Goal: Task Accomplishment & Management: Complete application form

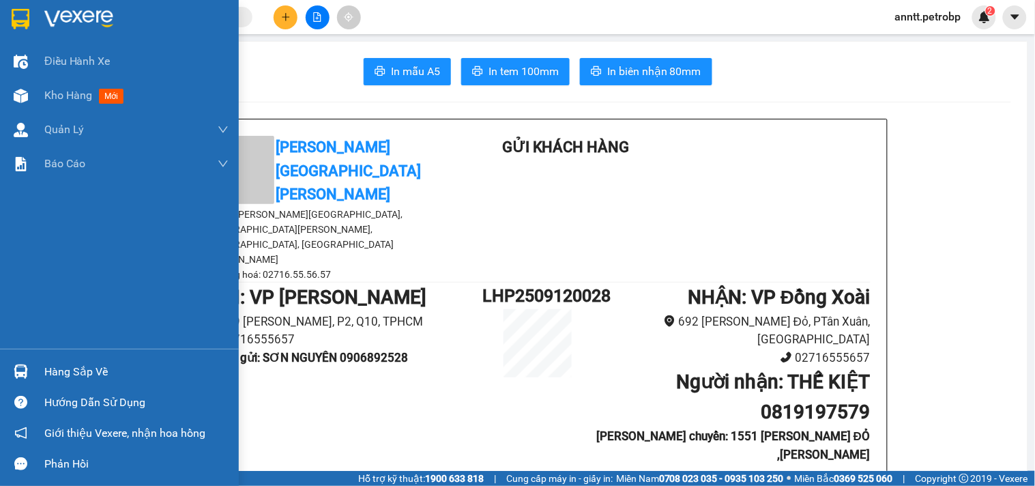
click at [18, 14] on img at bounding box center [21, 19] width 18 height 20
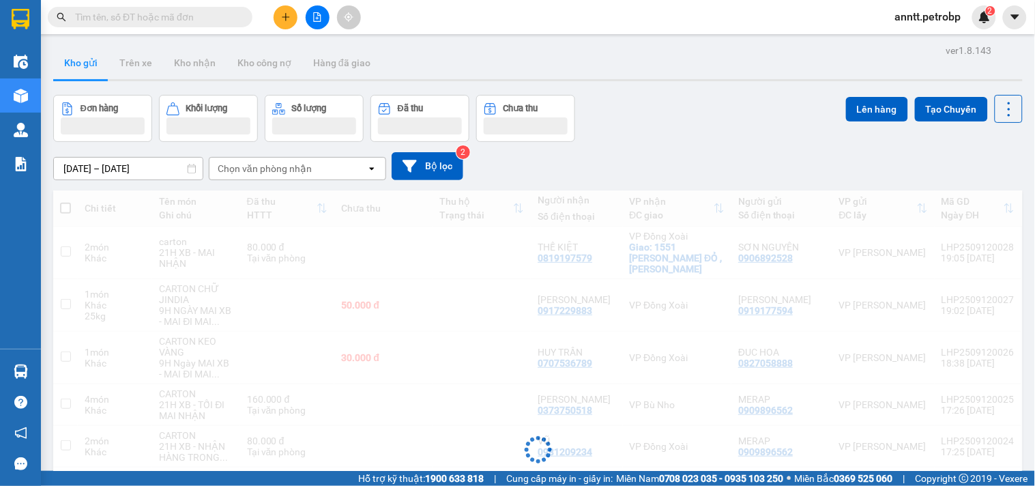
click at [321, 16] on icon "file-add" at bounding box center [318, 17] width 10 height 10
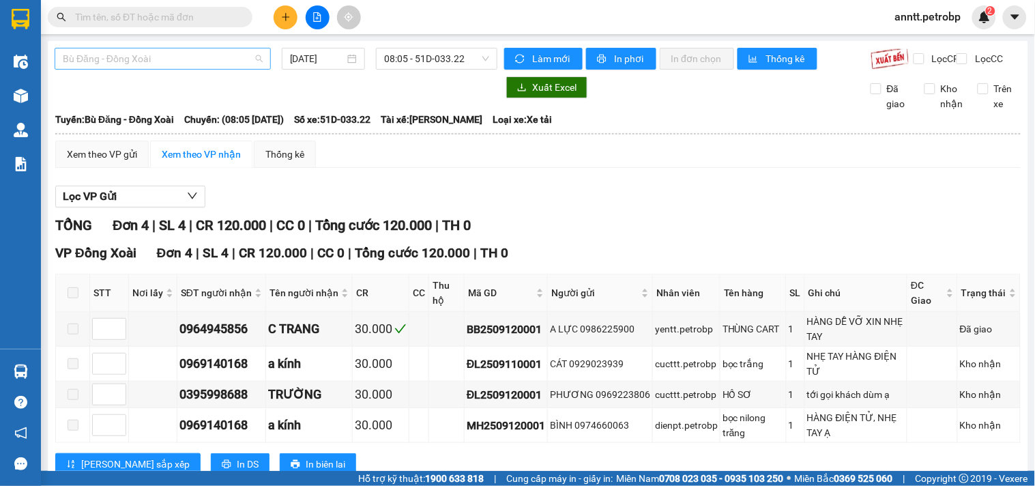
click at [251, 57] on span "Bù Đăng - Đồng Xoài" at bounding box center [163, 58] width 200 height 20
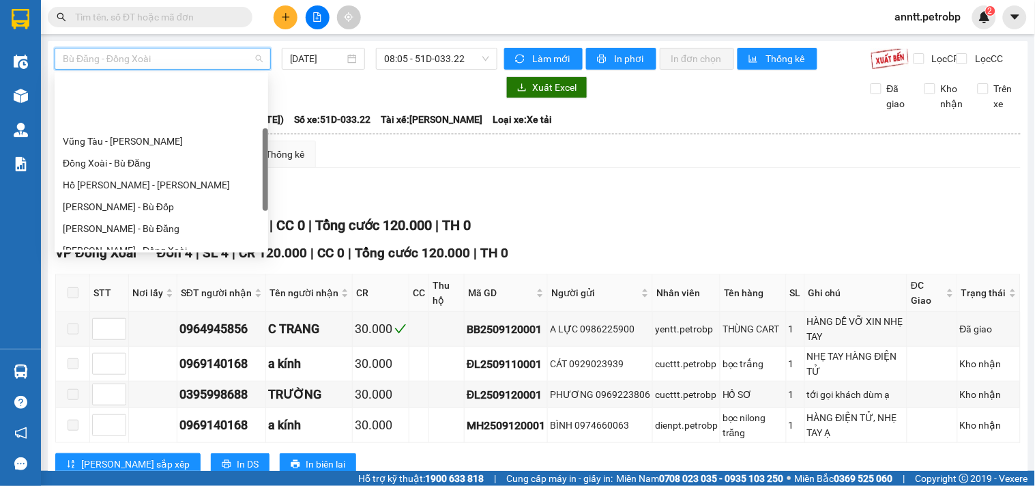
scroll to position [151, 0]
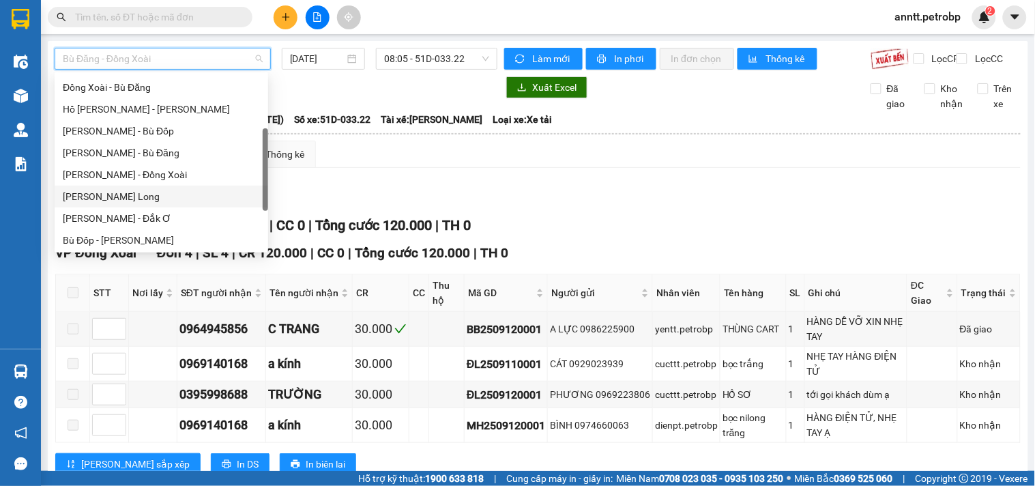
click at [161, 196] on div "[PERSON_NAME] - Phước Long" at bounding box center [161, 196] width 197 height 15
type input "[DATE]"
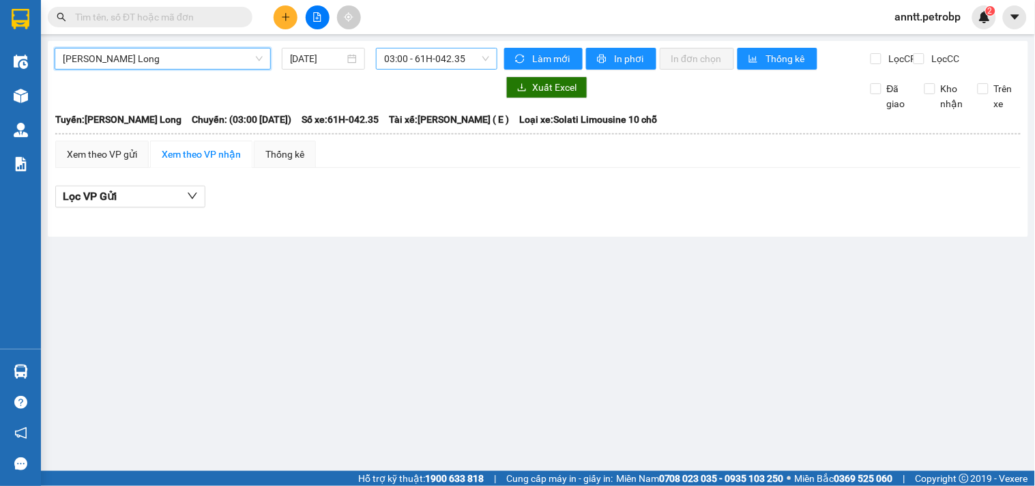
click at [414, 57] on span "03:00 - 61H-042.35" at bounding box center [436, 58] width 105 height 20
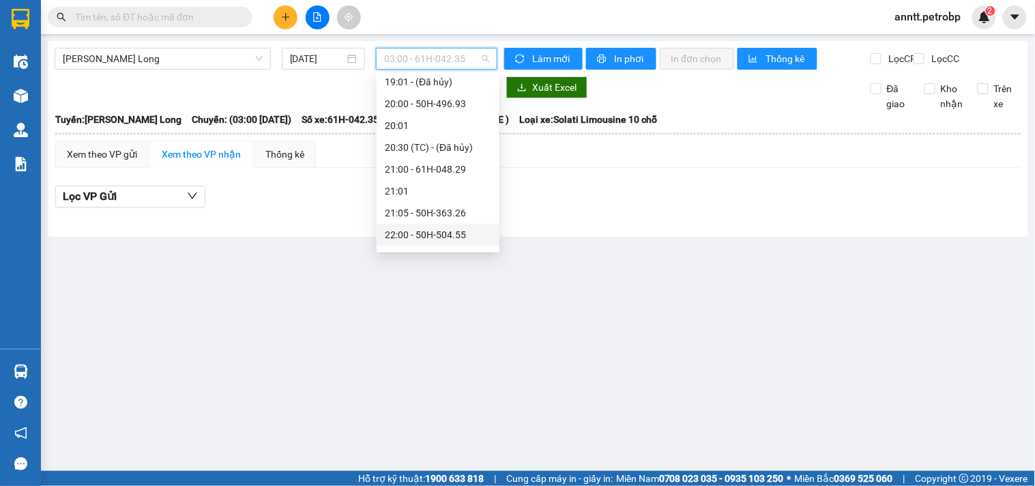
scroll to position [851, 0]
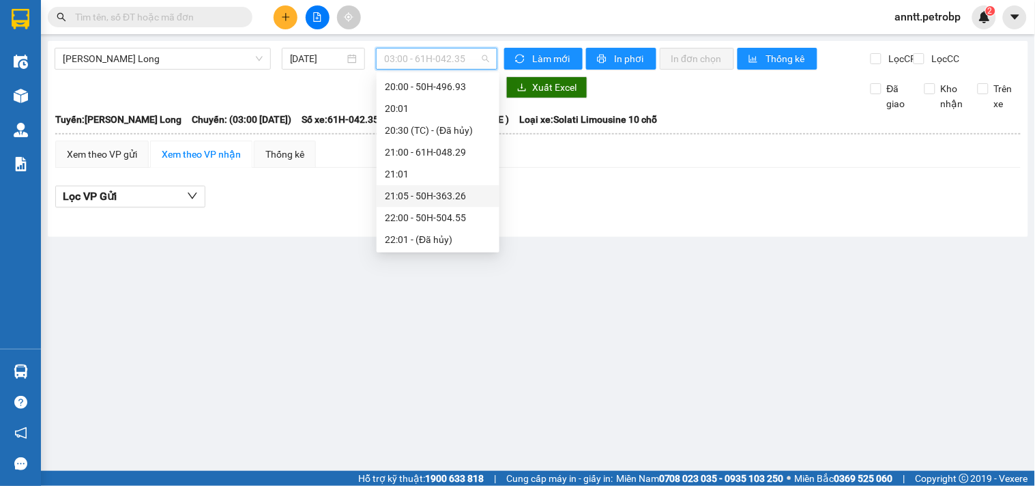
click at [431, 196] on div "21:05 - 50H-363.26" at bounding box center [438, 195] width 106 height 15
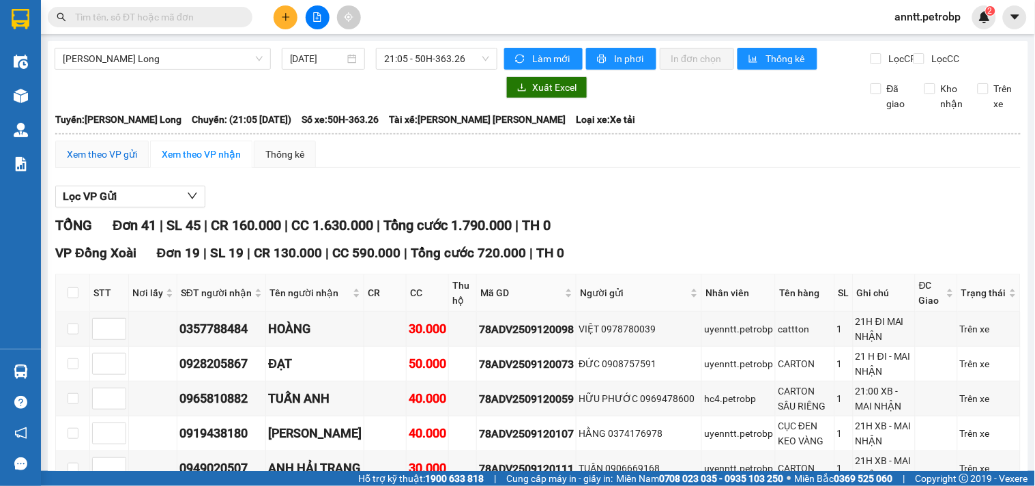
click at [74, 162] on div "Xem theo VP gửi" at bounding box center [102, 154] width 70 height 15
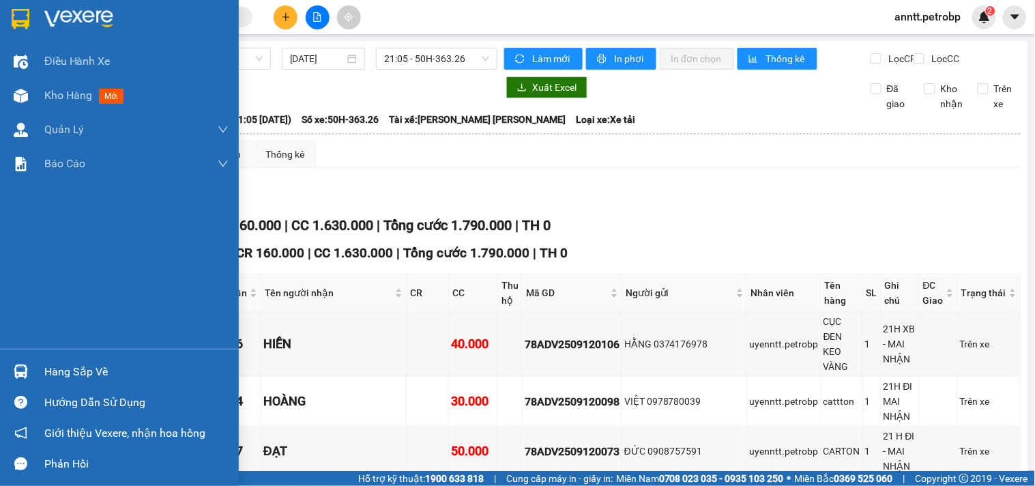
click at [16, 16] on img at bounding box center [21, 19] width 18 height 20
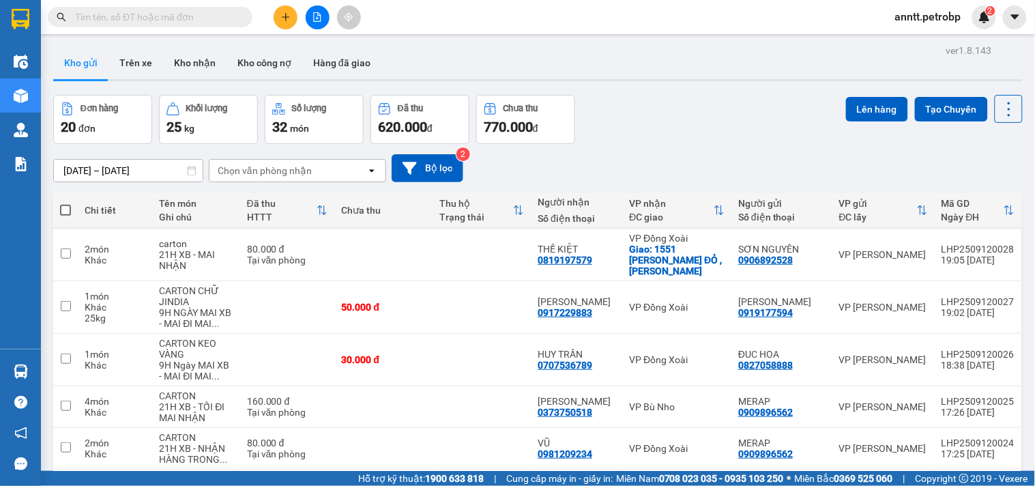
click at [60, 206] on span at bounding box center [65, 210] width 11 height 11
click at [66, 203] on input "checkbox" at bounding box center [66, 203] width 0 height 0
checkbox input "true"
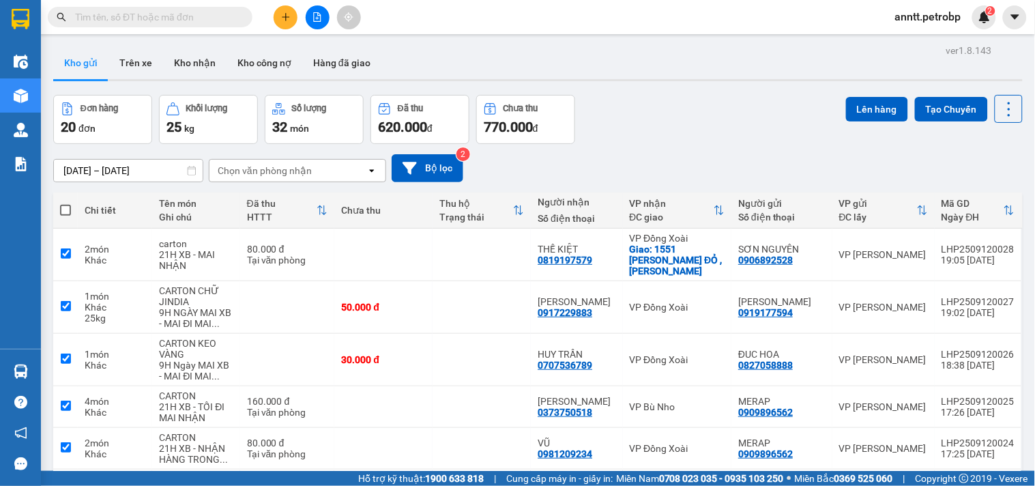
checkbox input "true"
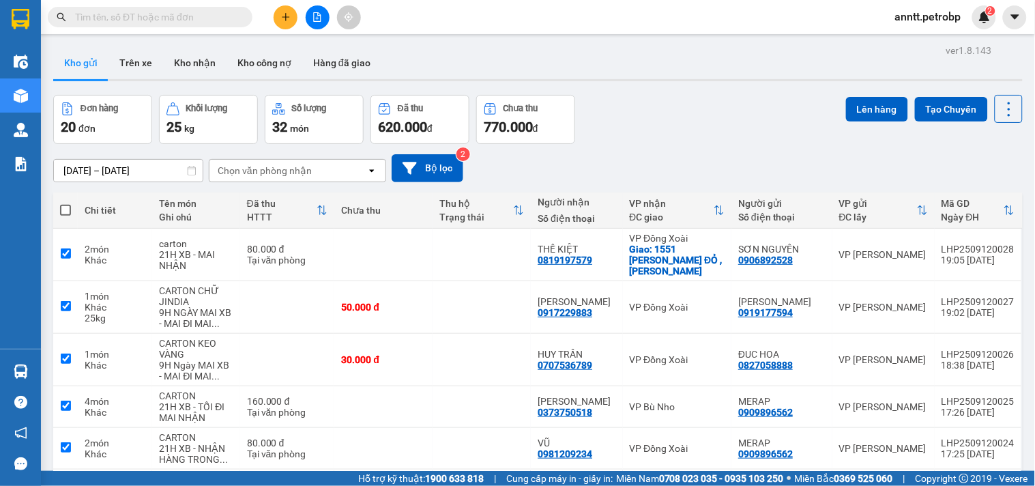
checkbox input "true"
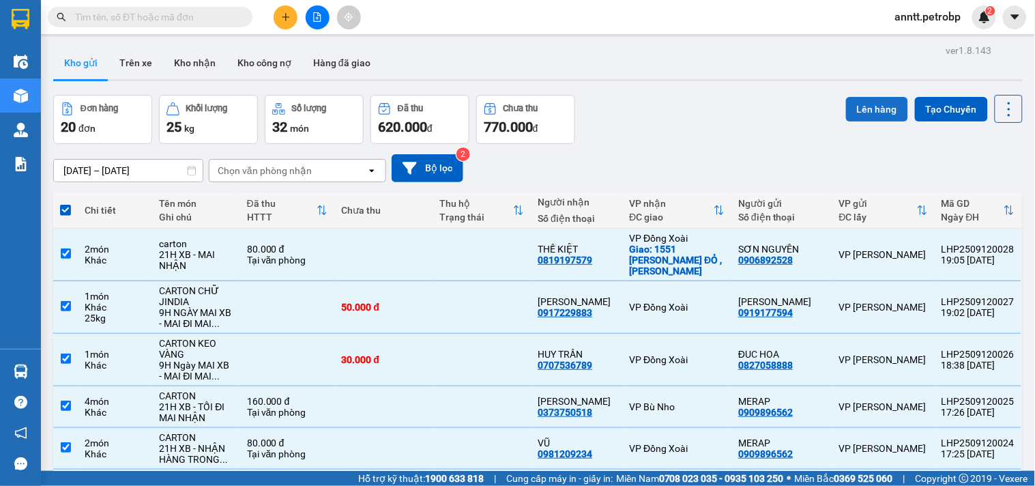
click at [862, 108] on button "Lên hàng" at bounding box center [877, 109] width 62 height 25
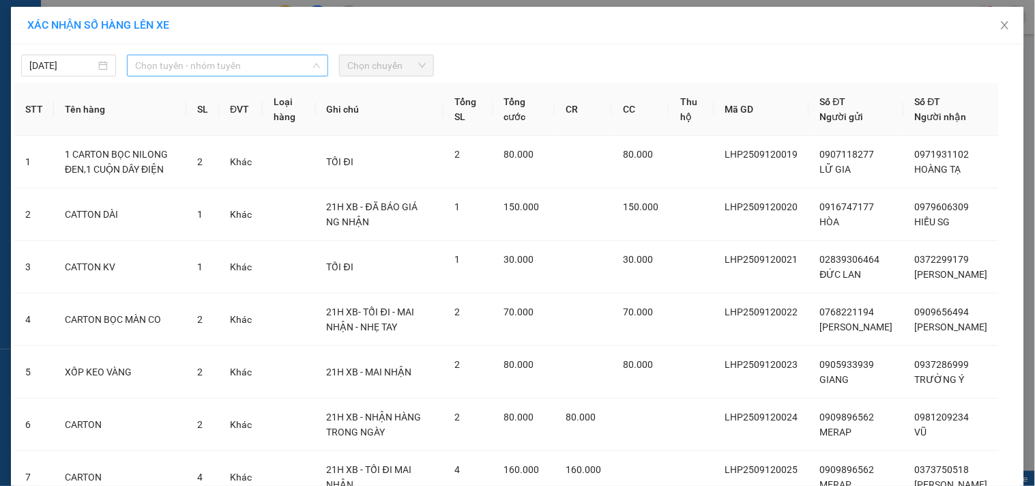
click at [260, 66] on span "Chọn tuyến - nhóm tuyến" at bounding box center [227, 65] width 185 height 20
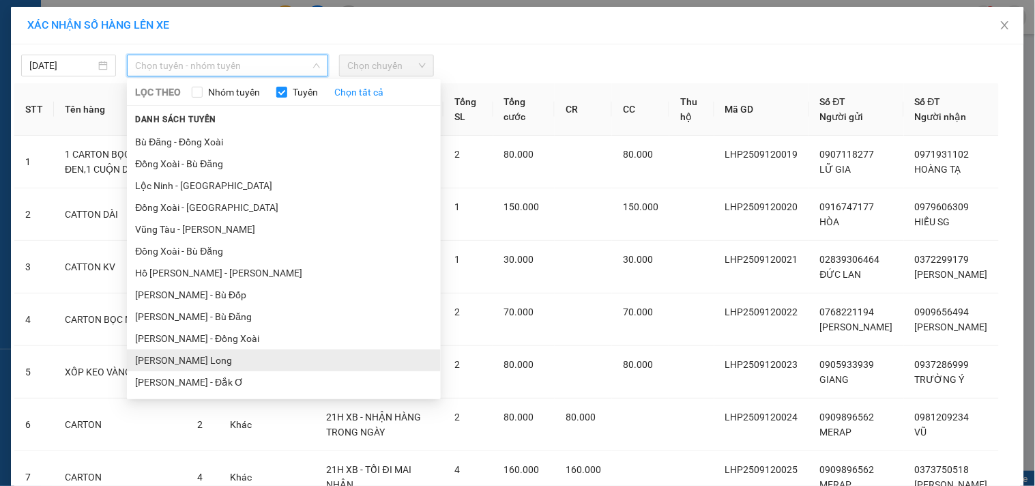
click at [287, 123] on div "Danh sách tuyến Bù Đăng - Đồng Xoài Bù Đăng - Đồng Xoài Đồng Xoài - Bù Đăng Lộc…" at bounding box center [284, 252] width 314 height 282
click at [263, 364] on li "[PERSON_NAME] - Phước Long" at bounding box center [284, 360] width 314 height 22
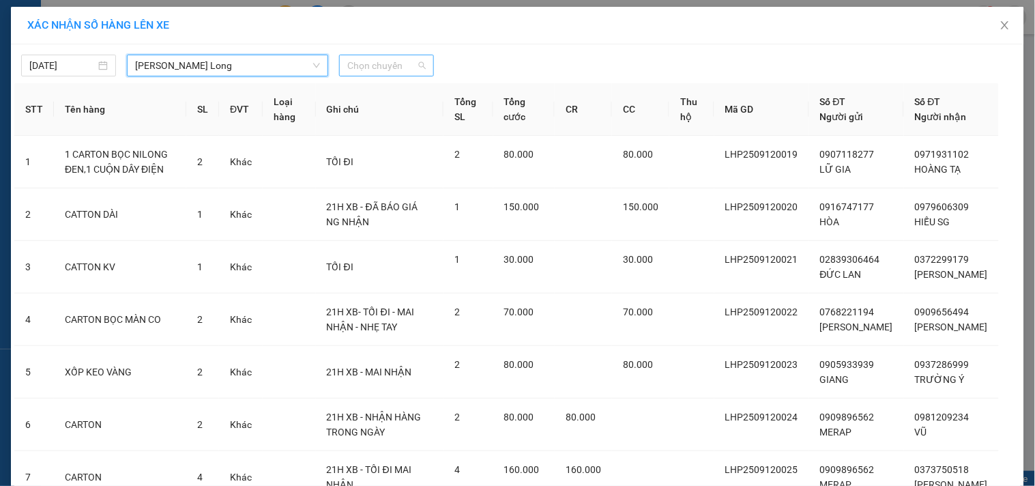
click at [356, 57] on span "Chọn chuyến" at bounding box center [386, 65] width 78 height 20
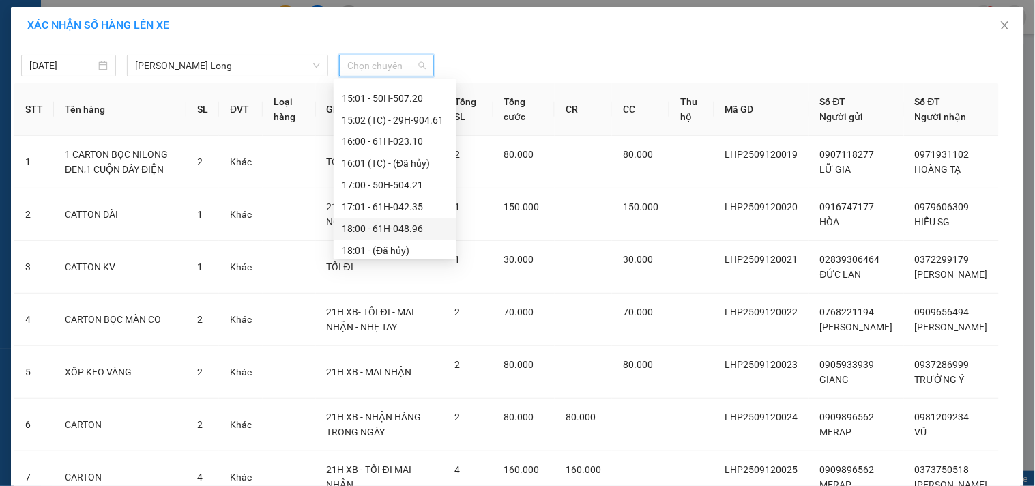
scroll to position [834, 0]
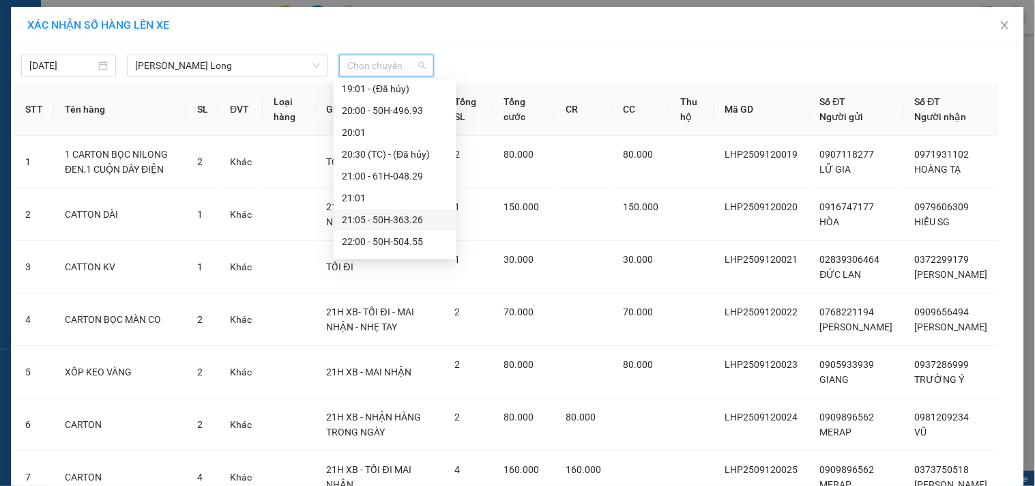
click at [398, 220] on div "21:05 - 50H-363.26" at bounding box center [395, 219] width 106 height 15
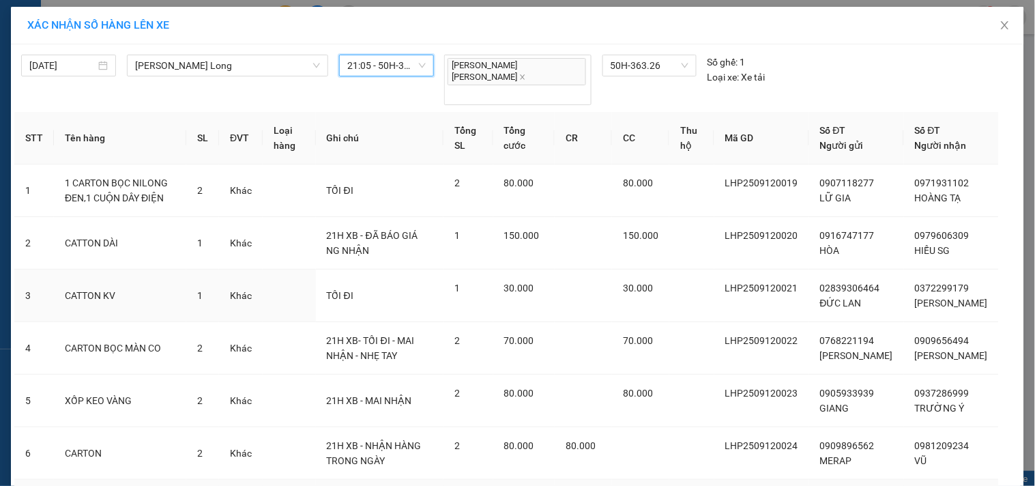
scroll to position [303, 0]
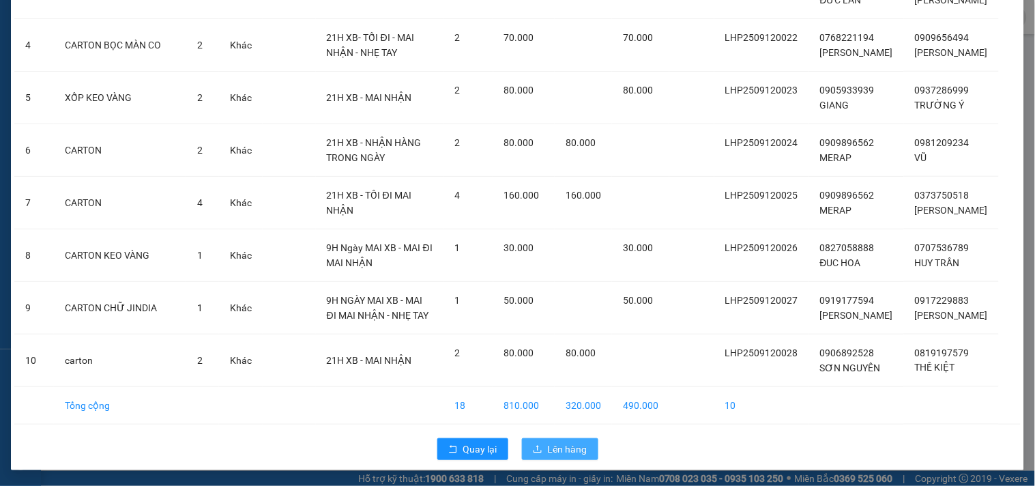
click at [553, 456] on span "Lên hàng" at bounding box center [568, 448] width 40 height 15
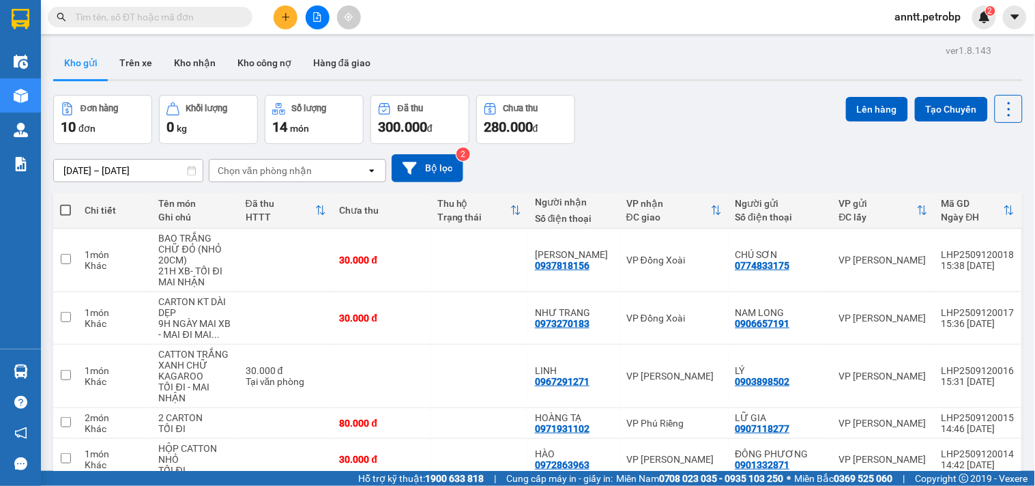
click at [71, 212] on th at bounding box center [65, 210] width 25 height 36
click at [63, 206] on span at bounding box center [65, 210] width 11 height 11
click at [66, 203] on input "checkbox" at bounding box center [66, 203] width 0 height 0
checkbox input "true"
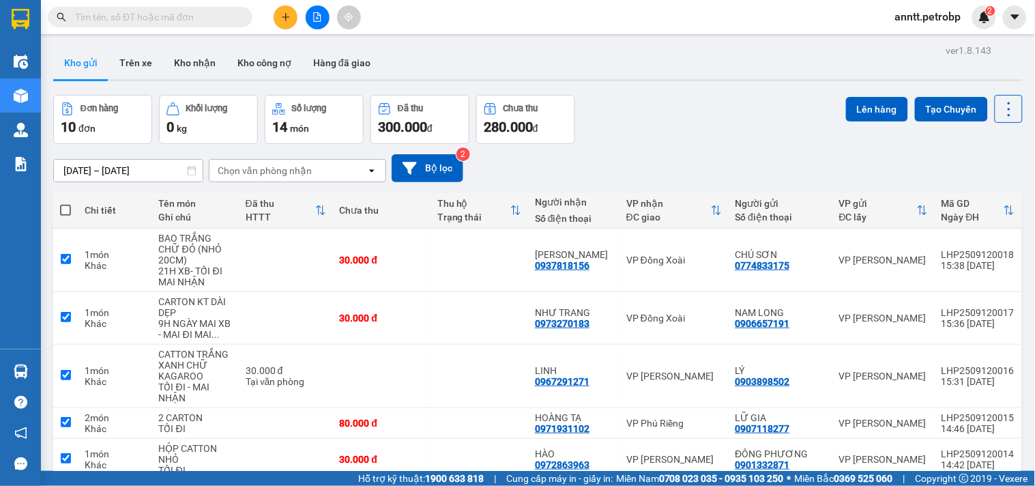
checkbox input "true"
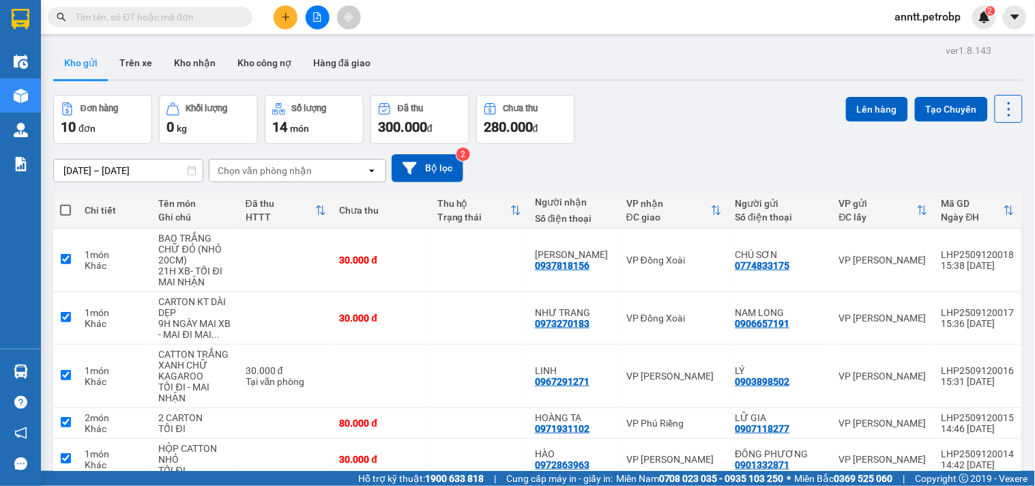
checkbox input "true"
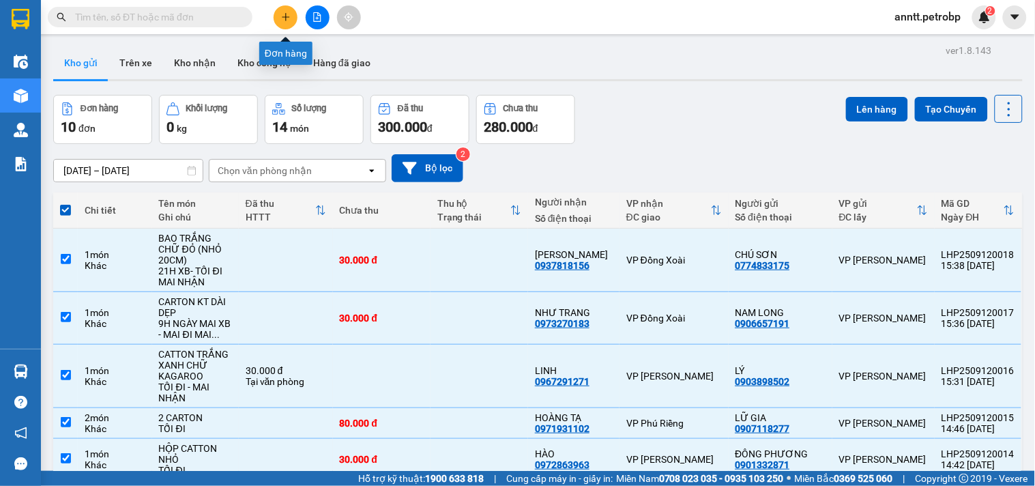
click at [282, 10] on button at bounding box center [286, 17] width 24 height 24
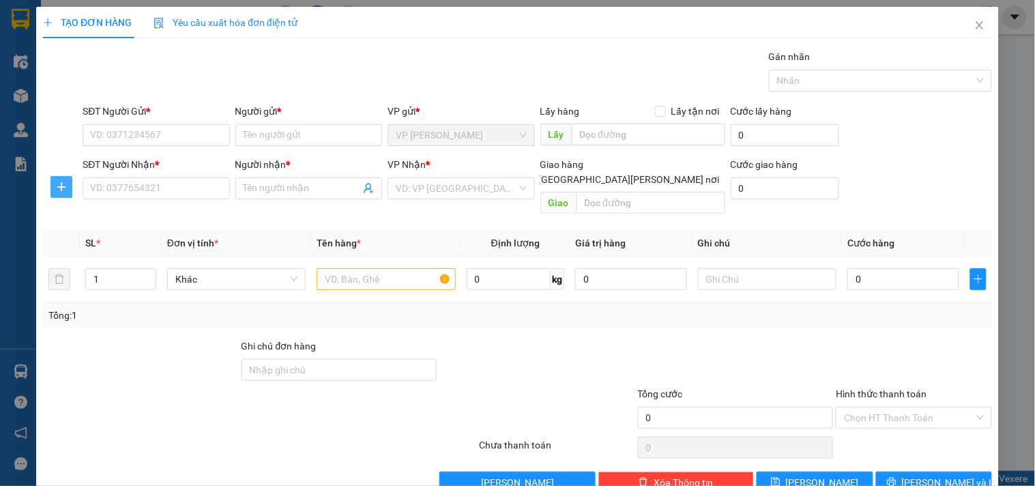
click at [57, 190] on icon "plus" at bounding box center [61, 187] width 11 height 11
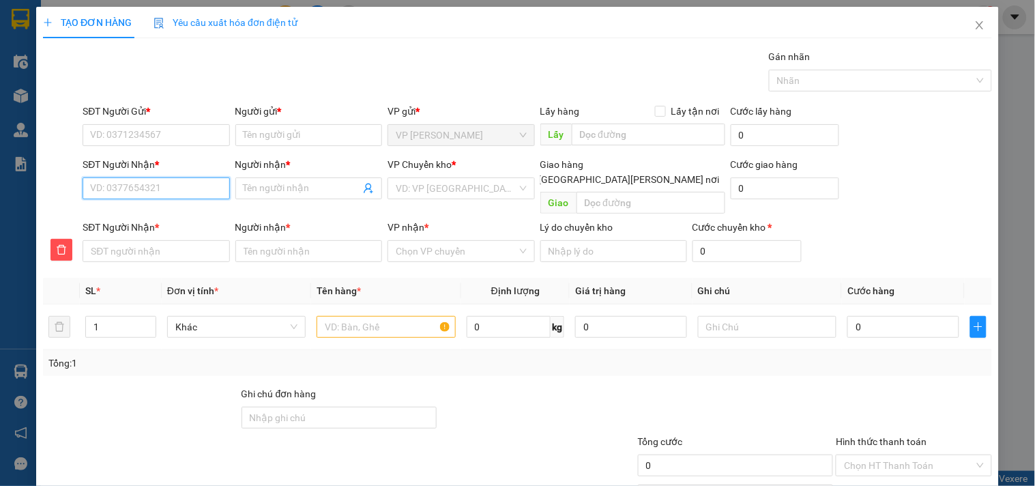
click at [101, 186] on input "SĐT Người Nhận *" at bounding box center [156, 188] width 147 height 22
type input "6"
type input "67"
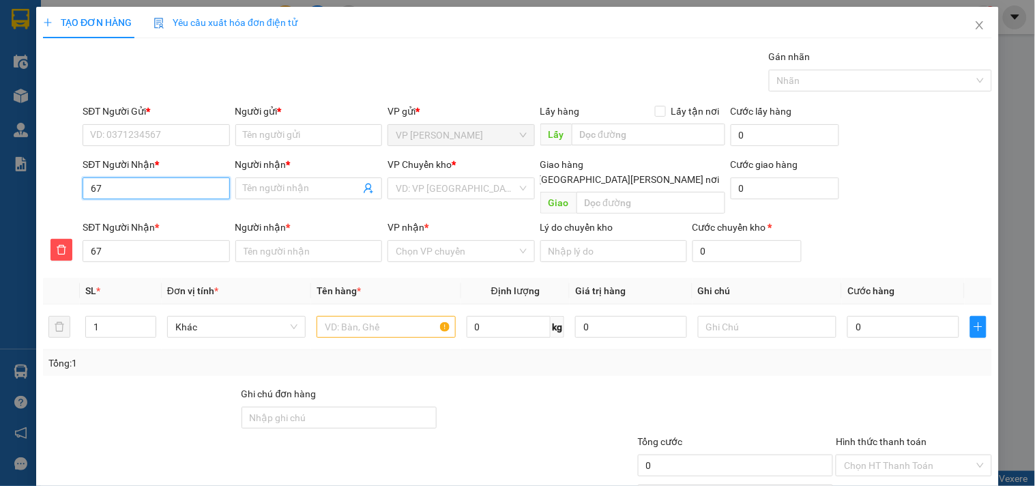
type input "678"
type input "6789"
click at [120, 222] on div "0707536789 - HUY TRẦN" at bounding box center [157, 215] width 134 height 15
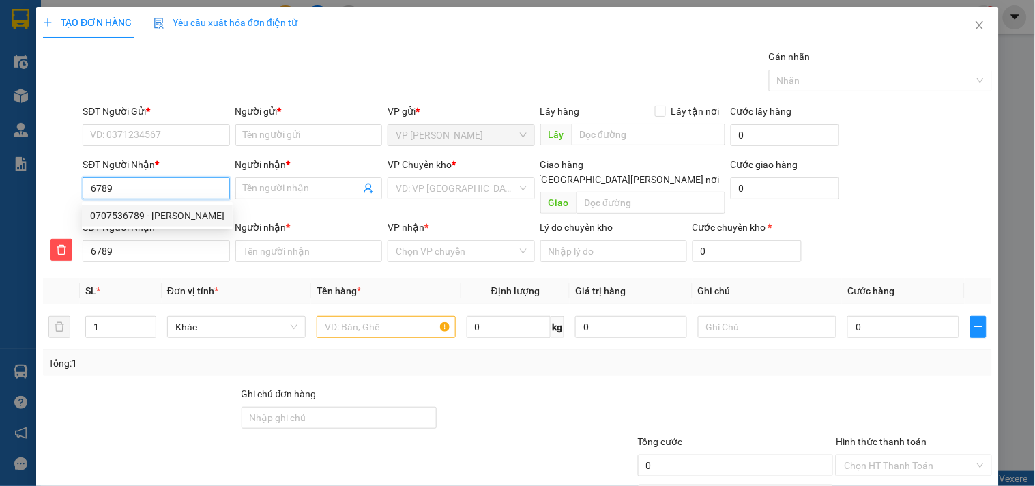
type input "0707536789"
type input "HUY TRẦN"
type input "0707536789"
type input "HUY TRẦN"
type input "30.000"
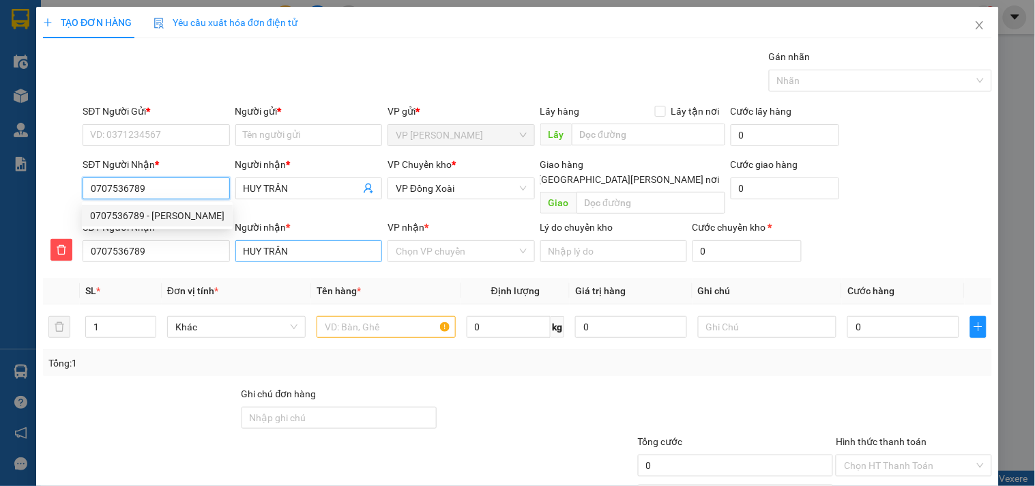
type input "30.000"
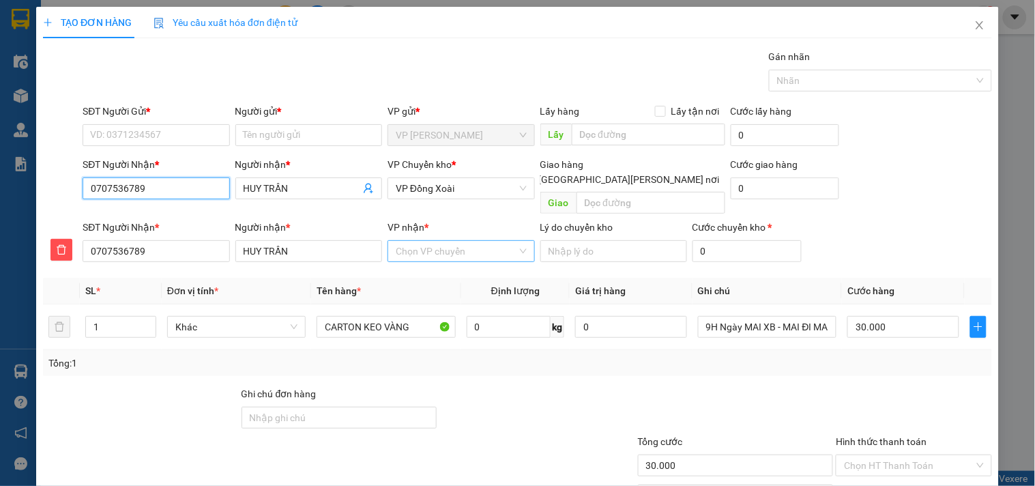
type input "0707536789"
click at [401, 241] on input "VP nhận *" at bounding box center [456, 251] width 121 height 20
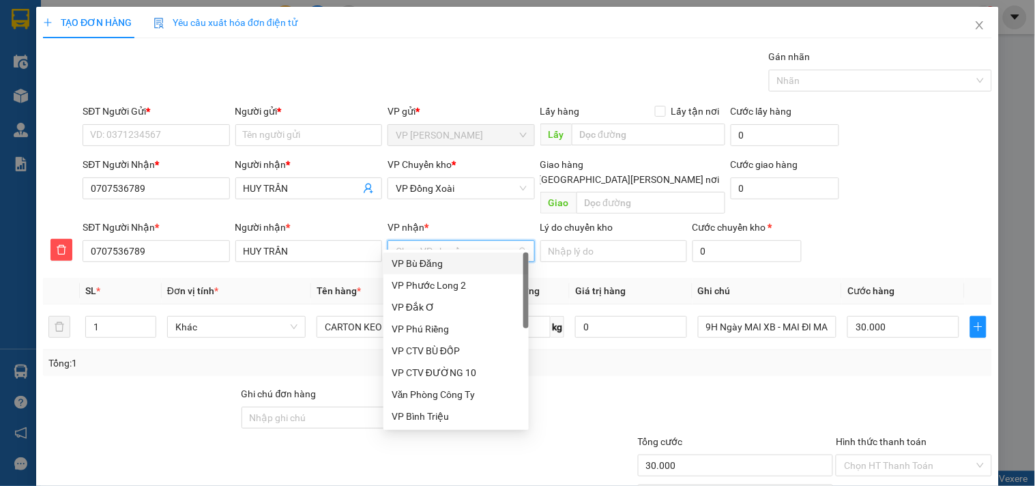
type input "B"
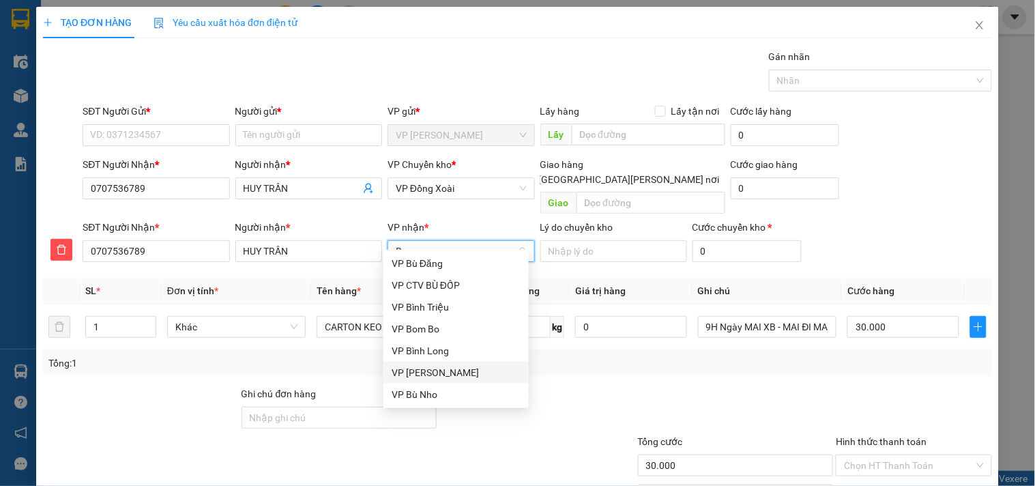
scroll to position [66, 0]
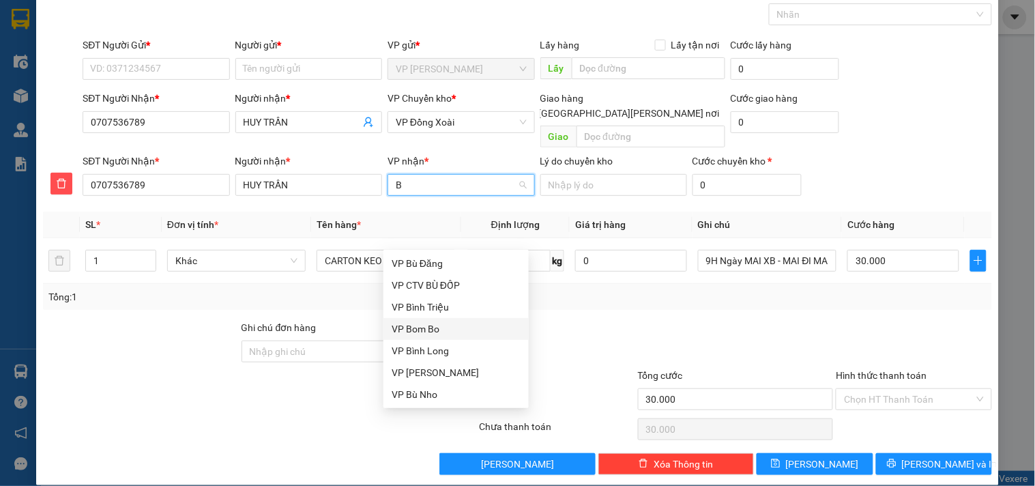
click at [432, 325] on div "VP Bom Bo" at bounding box center [456, 328] width 129 height 15
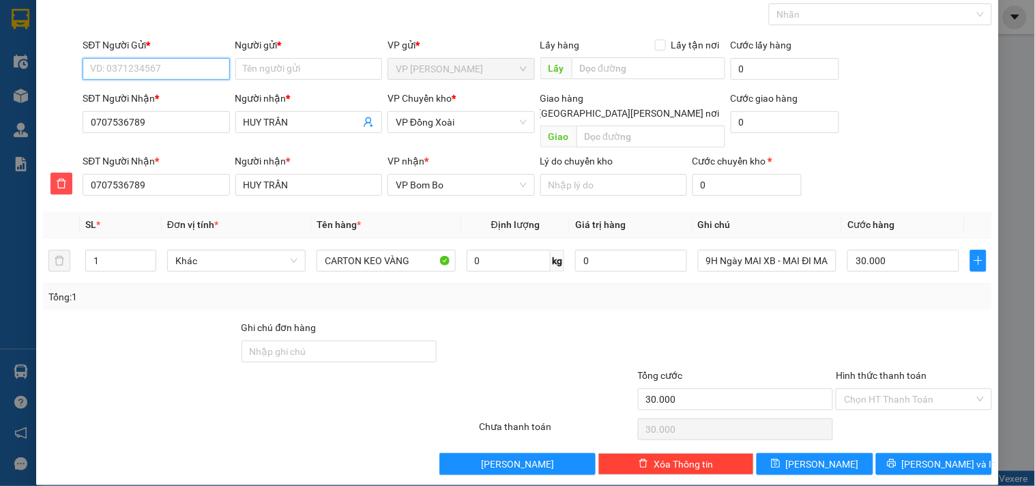
click at [118, 60] on input "SĐT Người Gửi *" at bounding box center [156, 69] width 147 height 22
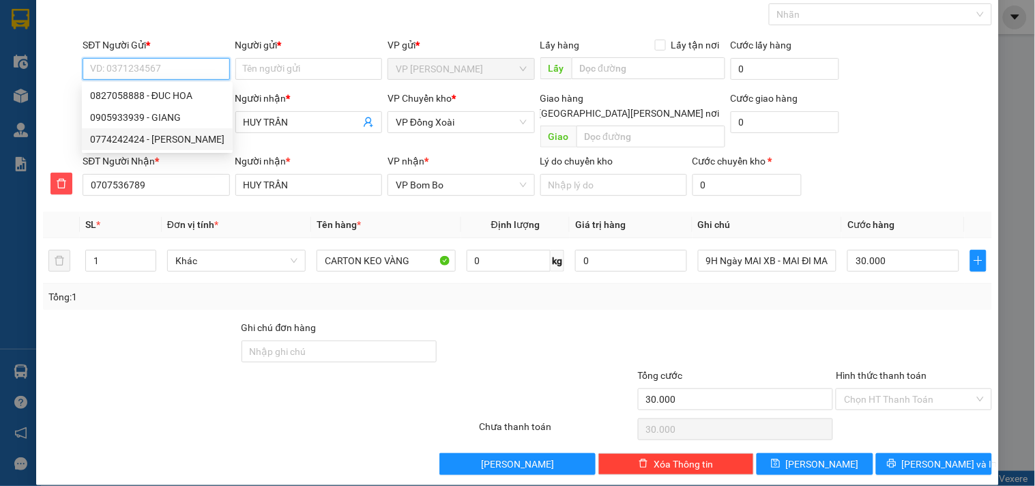
drag, startPoint x: 134, startPoint y: 141, endPoint x: 766, endPoint y: 480, distance: 716.8
click at [135, 143] on div "0774242424 - ANH KHÁNH" at bounding box center [157, 139] width 134 height 15
type input "0774242424"
type input "[PERSON_NAME]"
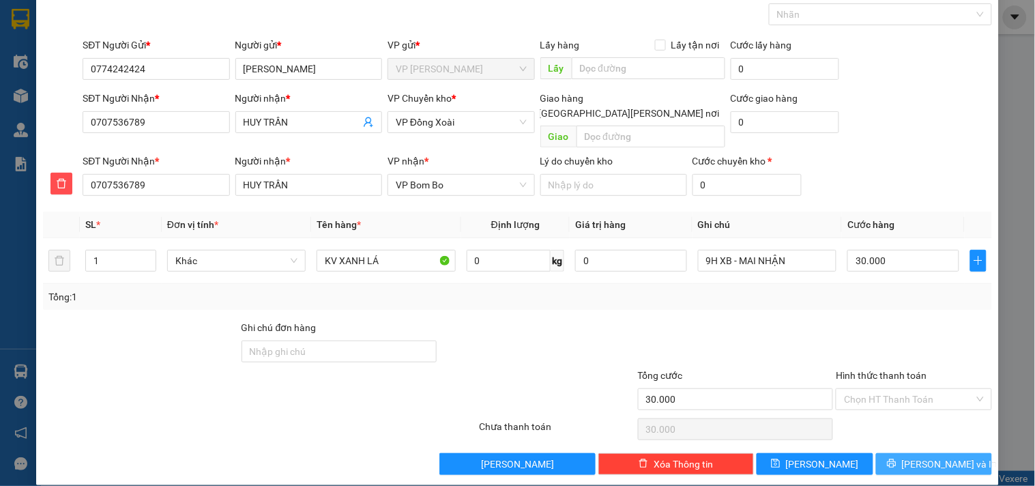
click at [899, 453] on button "[PERSON_NAME] và In" at bounding box center [934, 464] width 116 height 22
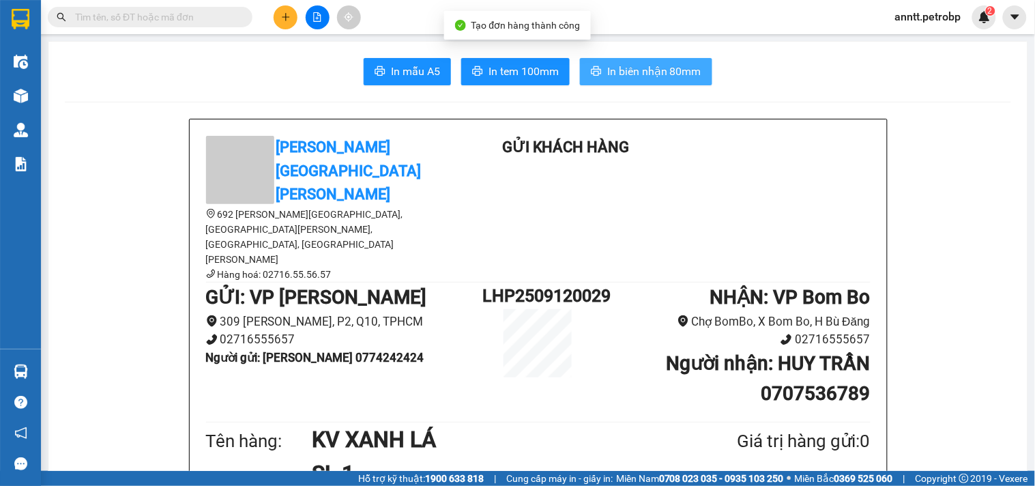
click at [615, 67] on span "In biên nhận 80mm" at bounding box center [654, 71] width 94 height 17
click at [635, 66] on span "In biên nhận 80mm" at bounding box center [654, 71] width 94 height 17
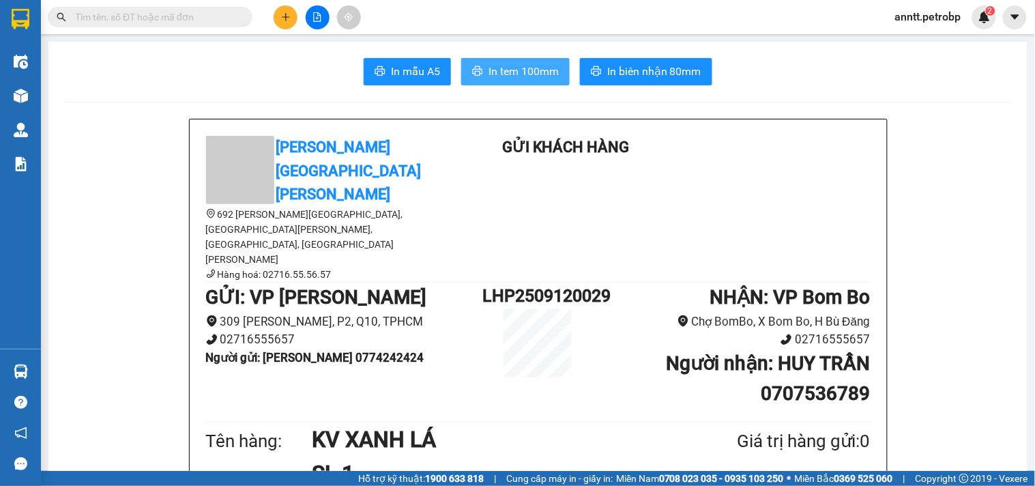
click at [519, 78] on span "In tem 100mm" at bounding box center [524, 71] width 70 height 17
click at [277, 14] on button at bounding box center [286, 17] width 24 height 24
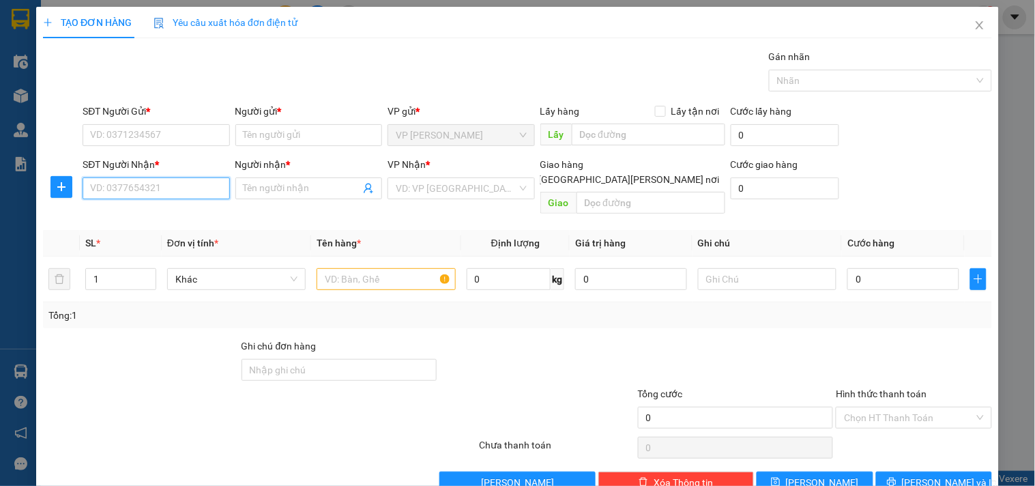
click at [113, 184] on input "SĐT Người Nhận *" at bounding box center [156, 188] width 147 height 22
click at [126, 220] on div "0898893833 - LIÊN" at bounding box center [154, 215] width 129 height 15
type input "0898893833"
type input "LIÊN"
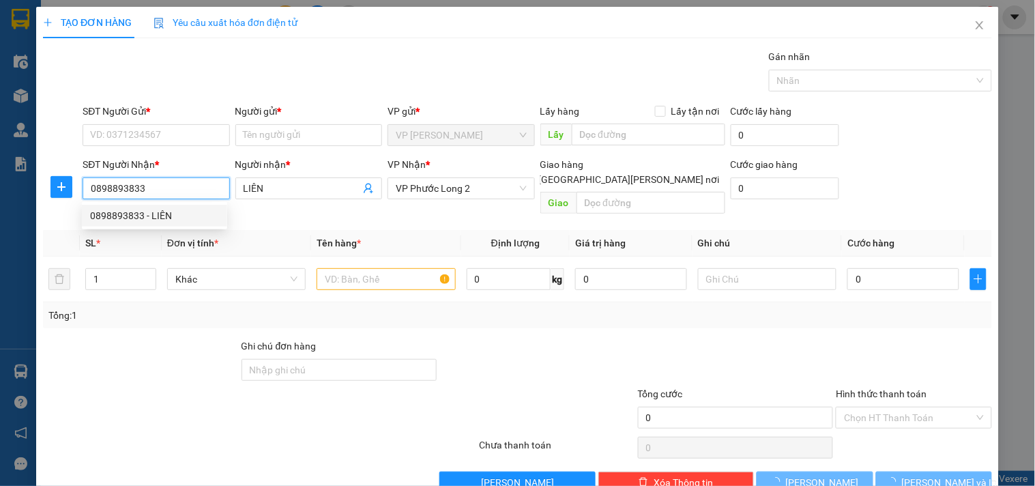
type input "30.000"
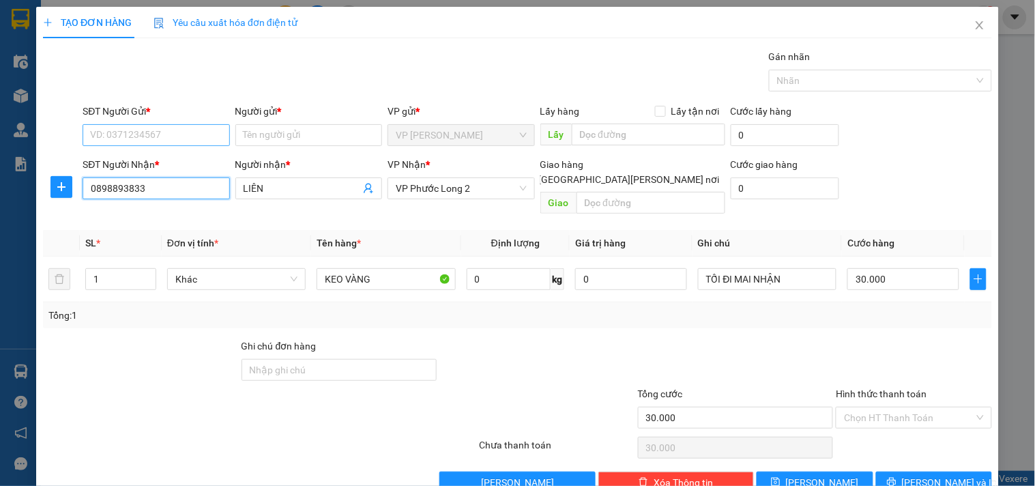
type input "0898893833"
click at [166, 144] on input "SĐT Người Gửi *" at bounding box center [156, 135] width 147 height 22
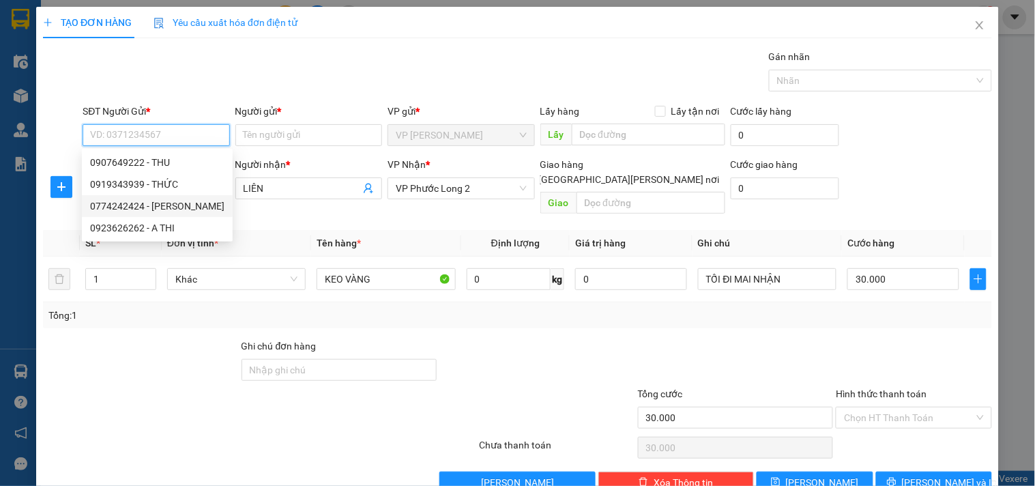
click at [148, 209] on div "0774242424 - ANH KHÁNH" at bounding box center [157, 206] width 134 height 15
type input "0774242424"
type input "[PERSON_NAME]"
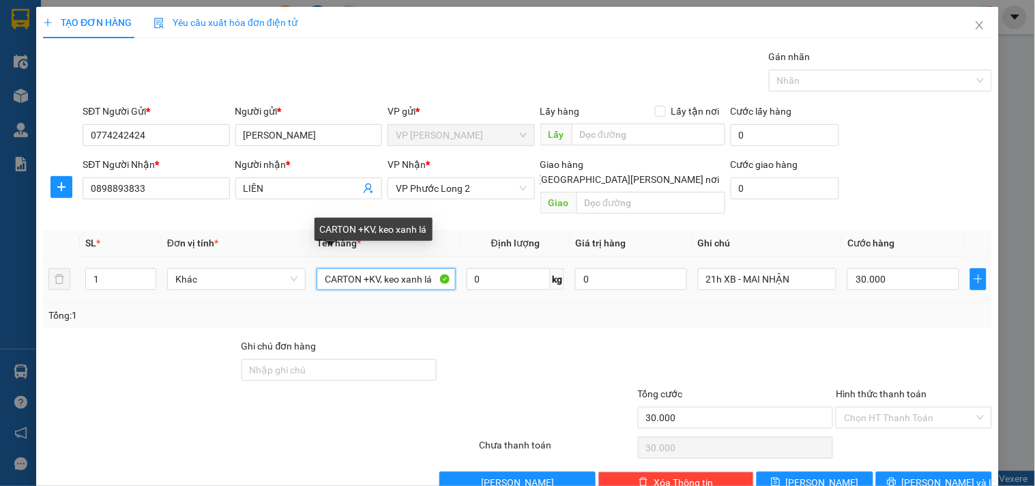
click at [368, 268] on input "CARTON +KV, keo xanh lá" at bounding box center [386, 279] width 139 height 22
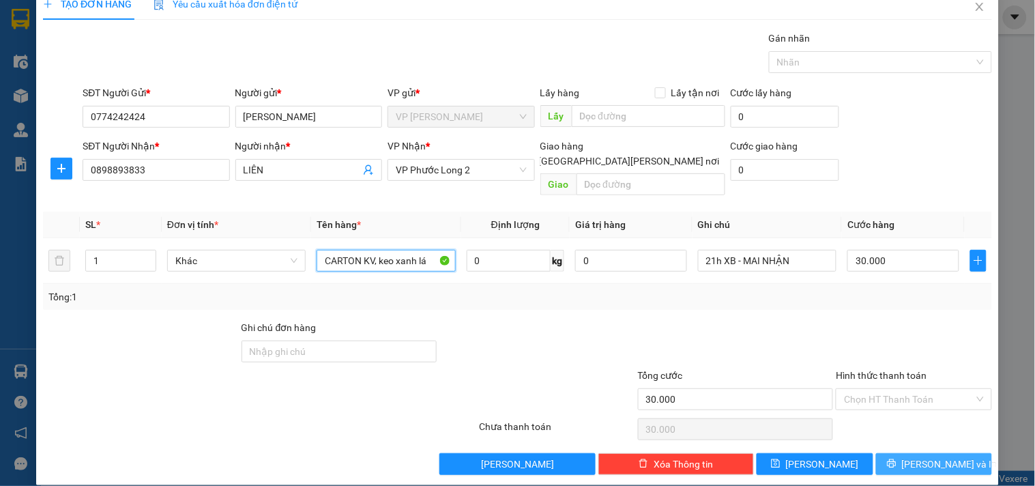
type input "CARTON KV, keo xanh lá"
click at [902, 455] on button "[PERSON_NAME] và In" at bounding box center [934, 464] width 116 height 22
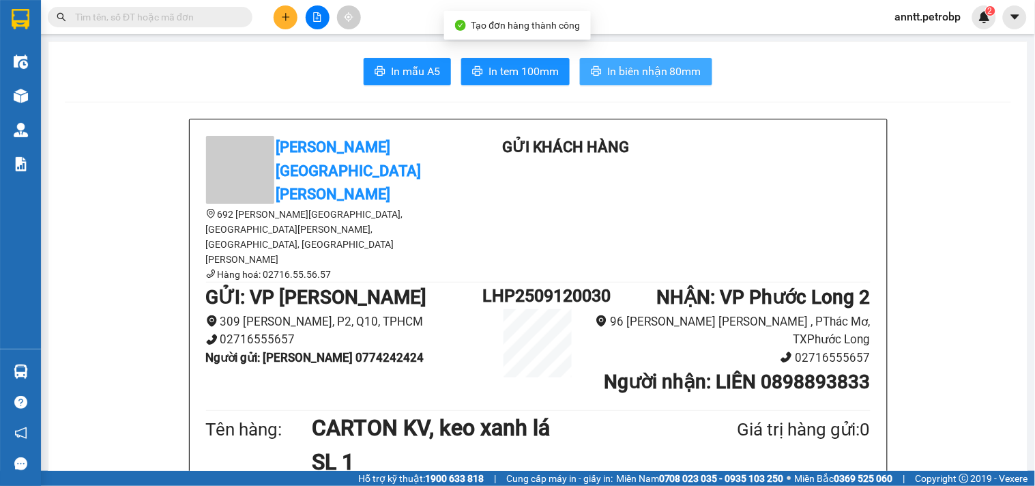
click at [616, 78] on span "In biên nhận 80mm" at bounding box center [654, 71] width 94 height 17
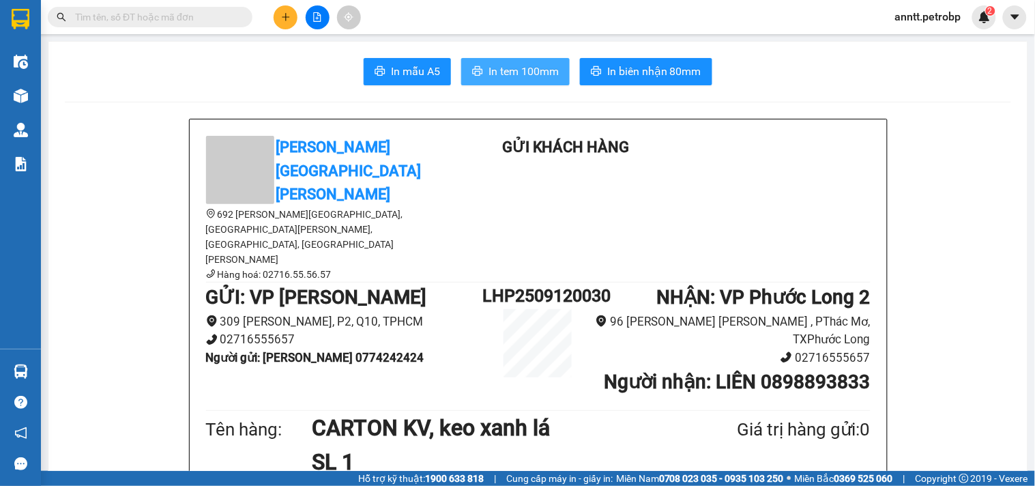
click at [522, 75] on span "In tem 100mm" at bounding box center [524, 71] width 70 height 17
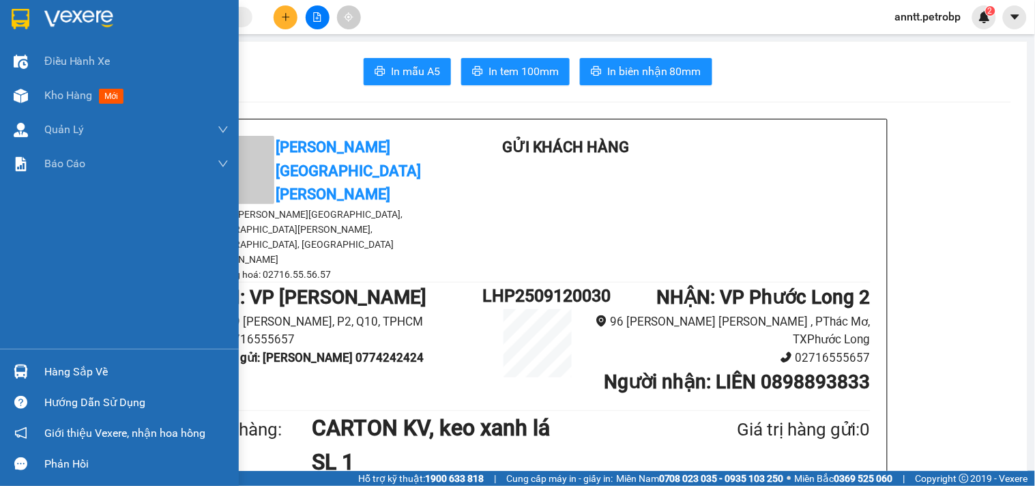
click at [14, 9] on img at bounding box center [21, 19] width 18 height 20
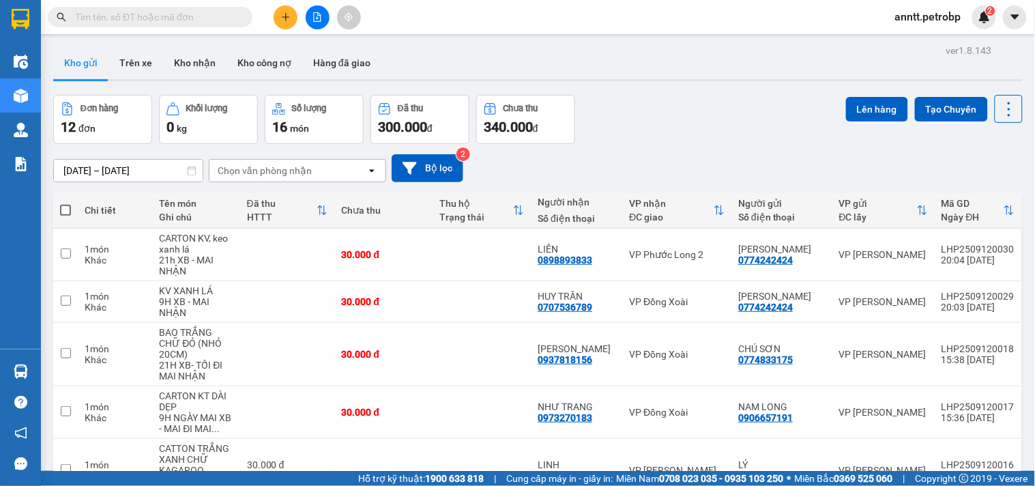
click at [65, 212] on span at bounding box center [65, 210] width 11 height 11
click at [66, 203] on input "checkbox" at bounding box center [66, 203] width 0 height 0
checkbox input "true"
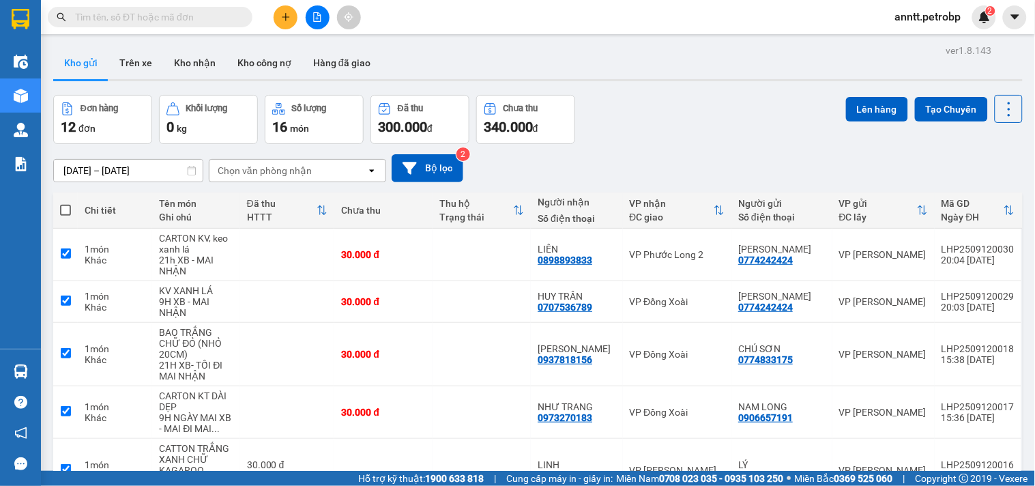
checkbox input "true"
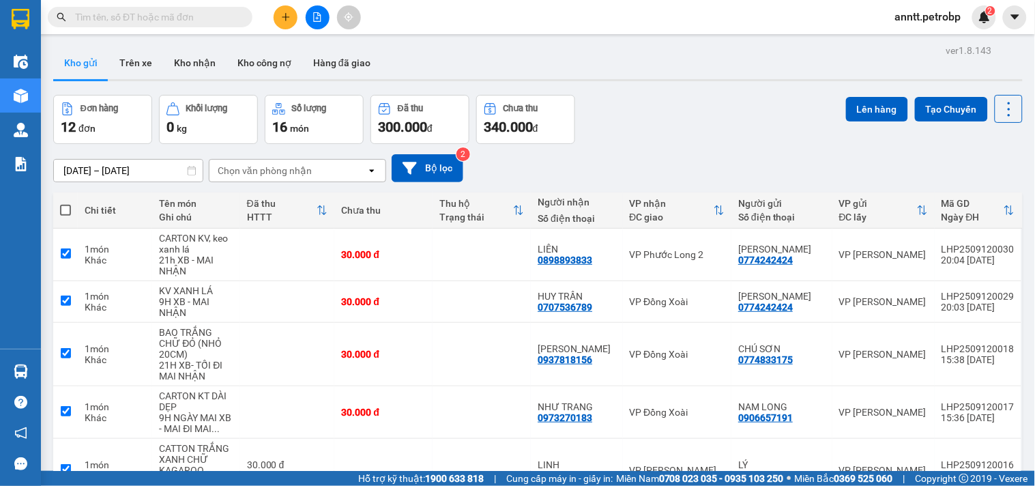
checkbox input "true"
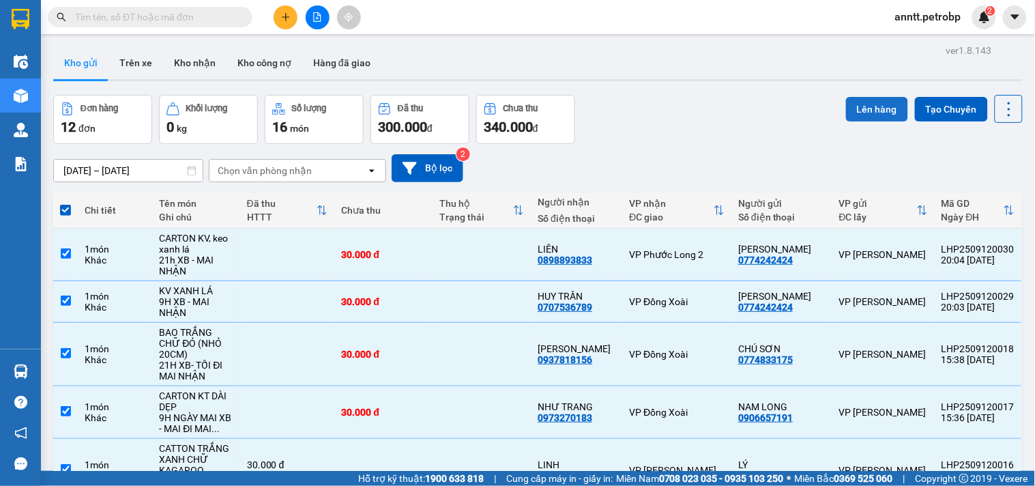
click at [881, 100] on button "Lên hàng" at bounding box center [877, 109] width 62 height 25
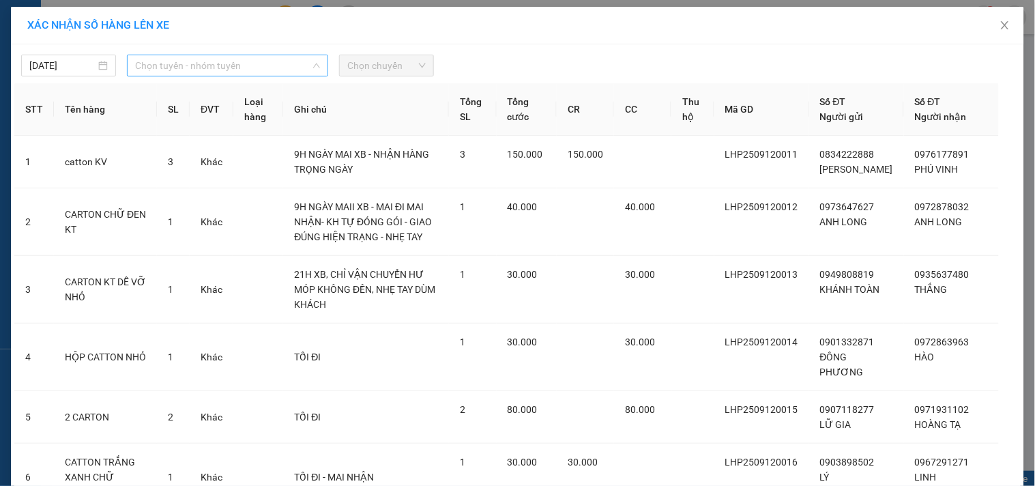
click at [253, 64] on span "Chọn tuyến - nhóm tuyến" at bounding box center [227, 65] width 185 height 20
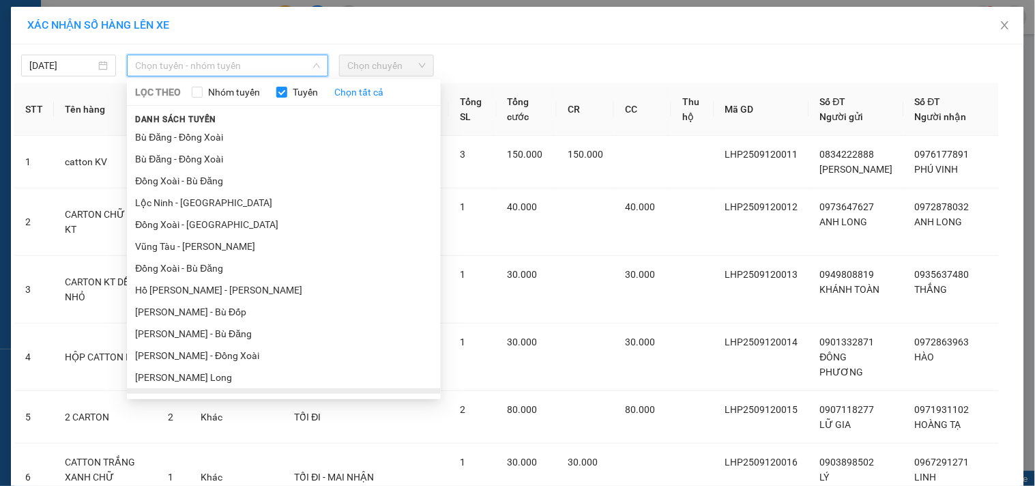
scroll to position [169, 0]
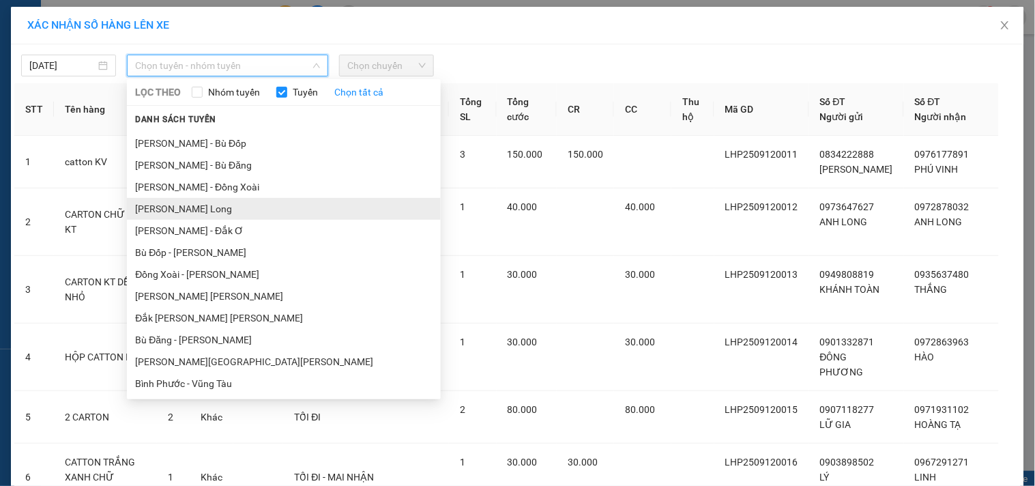
click at [295, 205] on li "[PERSON_NAME] - Phước Long" at bounding box center [284, 209] width 314 height 22
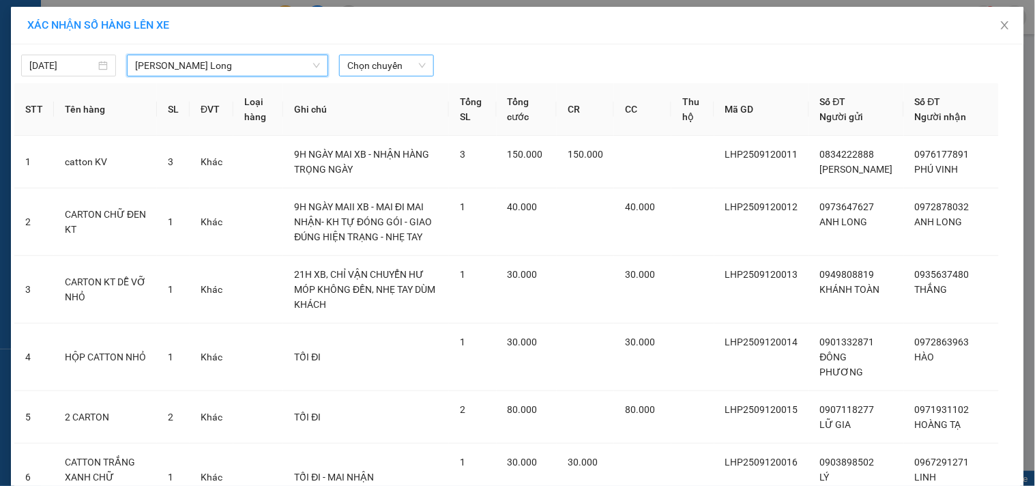
click at [385, 55] on div "Chọn chuyến" at bounding box center [386, 66] width 95 height 22
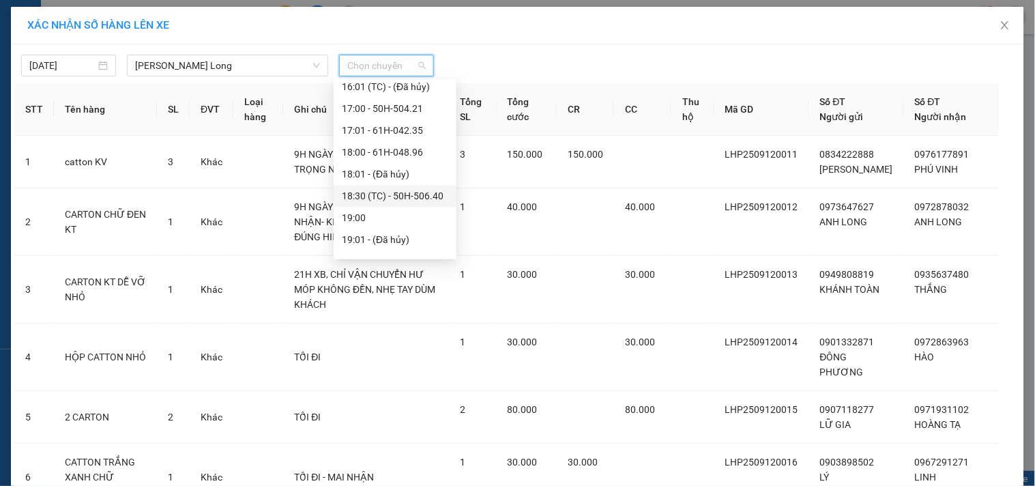
scroll to position [851, 0]
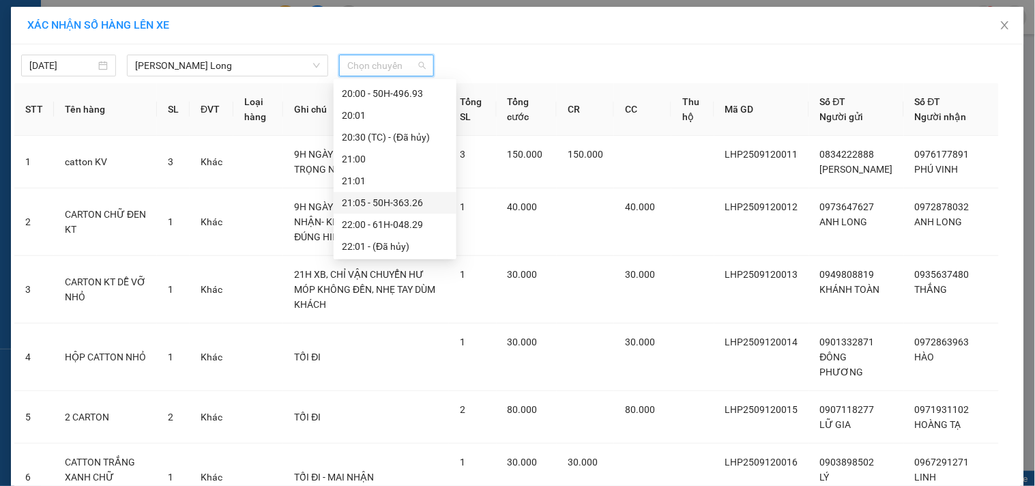
click at [380, 201] on div "21:05 - 50H-363.26" at bounding box center [395, 202] width 106 height 15
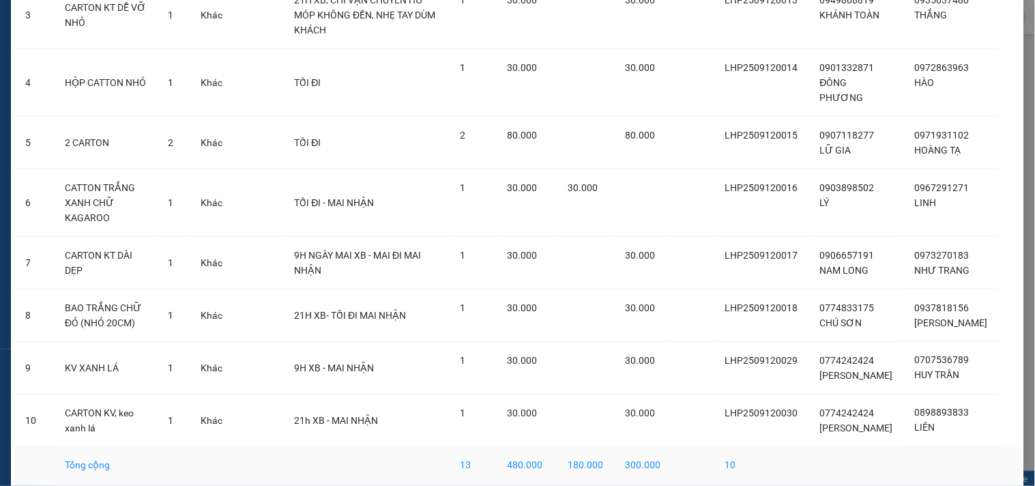
scroll to position [358, 0]
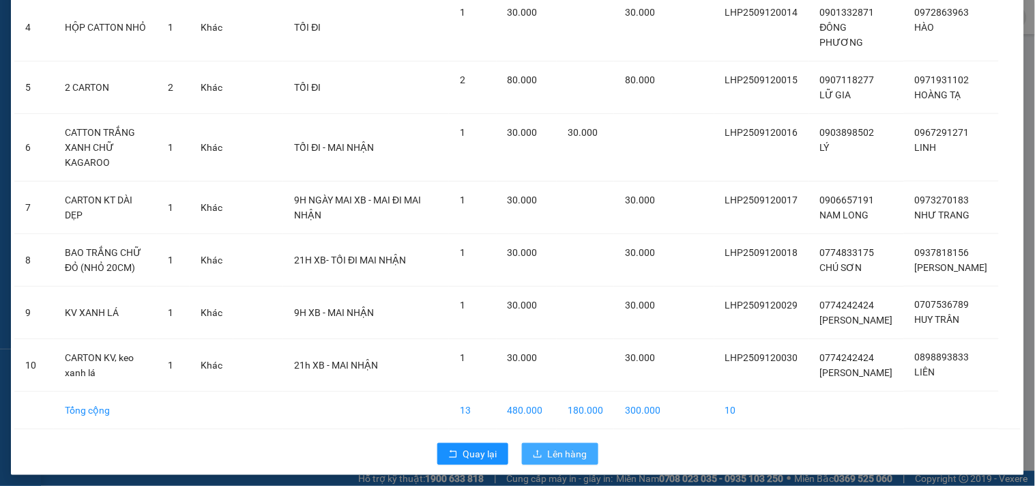
click at [568, 446] on span "Lên hàng" at bounding box center [568, 453] width 40 height 15
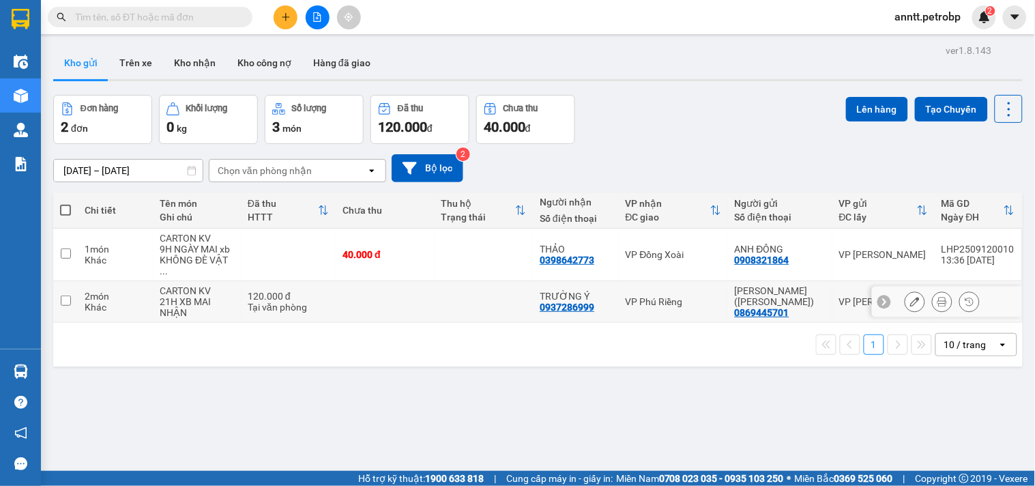
click at [64, 295] on input "checkbox" at bounding box center [66, 300] width 10 height 10
checkbox input "true"
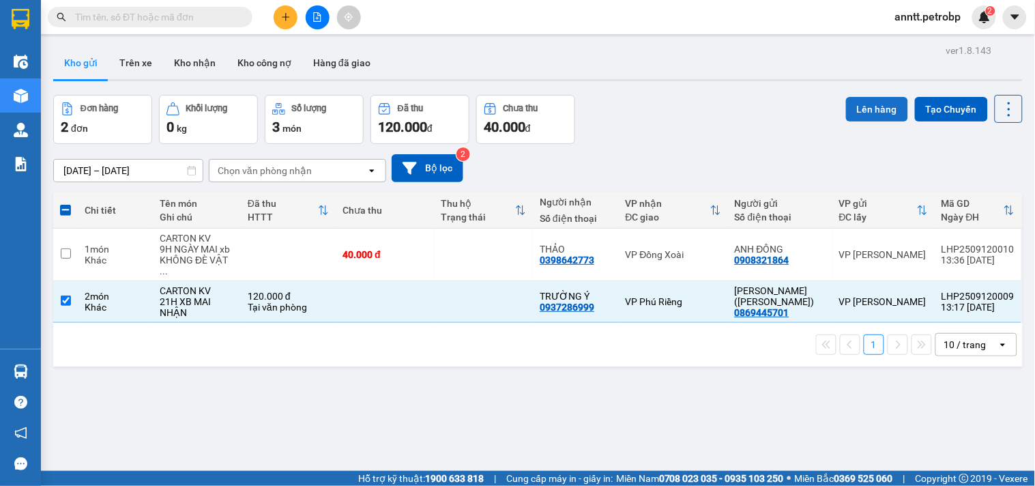
click at [860, 102] on button "Lên hàng" at bounding box center [877, 109] width 62 height 25
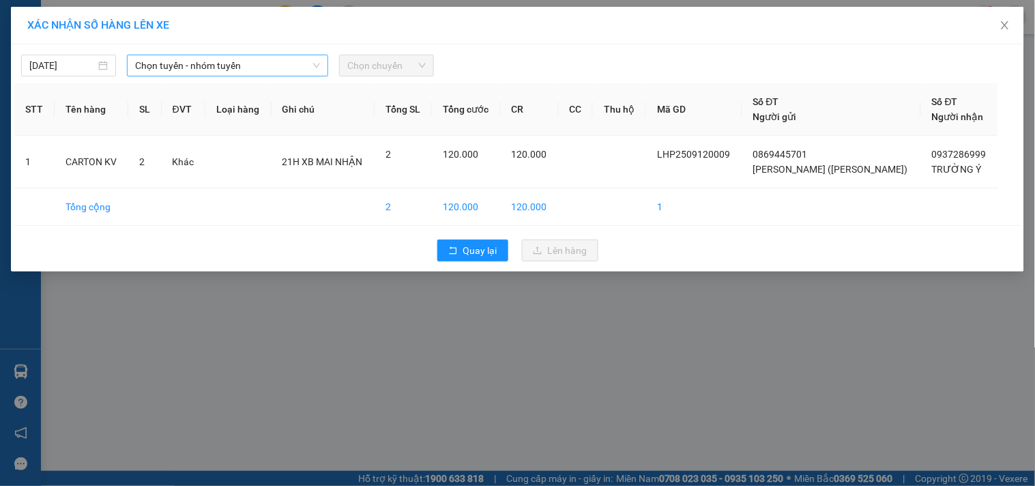
click at [258, 64] on span "Chọn tuyến - nhóm tuyến" at bounding box center [227, 65] width 185 height 20
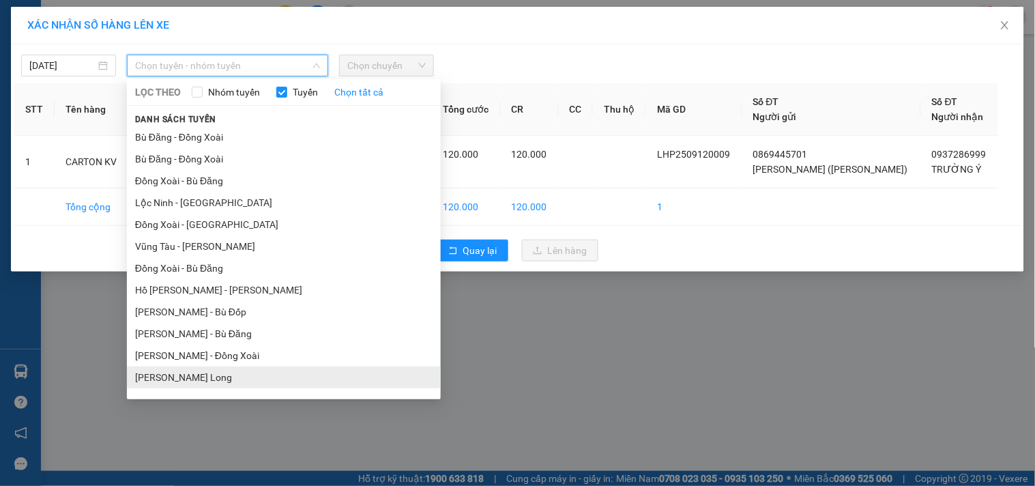
scroll to position [169, 0]
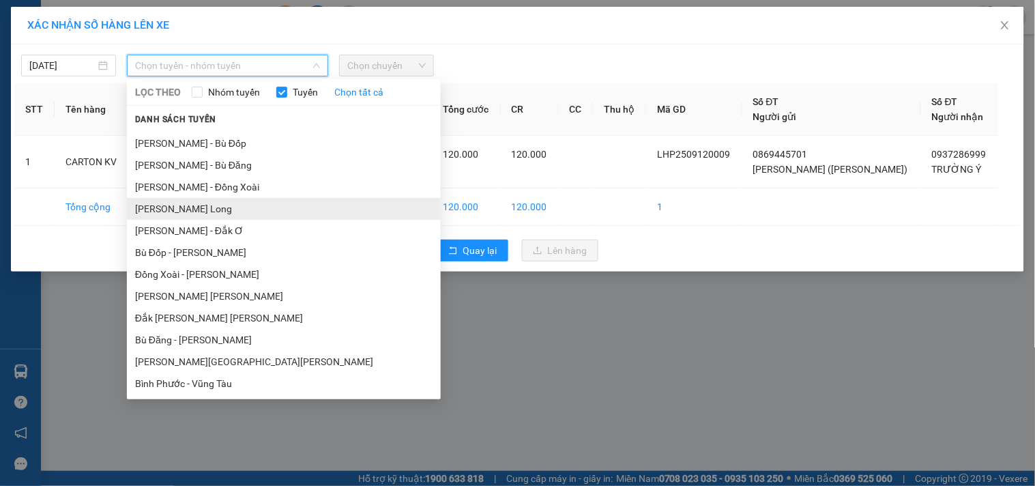
click at [259, 209] on li "[PERSON_NAME] - Phước Long" at bounding box center [284, 209] width 314 height 22
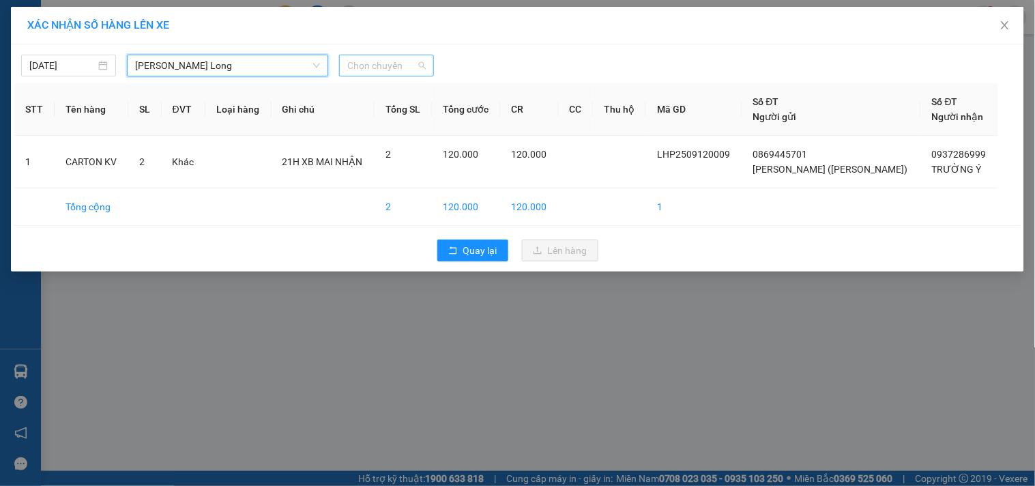
click at [378, 64] on span "Chọn chuyến" at bounding box center [386, 65] width 78 height 20
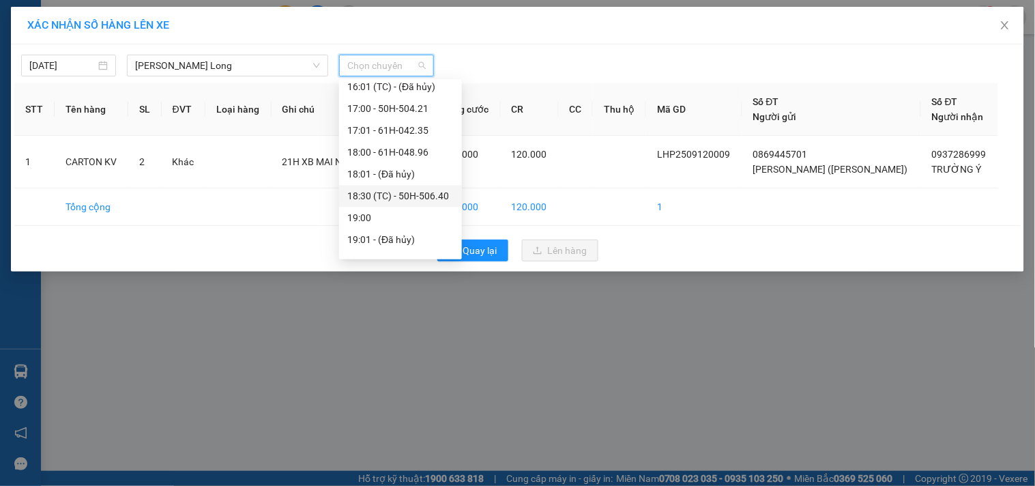
scroll to position [851, 0]
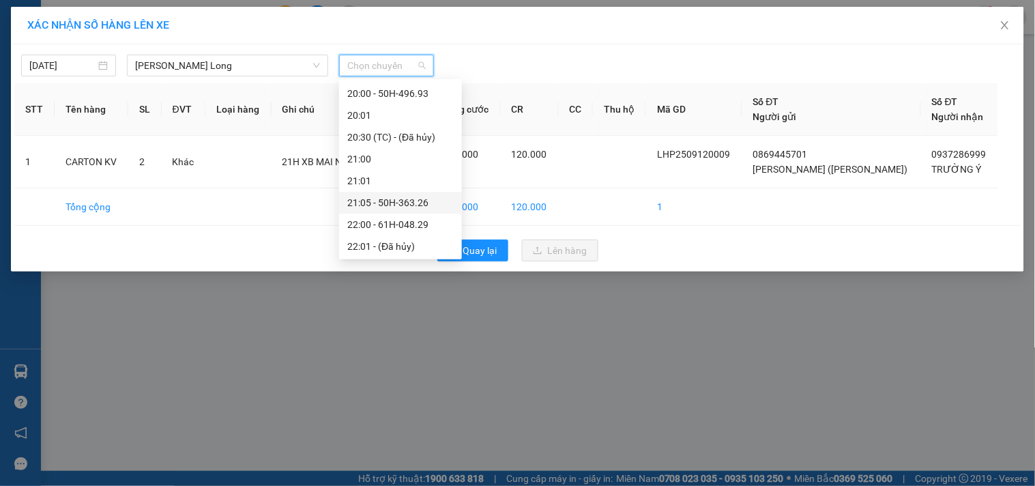
click at [394, 202] on div "21:05 - 50H-363.26" at bounding box center [400, 202] width 106 height 15
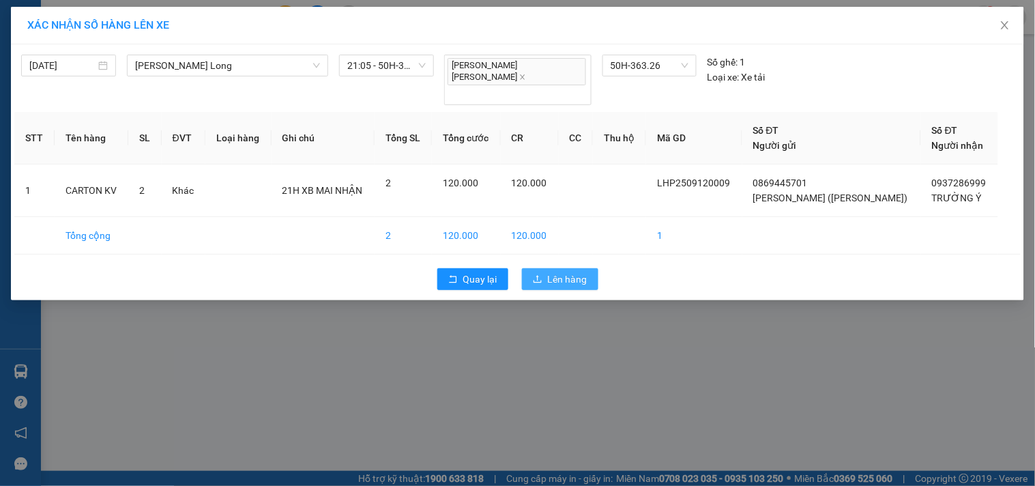
click at [555, 272] on span "Lên hàng" at bounding box center [568, 279] width 40 height 15
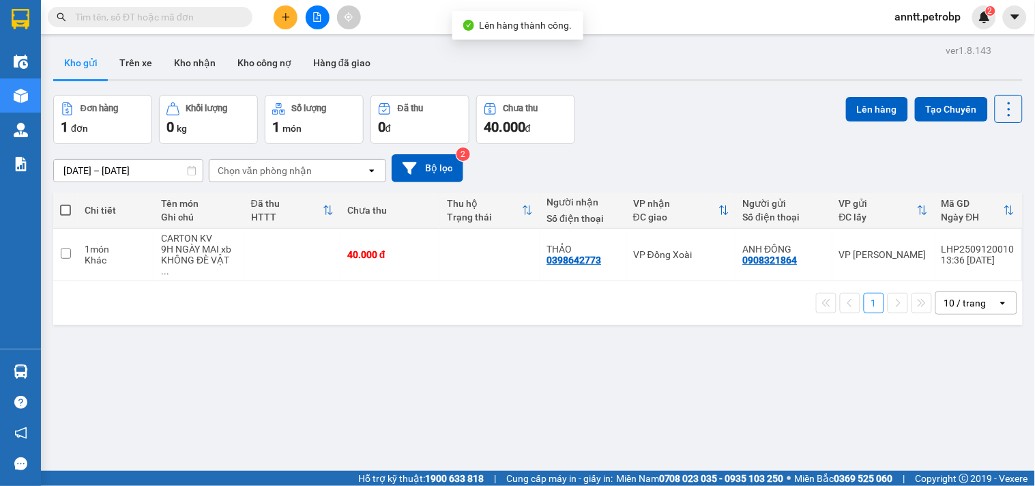
click at [92, 58] on button "Kho gửi" at bounding box center [80, 62] width 55 height 33
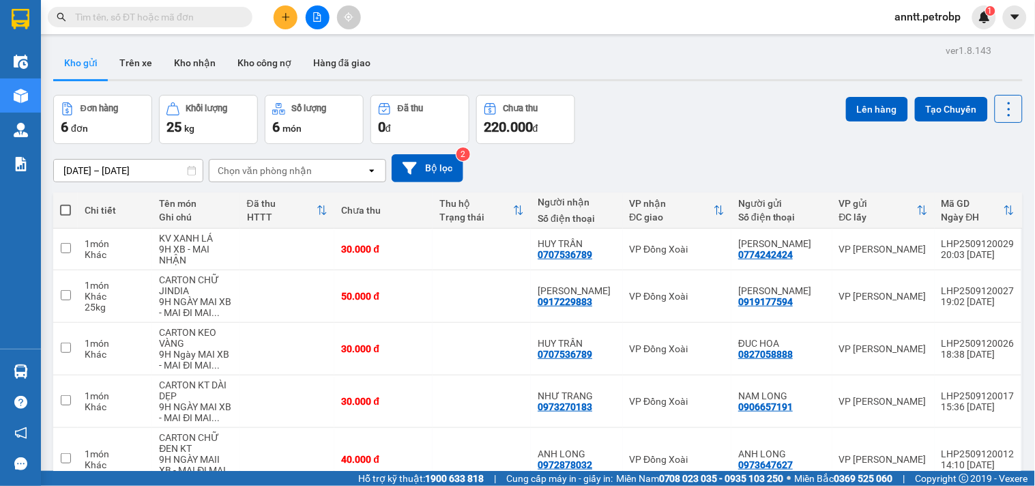
click at [654, 117] on div "Đơn hàng 6 đơn Khối lượng 25 kg Số lượng 6 món Đã thu 0 đ Chưa thu 220.000 đ Lê…" at bounding box center [538, 119] width 970 height 49
click at [288, 14] on icon "plus" at bounding box center [286, 17] width 10 height 10
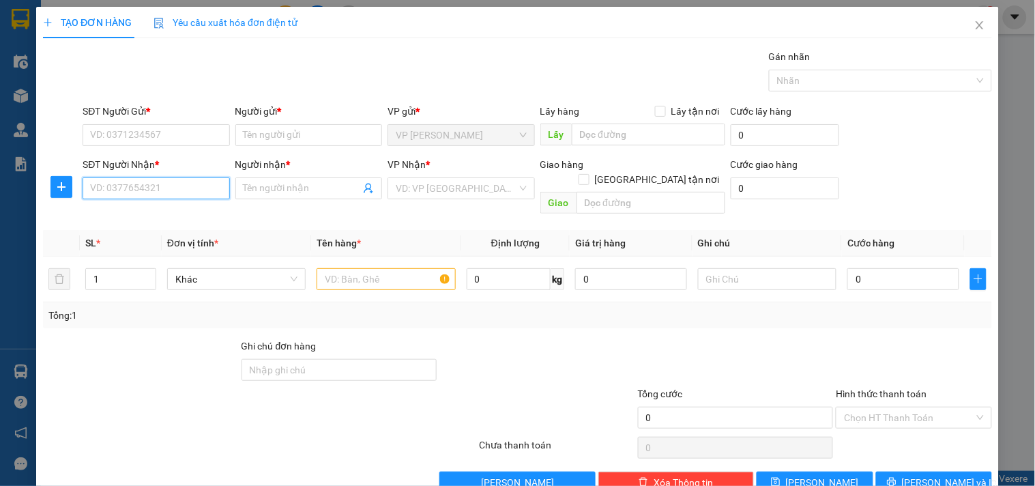
click at [145, 193] on input "SĐT Người Nhận *" at bounding box center [156, 188] width 147 height 22
click at [64, 180] on button "button" at bounding box center [61, 187] width 22 height 22
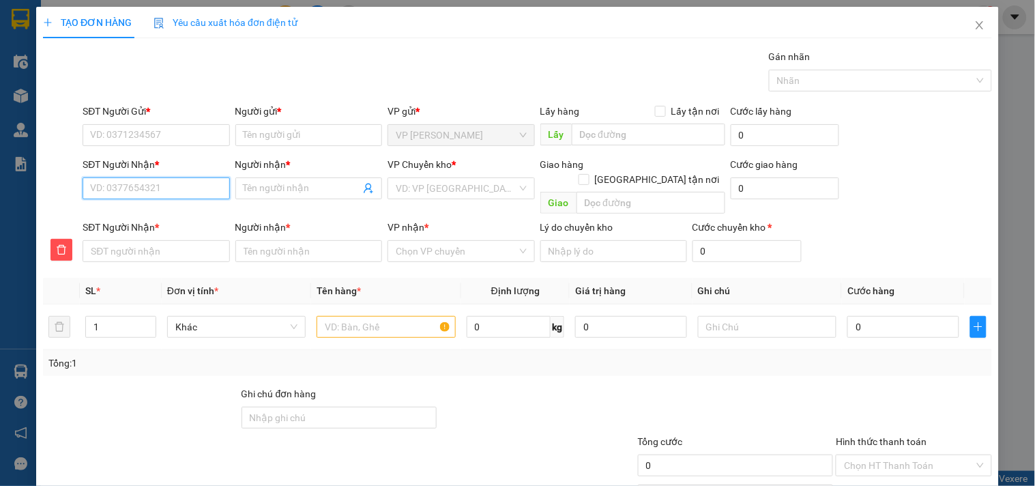
click at [127, 189] on input "SĐT Người Nhận *" at bounding box center [156, 188] width 147 height 22
type input "5"
type input "55"
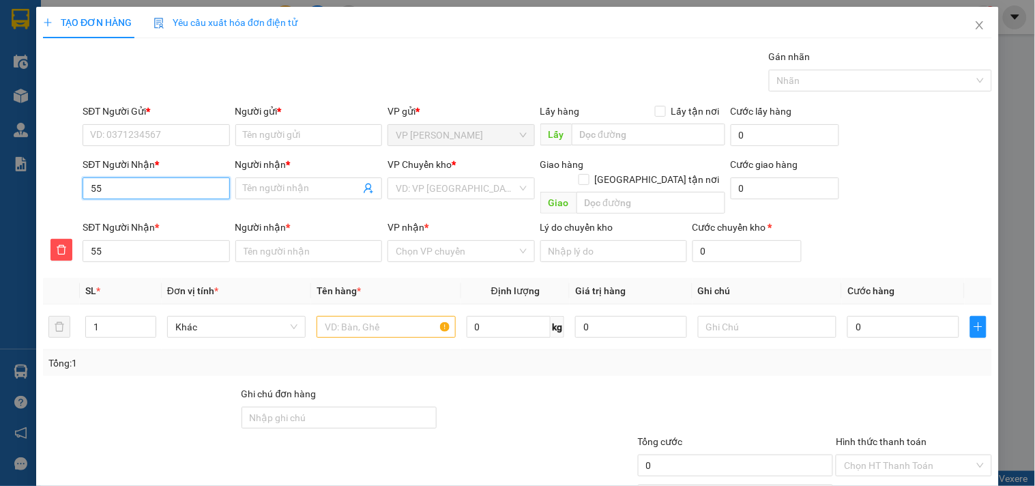
type input "558"
type input "5583"
click at [147, 218] on div "0938555583 - THIÊN NGUYỄN" at bounding box center [154, 215] width 129 height 15
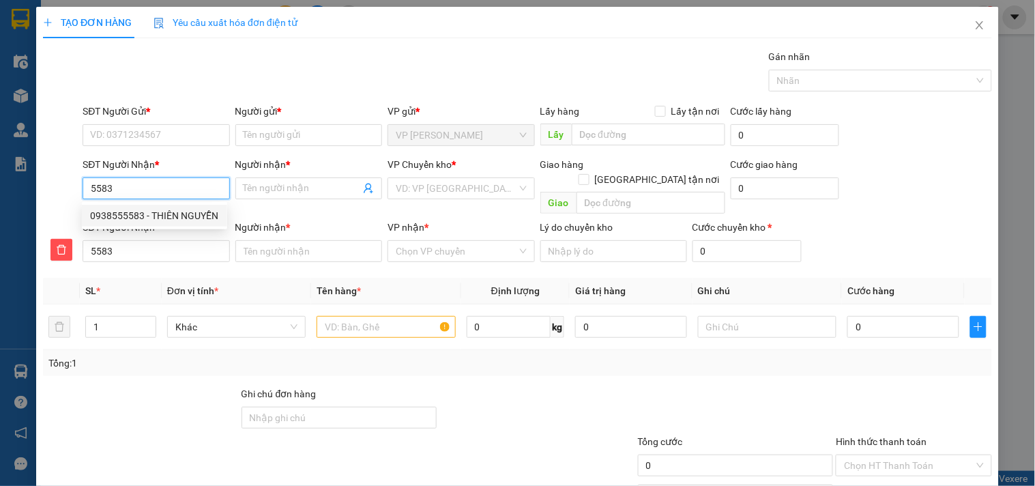
type input "0938555583"
type input "THIÊN NGUYỄN"
type input "0938555583"
type input "THIÊN NGUYỄN"
type input "30.000"
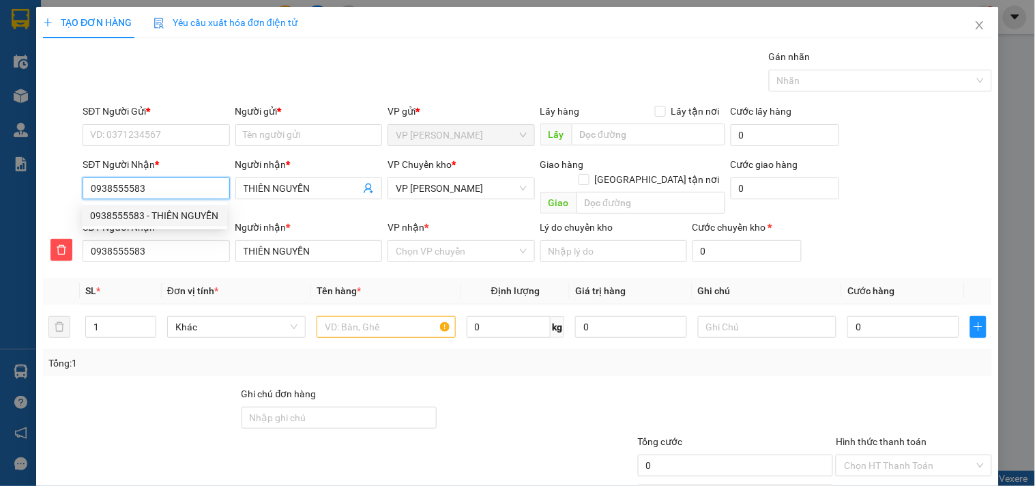
type input "30.000"
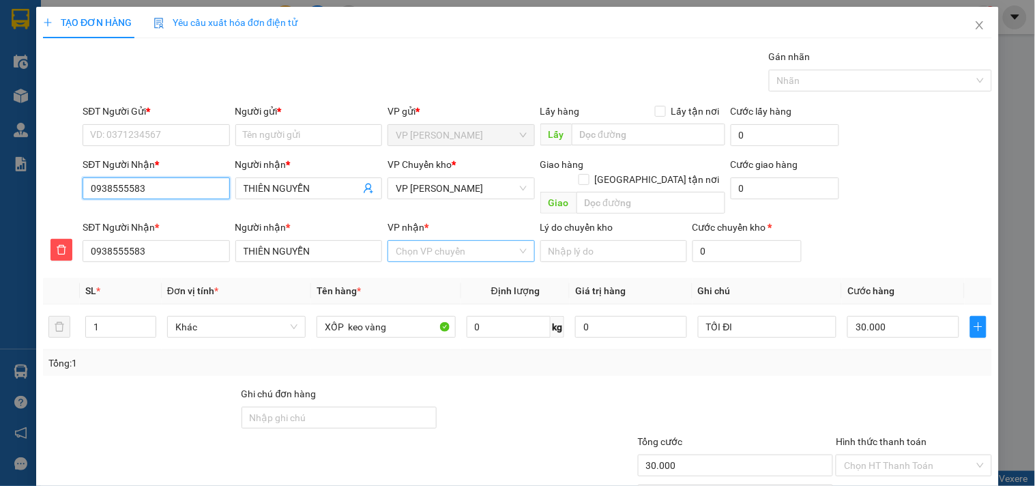
type input "0938555583"
click at [433, 242] on input "VP nhận *" at bounding box center [456, 251] width 121 height 20
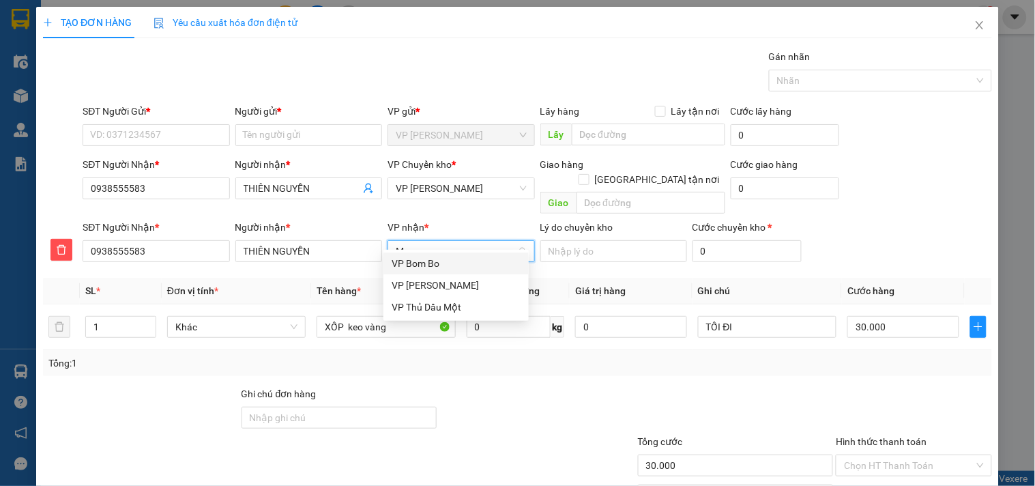
type input "MI"
drag, startPoint x: 414, startPoint y: 262, endPoint x: 452, endPoint y: 199, distance: 73.8
click at [414, 261] on div "VP [PERSON_NAME]" at bounding box center [456, 263] width 129 height 15
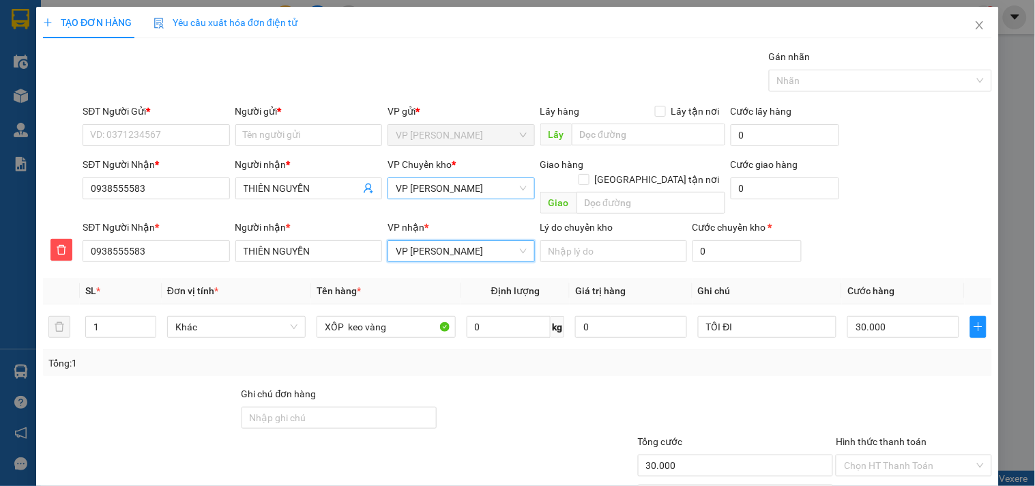
click at [462, 188] on span "VP [PERSON_NAME]" at bounding box center [461, 188] width 130 height 20
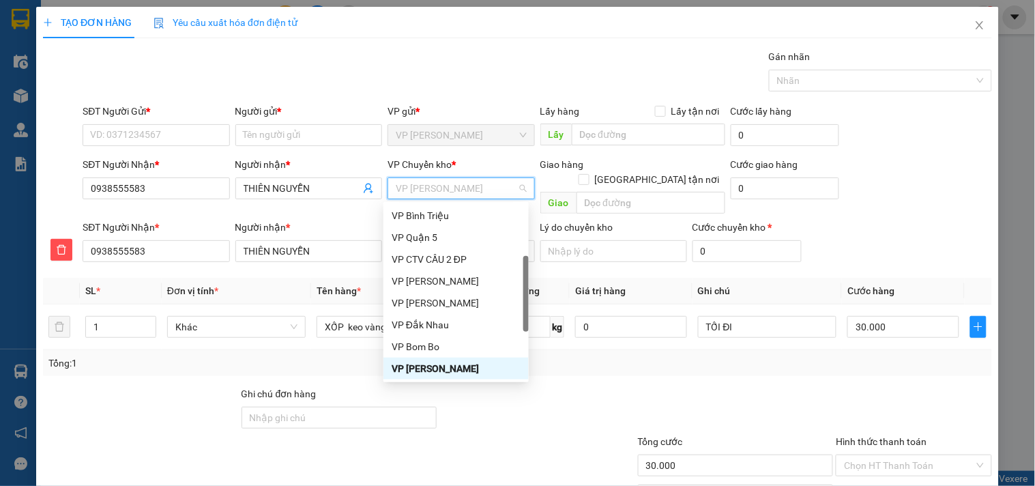
type input "X"
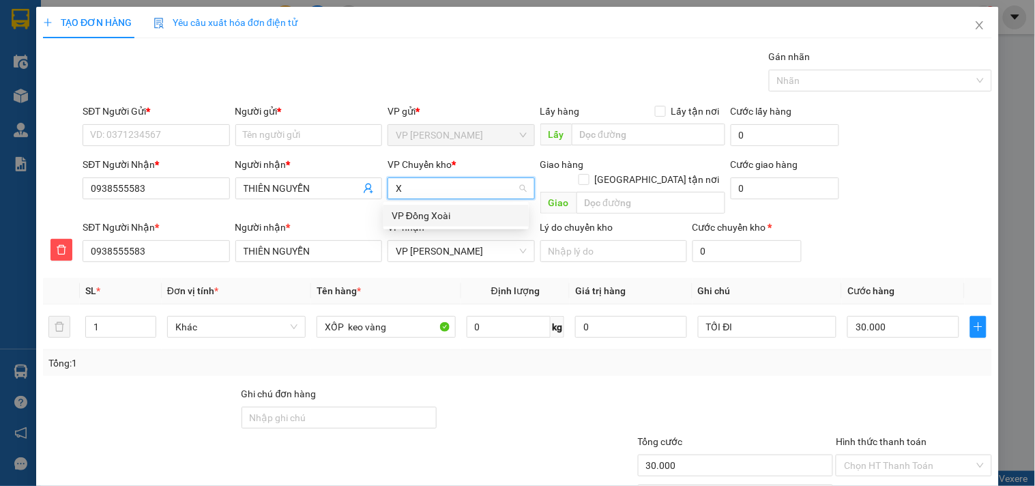
drag, startPoint x: 451, startPoint y: 217, endPoint x: 431, endPoint y: 203, distance: 24.6
click at [449, 217] on div "VP Đồng Xoài" at bounding box center [456, 215] width 129 height 15
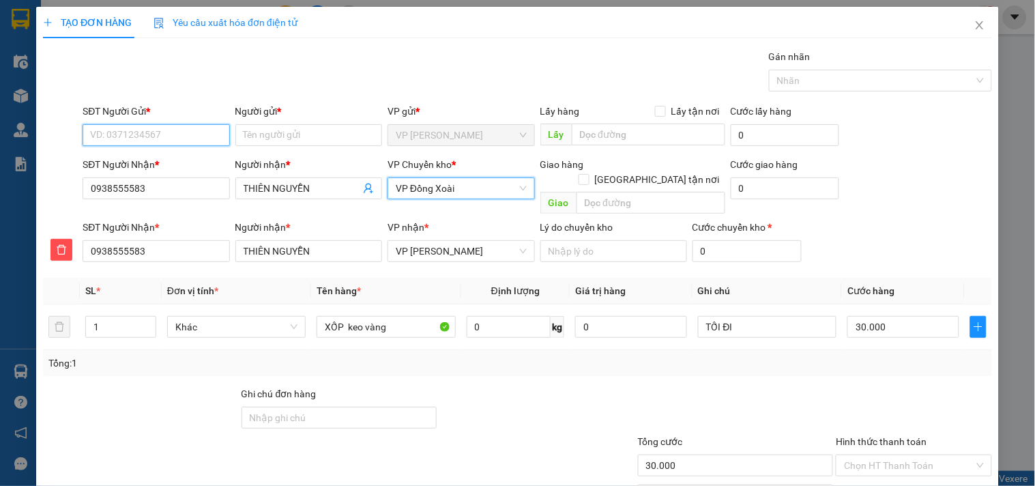
click at [186, 145] on input "SĐT Người Gửi *" at bounding box center [156, 135] width 147 height 22
click at [123, 180] on div "0961615561 - PHƯƠNG" at bounding box center [167, 184] width 154 height 15
type input "0961615561"
type input "PHƯƠNG"
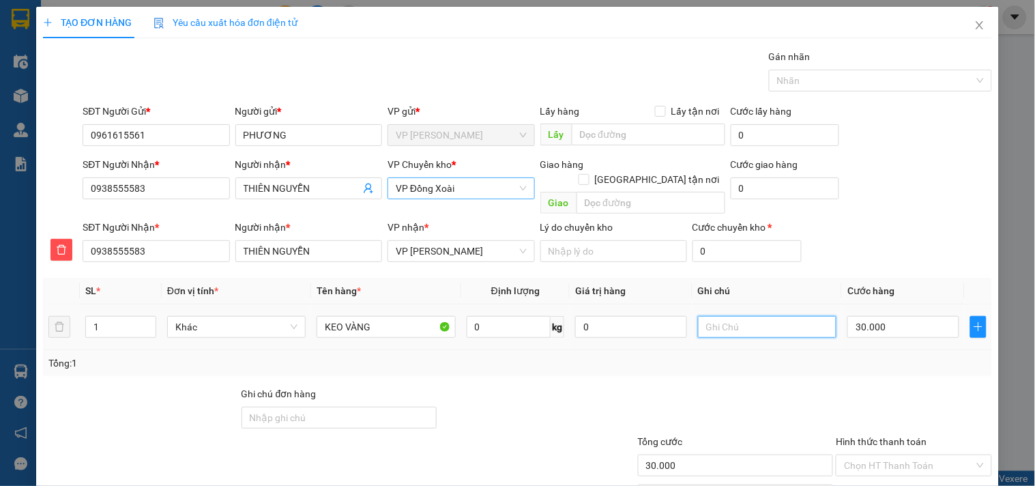
click at [725, 316] on input "text" at bounding box center [767, 327] width 139 height 22
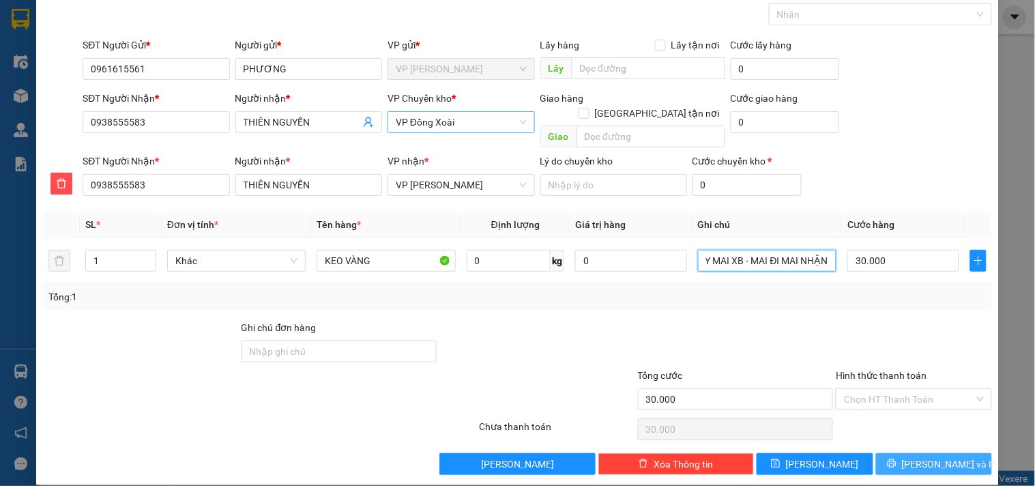
type input "9H NGÀY MAI XB - MAI ĐI MAI NHẬN"
click at [931, 456] on span "[PERSON_NAME] và In" at bounding box center [950, 463] width 96 height 15
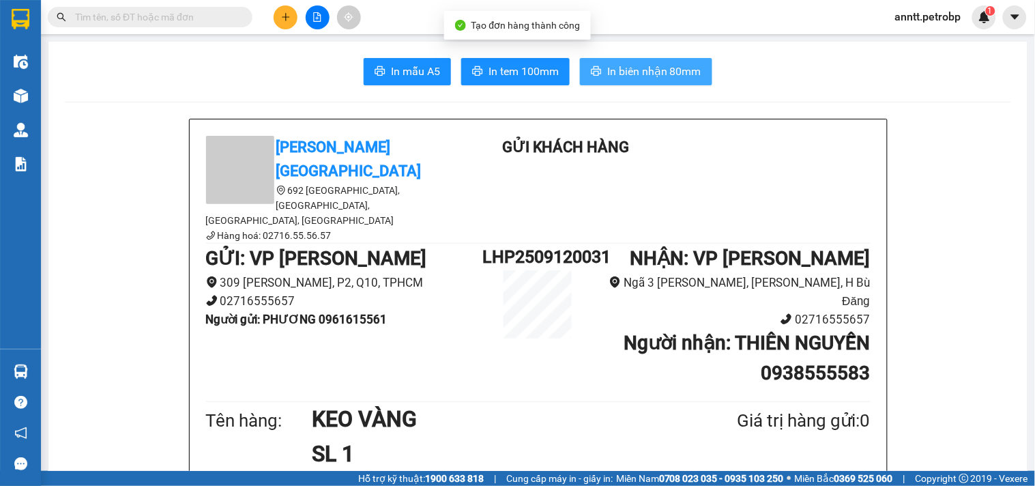
click at [683, 75] on span "In biên nhận 80mm" at bounding box center [654, 71] width 94 height 17
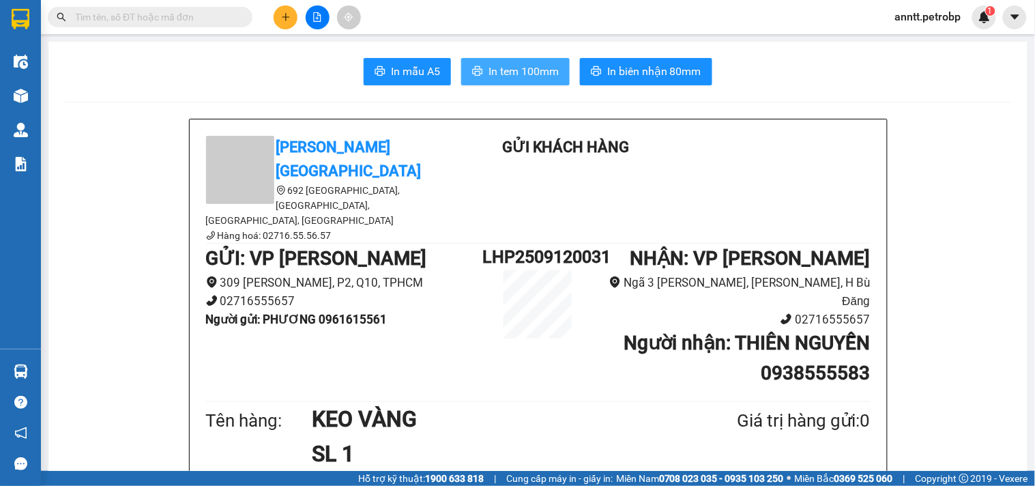
click at [517, 74] on span "In tem 100mm" at bounding box center [524, 71] width 70 height 17
click at [293, 12] on button at bounding box center [286, 17] width 24 height 24
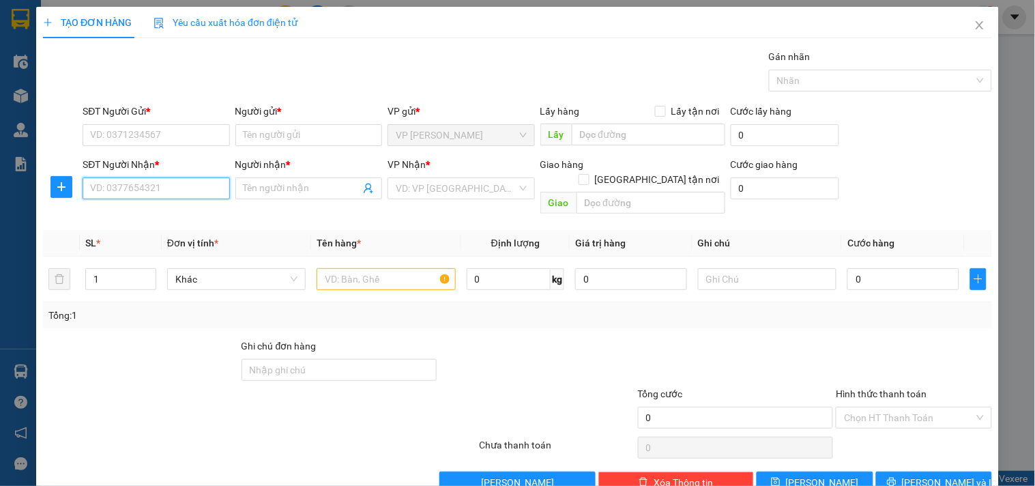
drag, startPoint x: 142, startPoint y: 188, endPoint x: 150, endPoint y: 173, distance: 17.1
click at [142, 187] on input "SĐT Người Nhận *" at bounding box center [156, 188] width 147 height 22
click at [142, 216] on div "0908557712 - DƯƠNG" at bounding box center [154, 215] width 129 height 15
type input "0908557712"
type input "DƯƠNG"
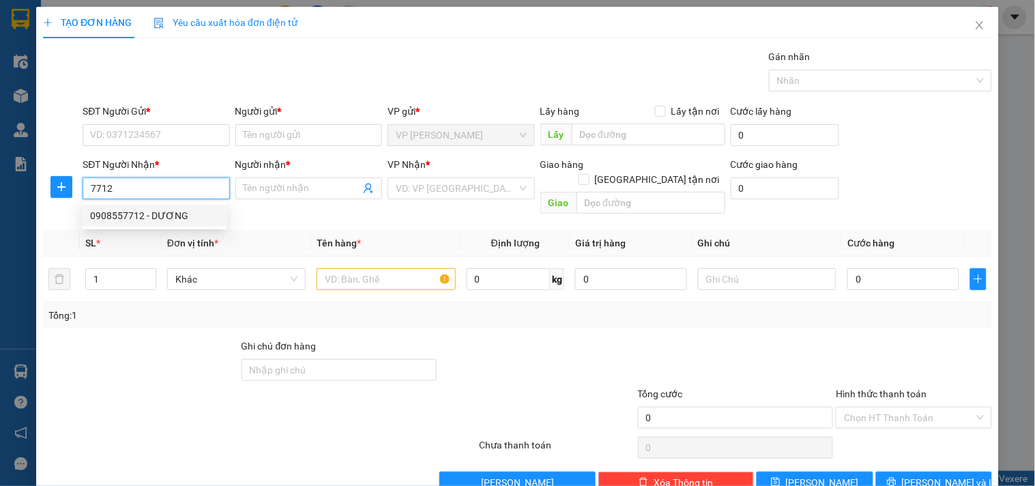
checkbox input "true"
type input "ĐẠI LÔ BÌNH DƯƠNG"
type input "30.000"
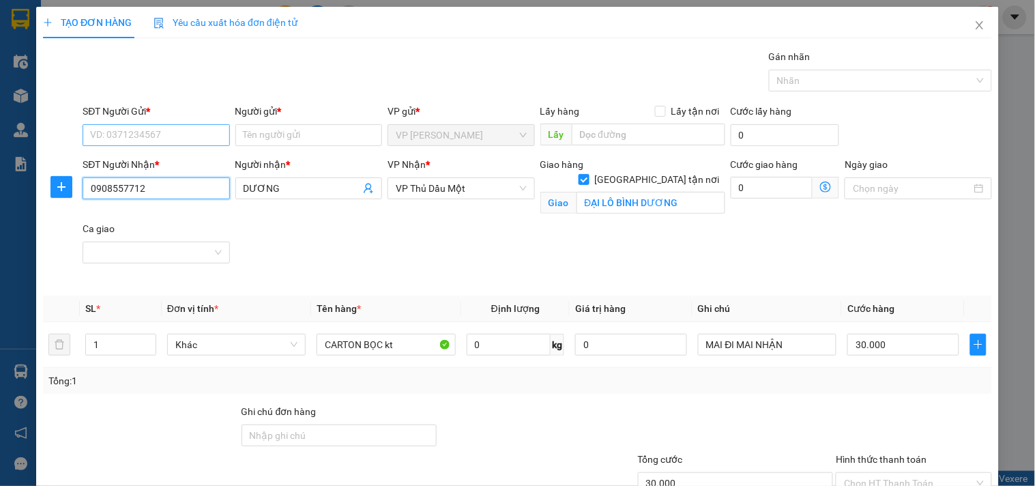
type input "0908557712"
click at [152, 134] on input "SĐT Người Gửi *" at bounding box center [156, 135] width 147 height 22
click at [154, 169] on div "0901776926 - cty ĐỨC PHÁT" at bounding box center [154, 162] width 129 height 15
type input "0901776926"
type input "cty ĐỨC PHÁT"
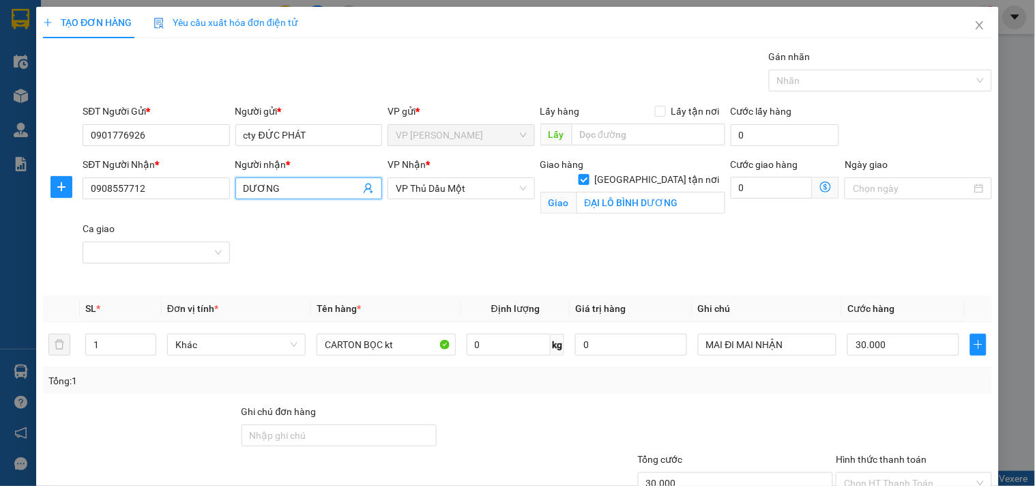
click at [301, 194] on input "DƯƠNG" at bounding box center [302, 188] width 117 height 15
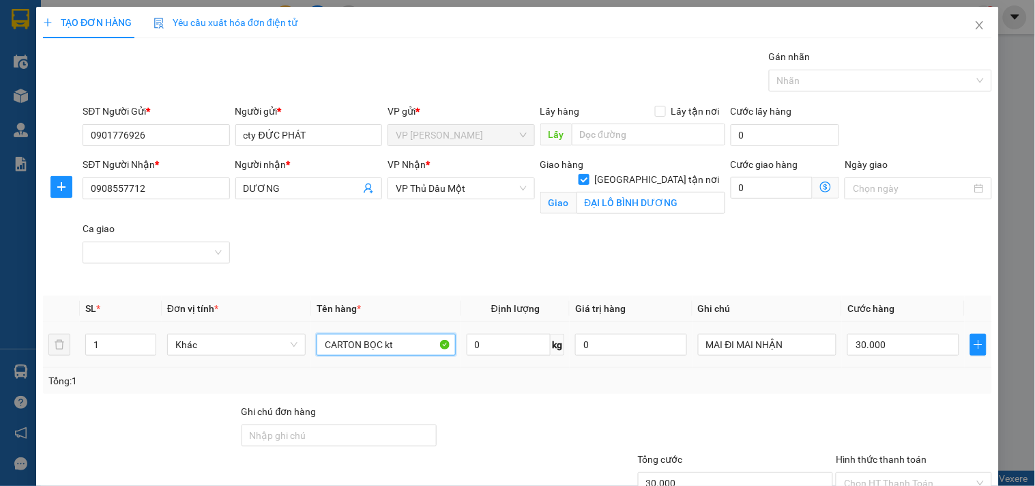
drag, startPoint x: 411, startPoint y: 341, endPoint x: 306, endPoint y: 358, distance: 106.4
click at [306, 358] on tr "1 Khác CARTON BỌC kt 0 kg 0 MAI ĐI MAI NHẬN 30.000" at bounding box center [517, 345] width 949 height 46
type input "NILONG ĐEN (TRÒN)KT"
click at [898, 356] on input "30.000" at bounding box center [903, 345] width 112 height 22
type input "4"
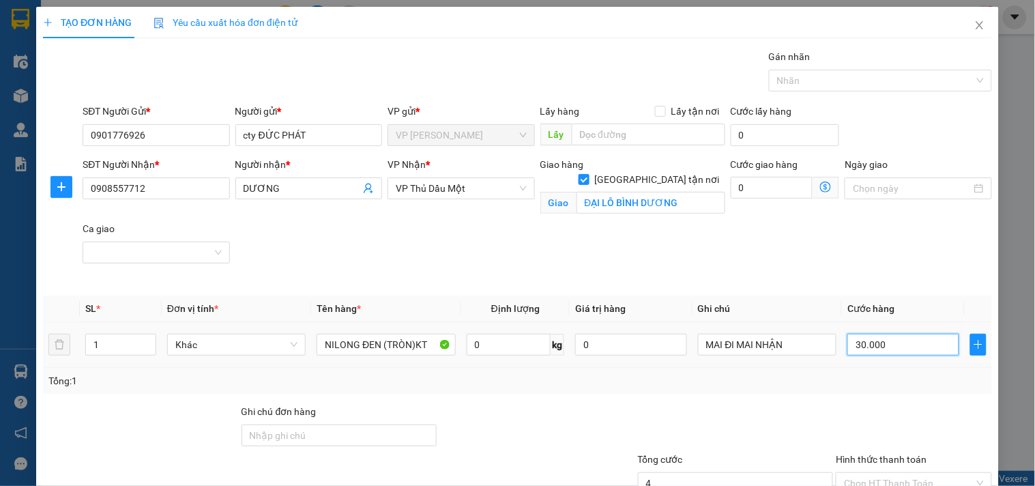
type input "4"
type input "40"
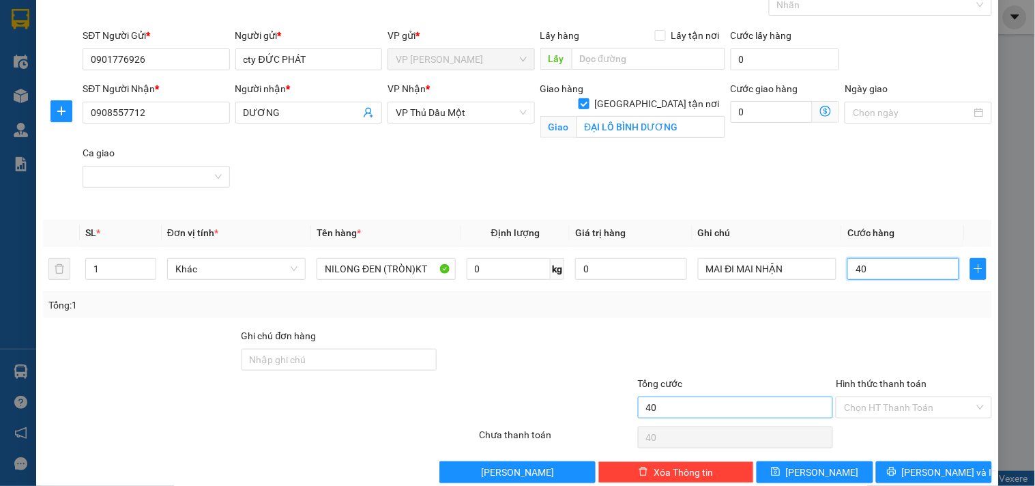
type input "40"
type input "40.000"
click at [695, 411] on input "40.000" at bounding box center [736, 407] width 196 height 22
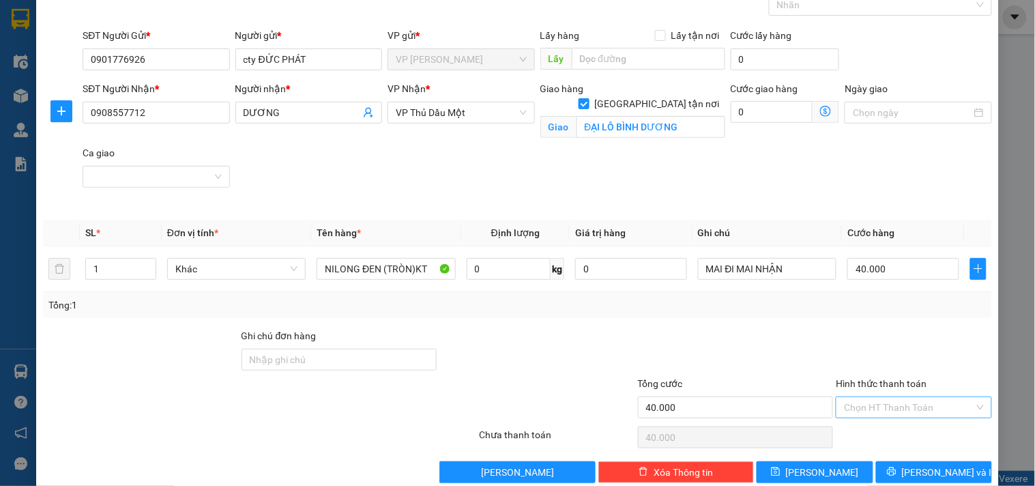
click at [935, 400] on input "Hình thức thanh toán" at bounding box center [909, 407] width 130 height 20
click at [878, 308] on div "Tại văn phòng" at bounding box center [906, 314] width 138 height 15
type input "0"
click at [897, 472] on icon "printer" at bounding box center [892, 472] width 10 height 10
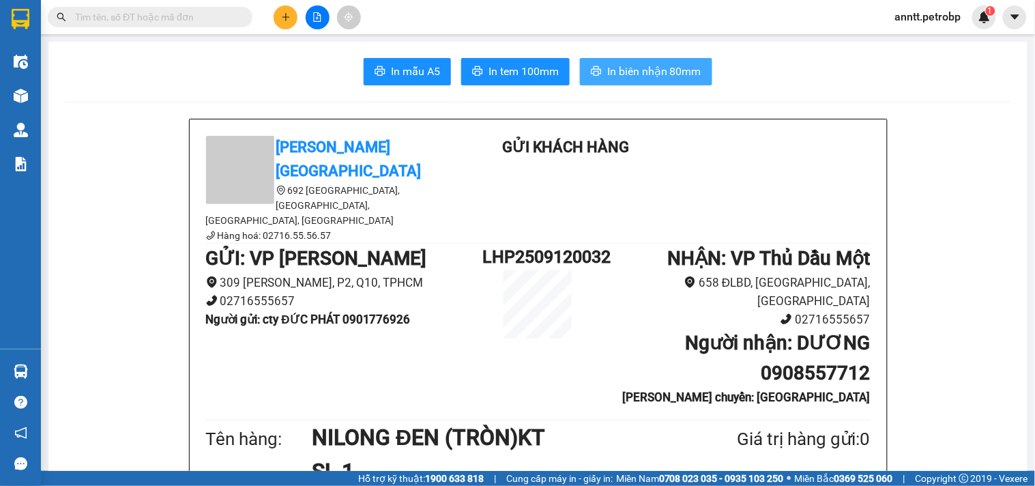
click at [658, 58] on button "In biên nhận 80mm" at bounding box center [646, 71] width 132 height 27
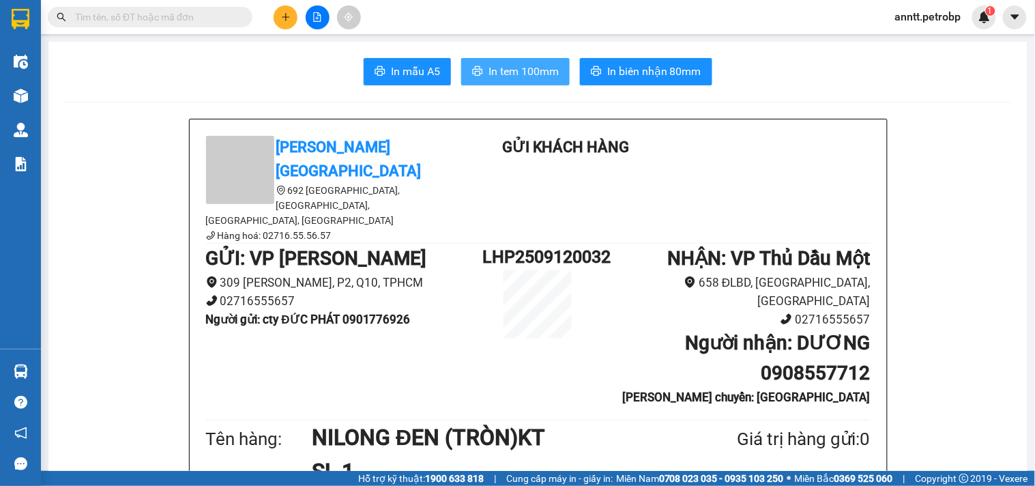
click at [489, 66] on span "In tem 100mm" at bounding box center [524, 71] width 70 height 17
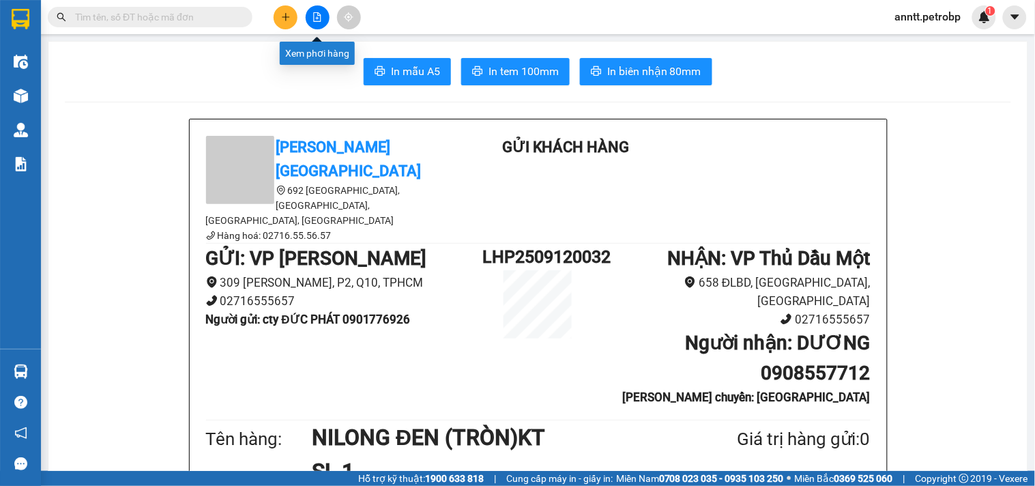
click at [322, 14] on button at bounding box center [318, 17] width 24 height 24
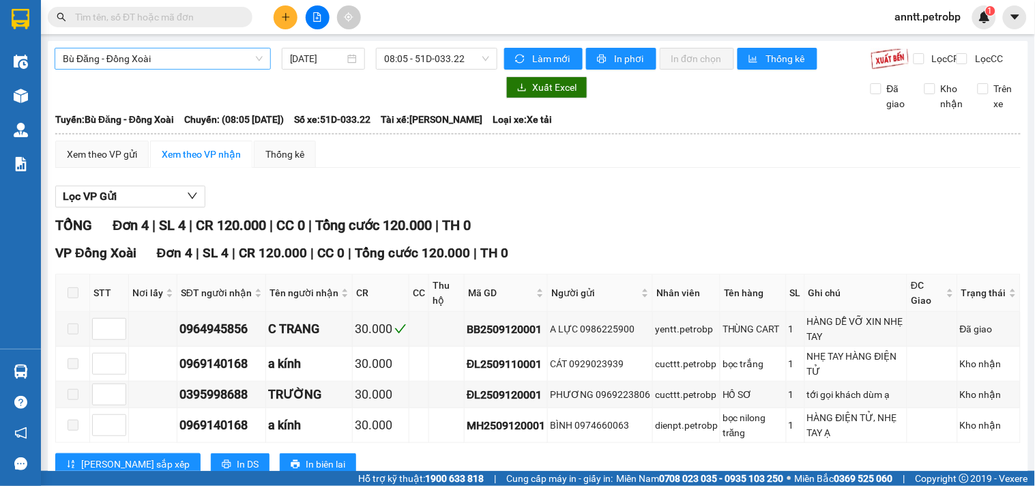
click at [219, 63] on span "Bù Đăng - Đồng Xoài" at bounding box center [163, 58] width 200 height 20
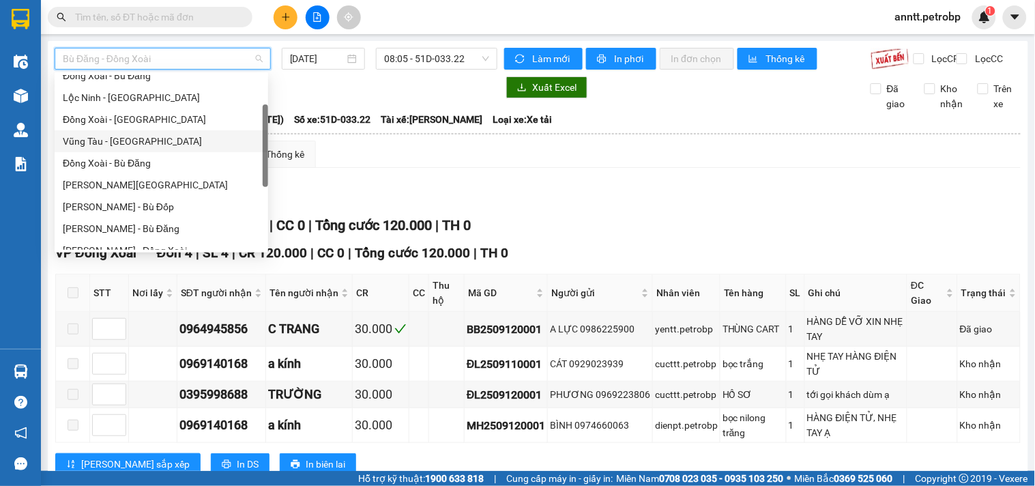
scroll to position [151, 0]
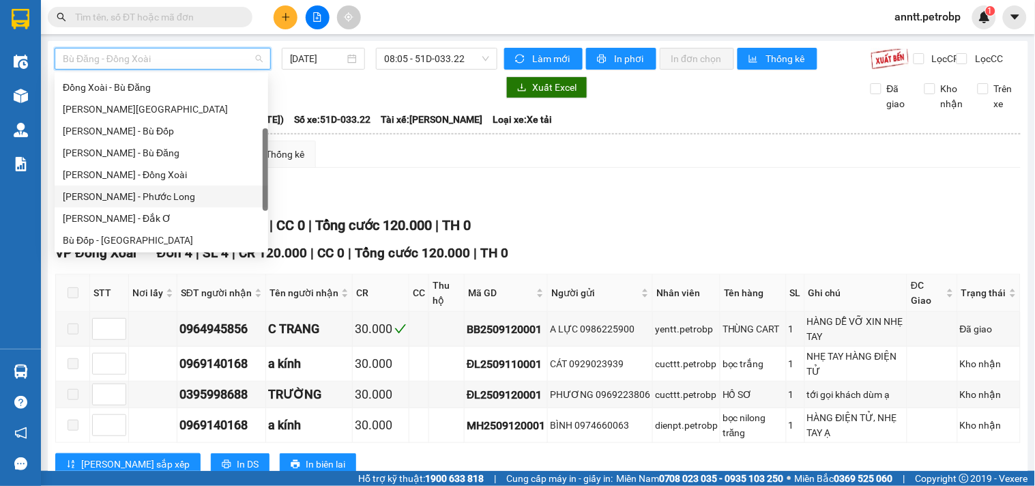
click at [147, 198] on div "[PERSON_NAME] - Phước Long" at bounding box center [161, 196] width 197 height 15
type input "[DATE]"
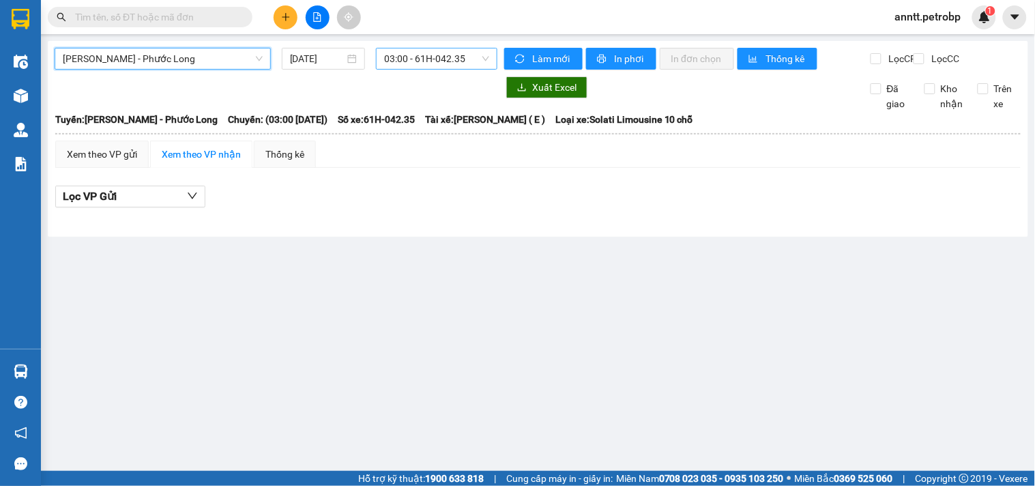
click at [433, 63] on span "03:00 - 61H-042.35" at bounding box center [436, 58] width 105 height 20
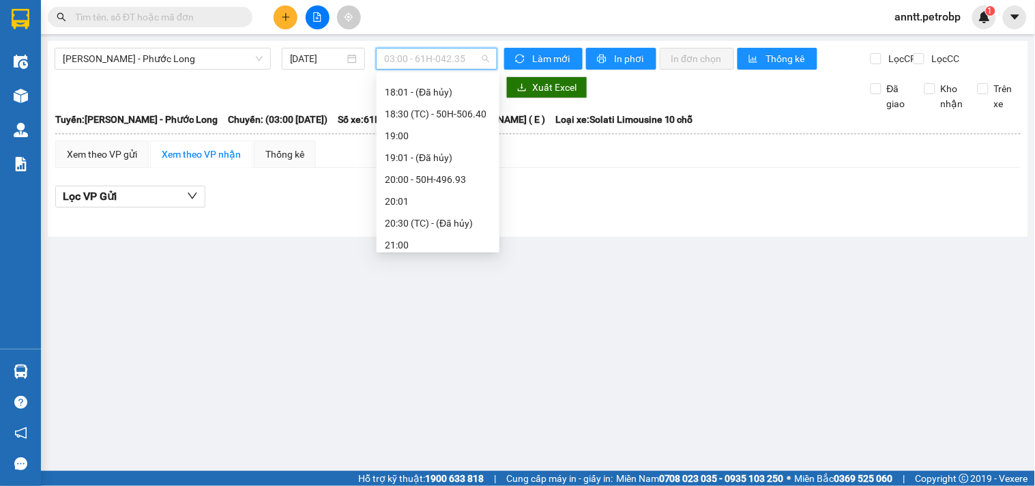
scroll to position [851, 0]
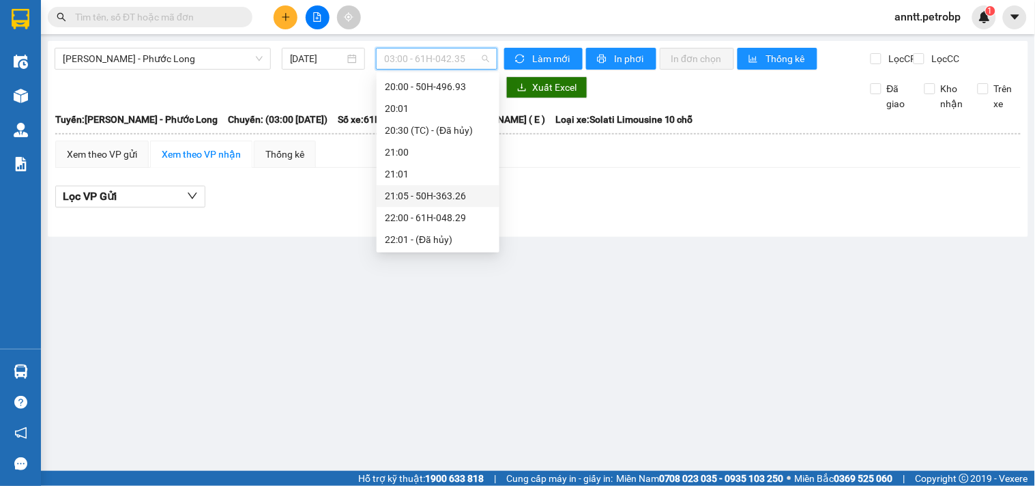
click at [450, 197] on div "21:05 - 50H-363.26" at bounding box center [438, 195] width 106 height 15
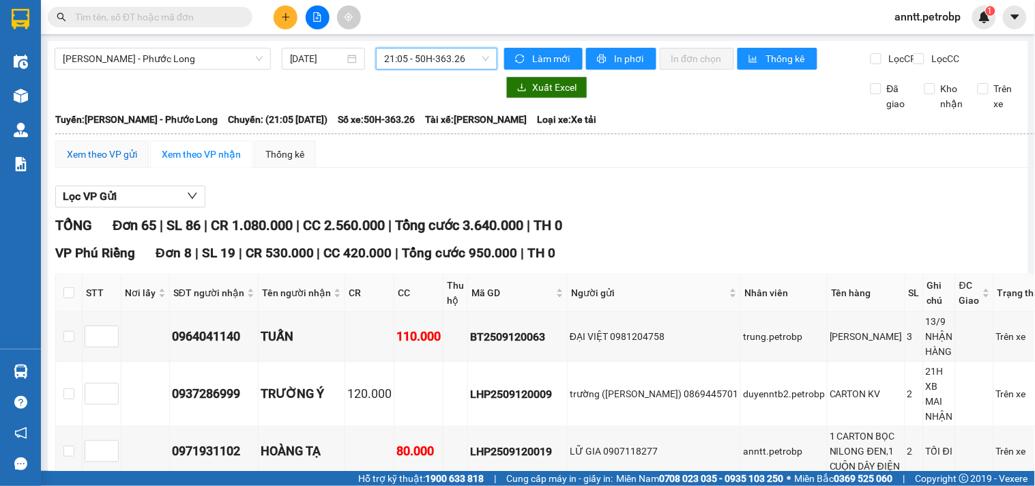
click at [97, 162] on div "Xem theo VP gửi" at bounding box center [102, 154] width 70 height 15
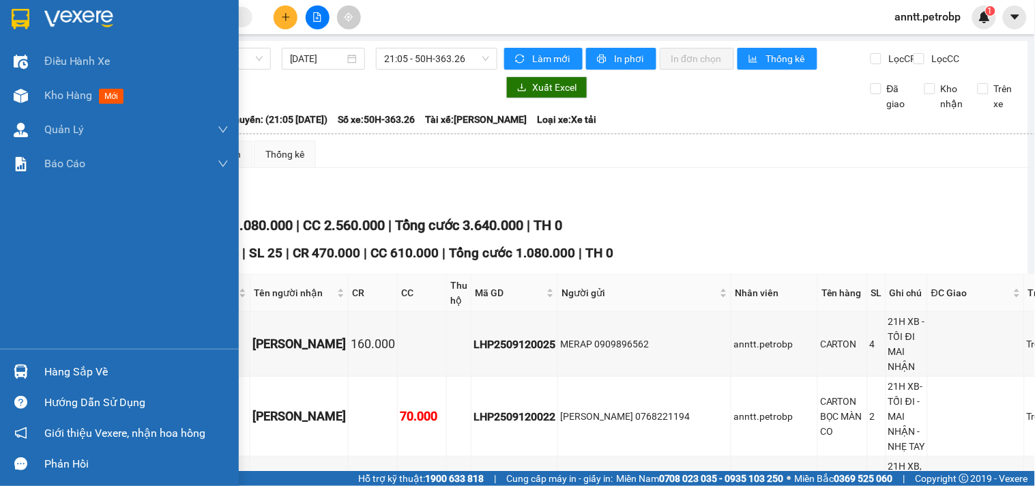
click at [18, 377] on img at bounding box center [21, 371] width 14 height 14
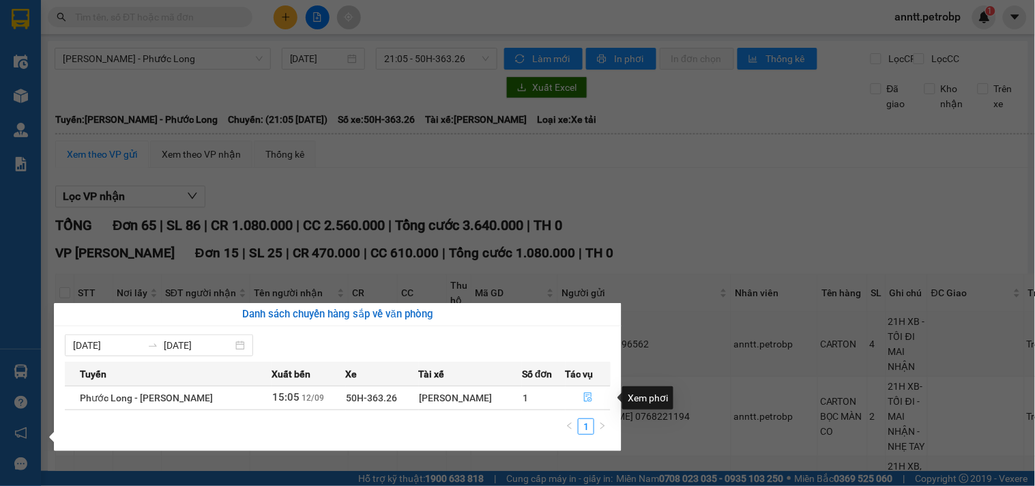
click at [583, 392] on icon "file-done" at bounding box center [588, 397] width 10 height 10
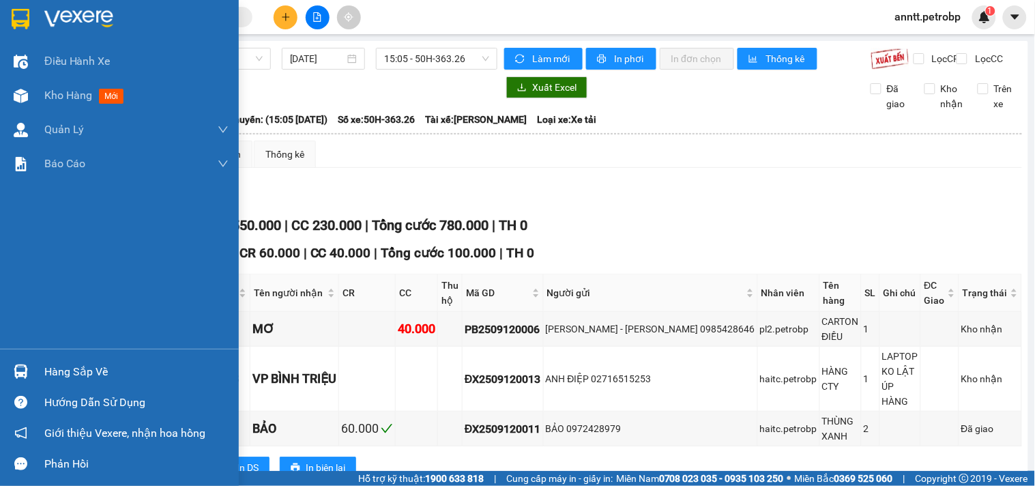
click at [9, 20] on div at bounding box center [21, 19] width 24 height 24
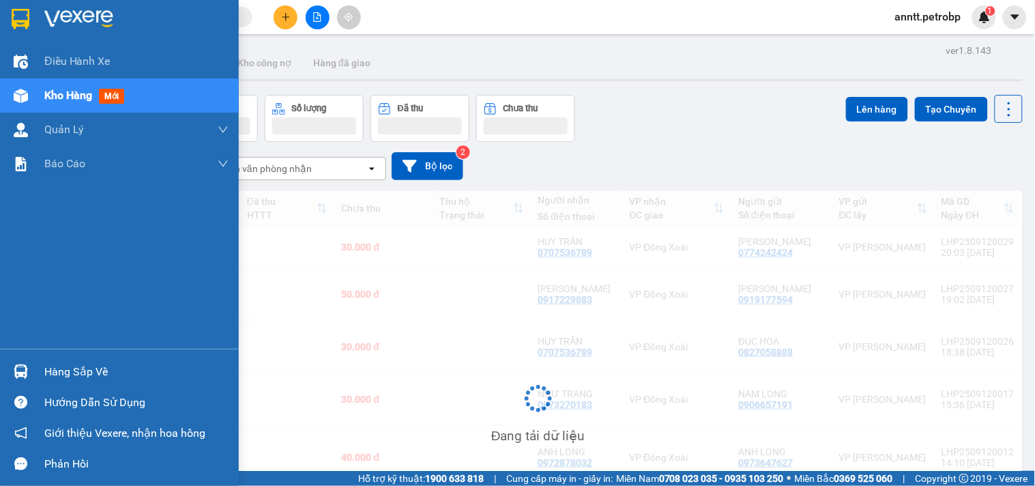
click at [20, 20] on img at bounding box center [21, 19] width 18 height 20
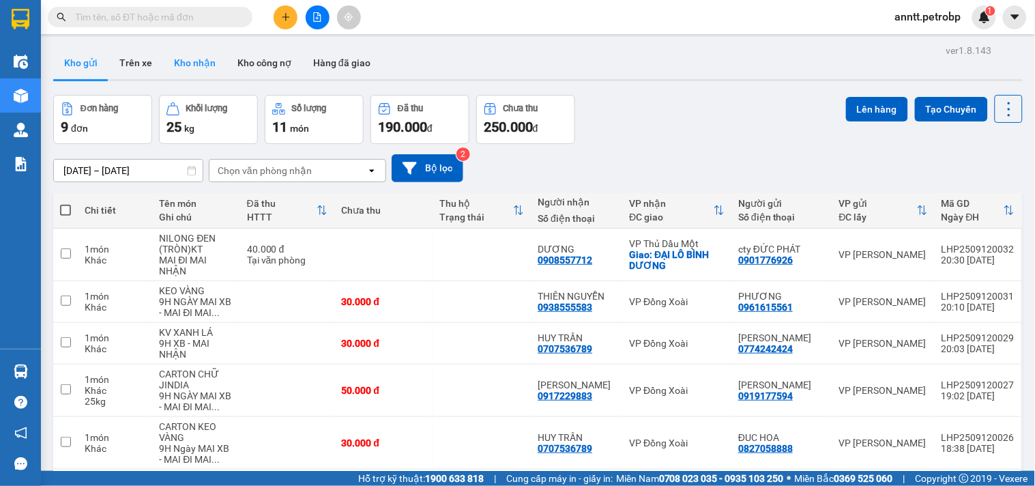
click at [193, 61] on button "Kho nhận" at bounding box center [194, 62] width 63 height 33
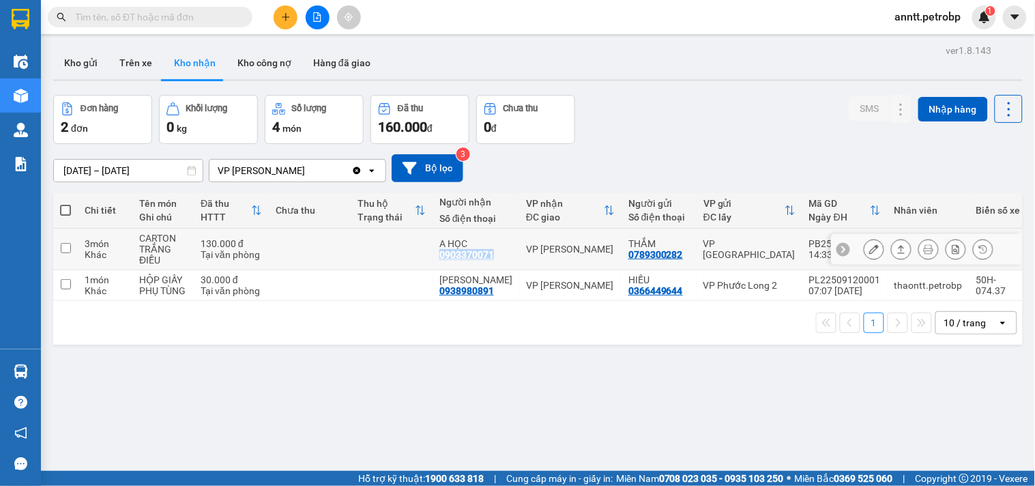
drag, startPoint x: 440, startPoint y: 255, endPoint x: 492, endPoint y: 263, distance: 52.4
click at [492, 263] on td "A HỌC 0903370071" at bounding box center [476, 250] width 87 height 42
checkbox input "true"
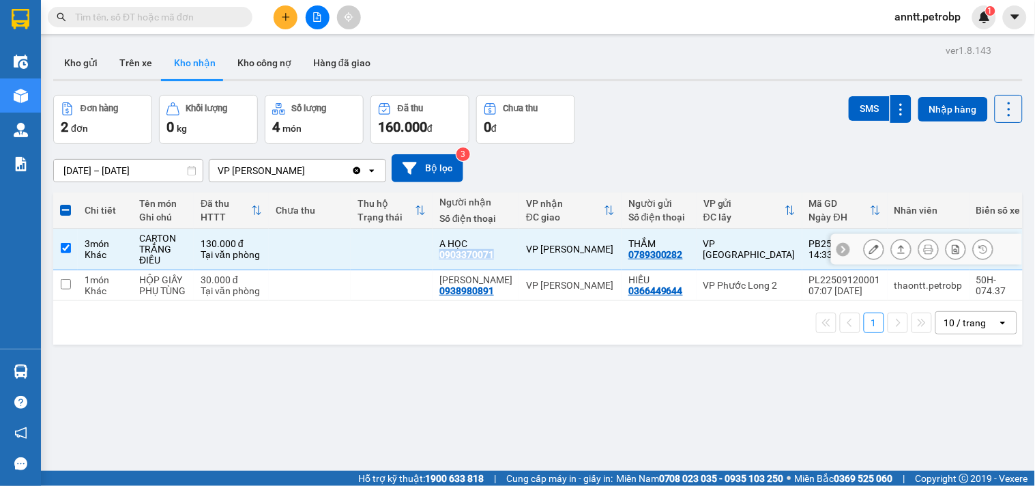
copy div "0903370071"
drag, startPoint x: 689, startPoint y: 391, endPoint x: 671, endPoint y: 429, distance: 41.5
click at [686, 393] on div "ver 1.8.143 Kho gửi Trên xe Kho nhận Kho công nợ Hàng đã giao Đơn hàng 2 đơn Kh…" at bounding box center [538, 284] width 981 height 486
click at [379, 389] on div "ver 1.8.143 Kho gửi Trên xe Kho nhận Kho công nợ Hàng đã giao Đơn hàng 2 đơn Kh…" at bounding box center [538, 284] width 981 height 486
click at [78, 63] on button "Kho gửi" at bounding box center [80, 62] width 55 height 33
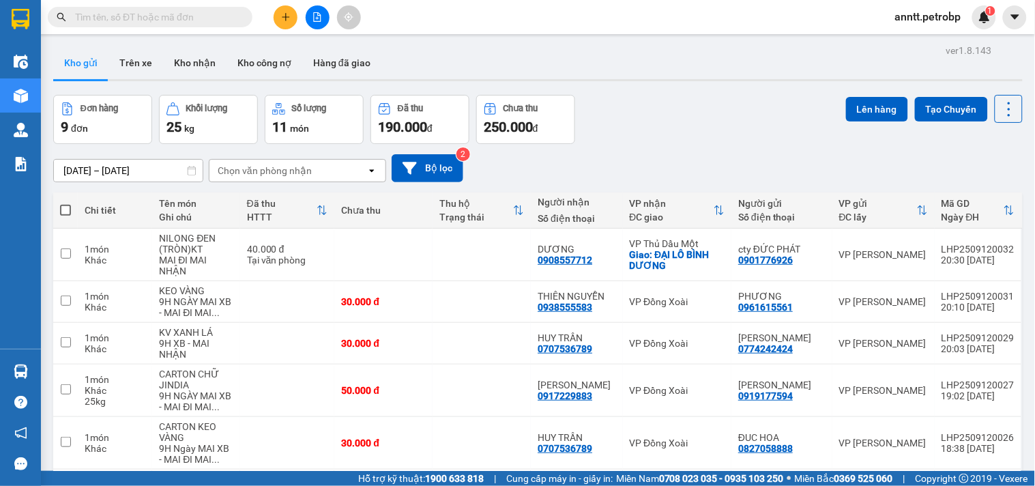
click at [212, 120] on div "25 kg" at bounding box center [208, 126] width 84 height 19
click at [201, 63] on button "Kho nhận" at bounding box center [194, 62] width 63 height 33
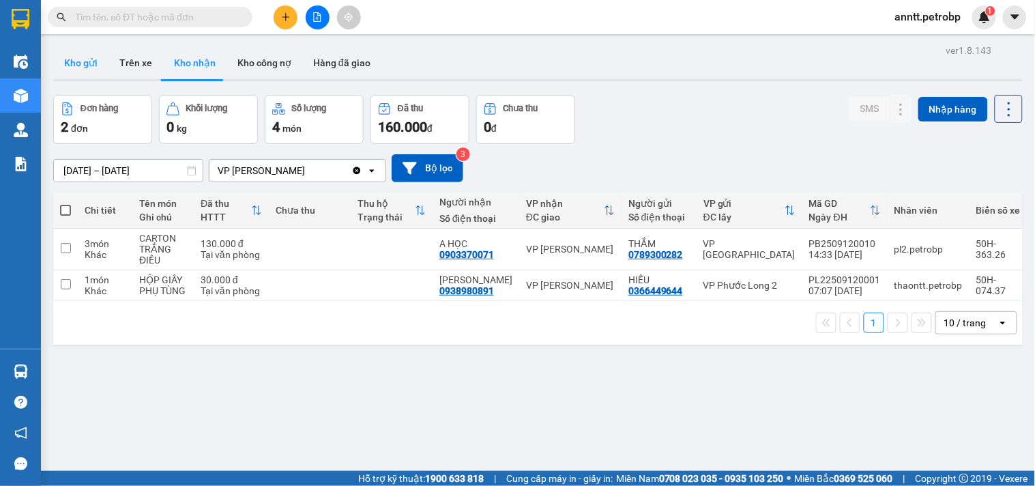
click at [75, 64] on button "Kho gửi" at bounding box center [80, 62] width 55 height 33
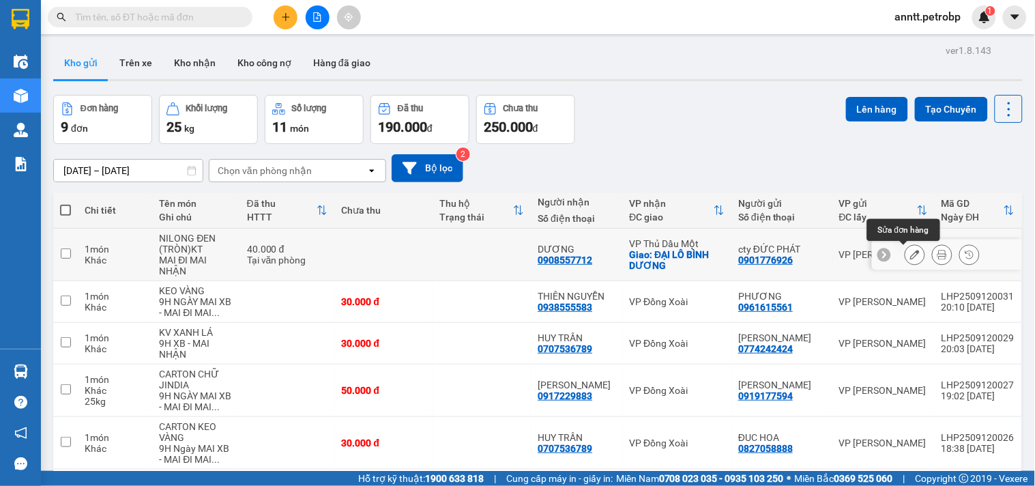
click at [910, 252] on icon at bounding box center [915, 255] width 10 height 10
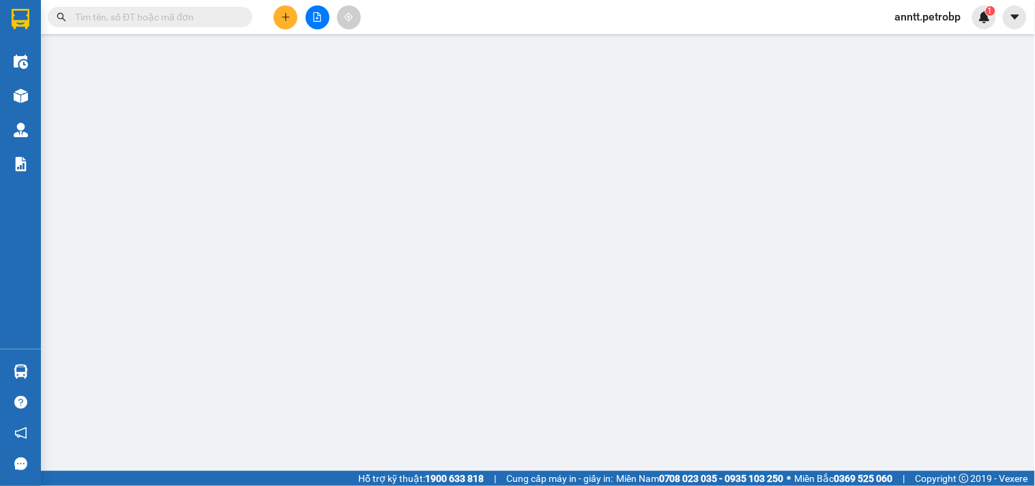
type input "0901776926"
type input "cty ĐỨC PHÁT"
type input "0908557712"
type input "DƯƠNG"
checkbox input "true"
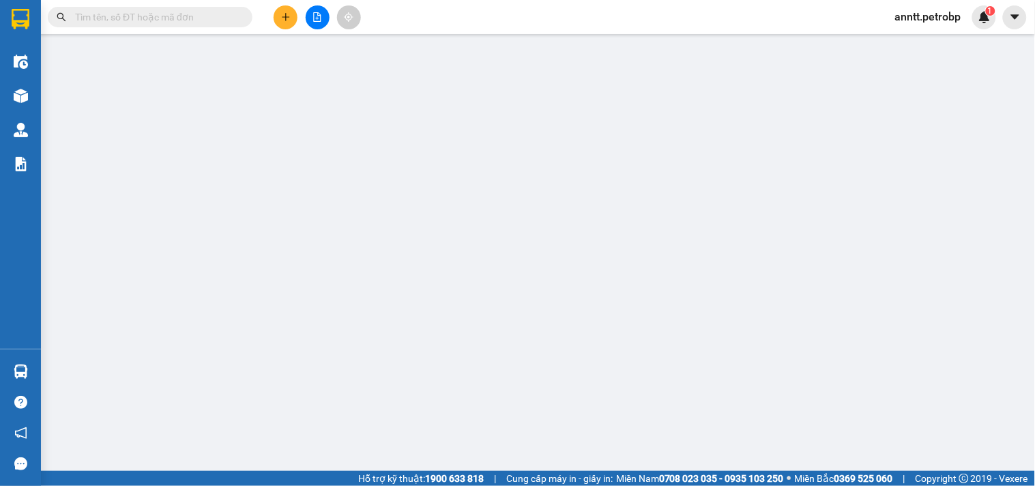
type input "ĐẠI LÔ BÌNH DƯƠNG"
type input "40.000"
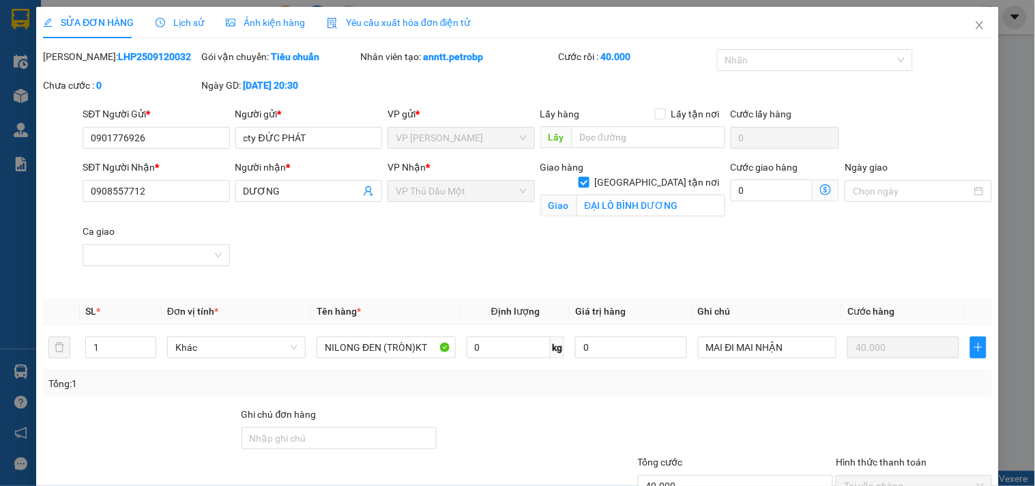
click at [242, 23] on span "Ảnh kiện hàng" at bounding box center [265, 22] width 79 height 11
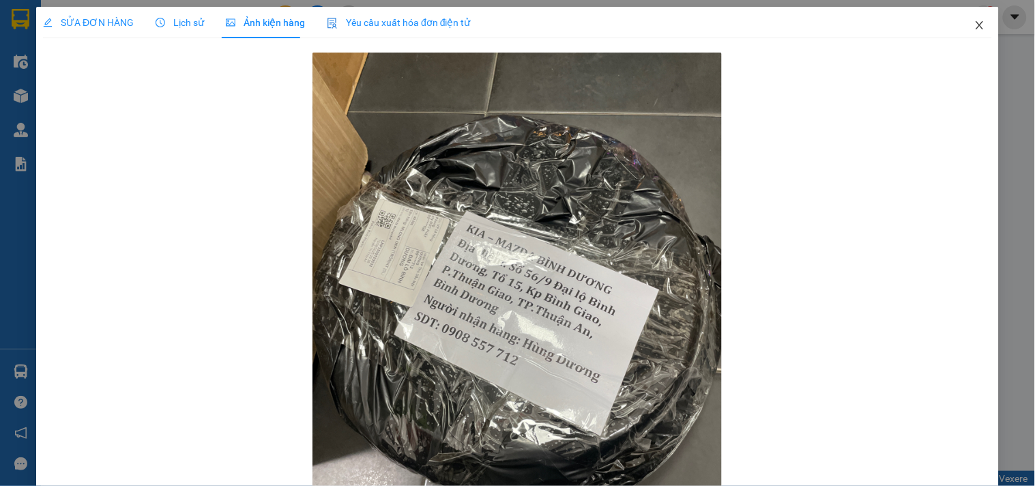
click at [974, 22] on icon "close" at bounding box center [979, 25] width 11 height 11
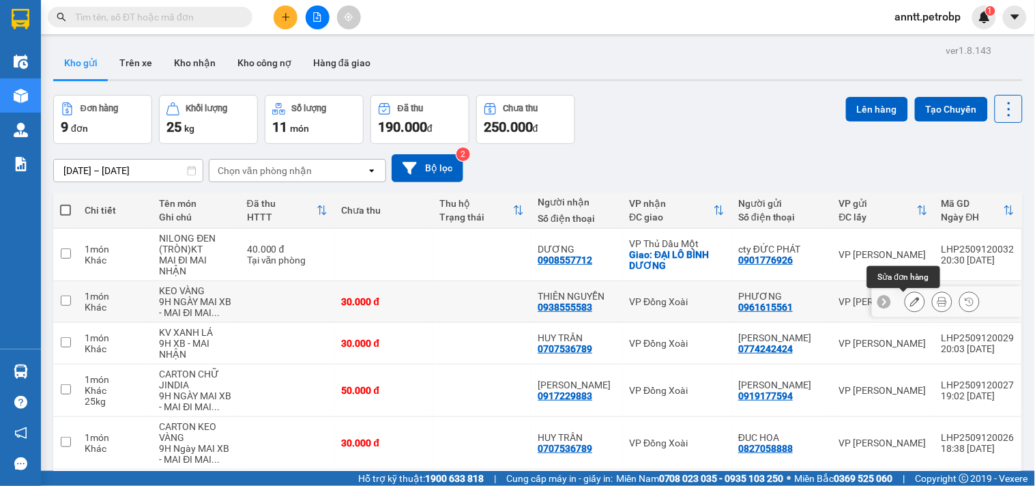
click at [910, 304] on icon at bounding box center [915, 302] width 10 height 10
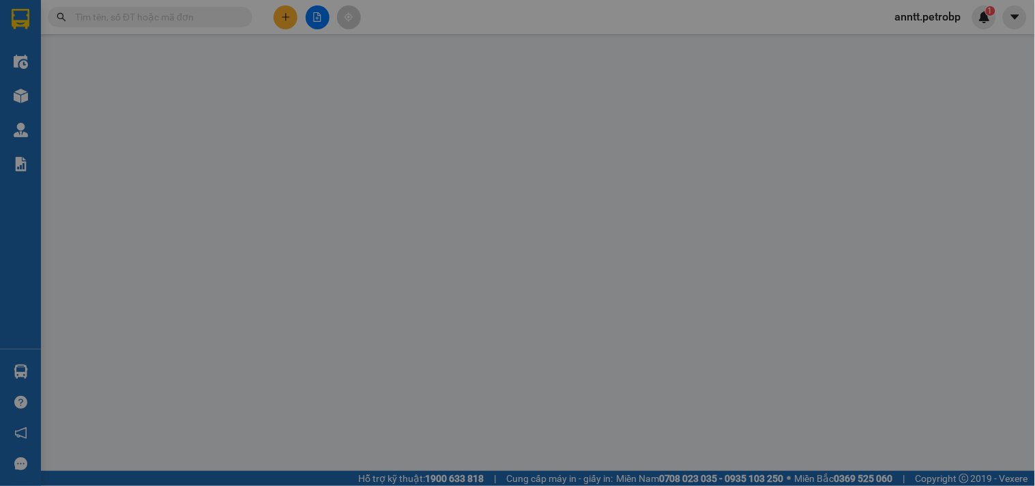
type input "0961615561"
type input "PHƯƠNG"
type input "0938555583"
type input "THIÊN NGUYỄN"
type input "30.000"
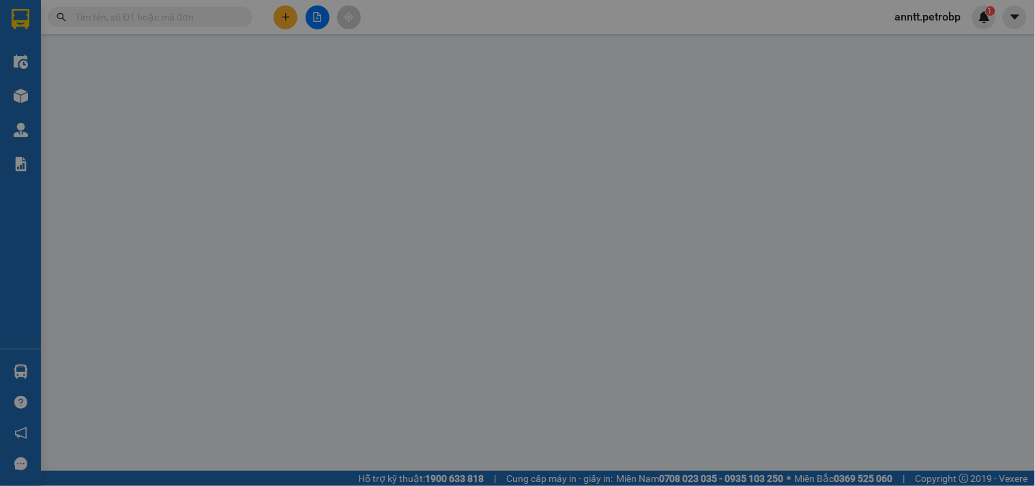
type input "30.000"
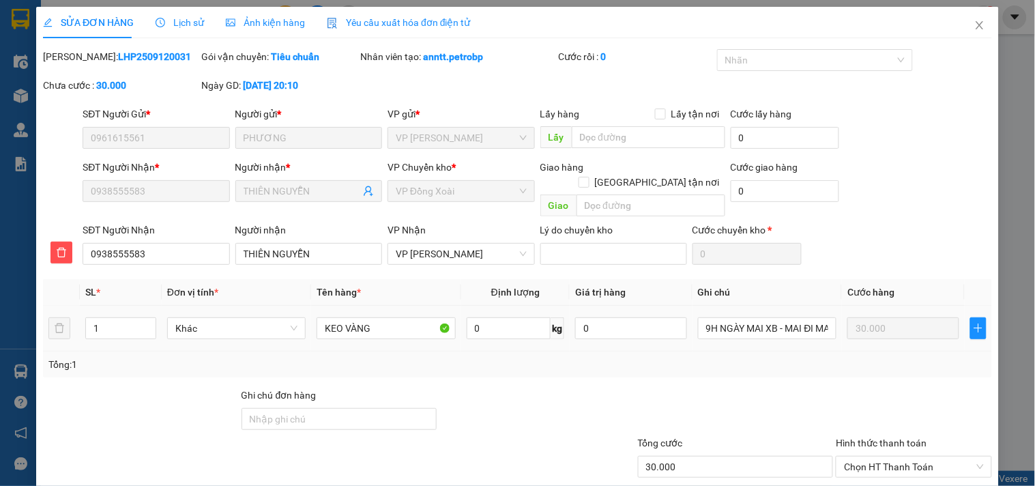
click at [266, 23] on span "Ảnh kiện hàng" at bounding box center [265, 22] width 79 height 11
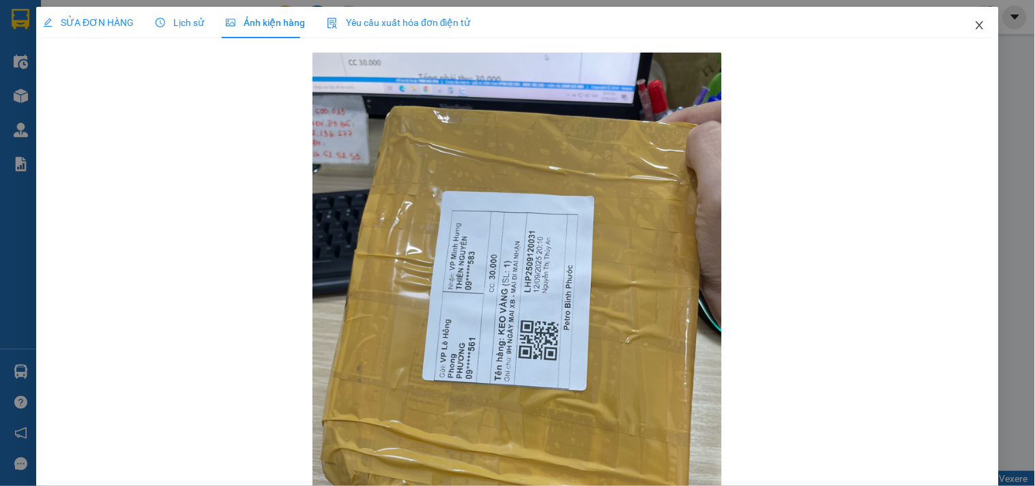
click at [974, 25] on icon "close" at bounding box center [979, 25] width 11 height 11
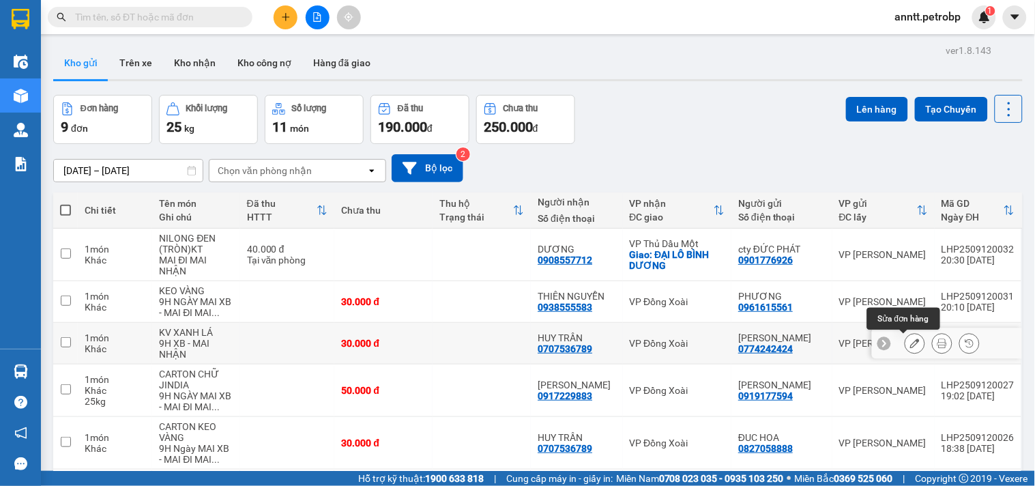
click at [906, 351] on button at bounding box center [914, 344] width 19 height 24
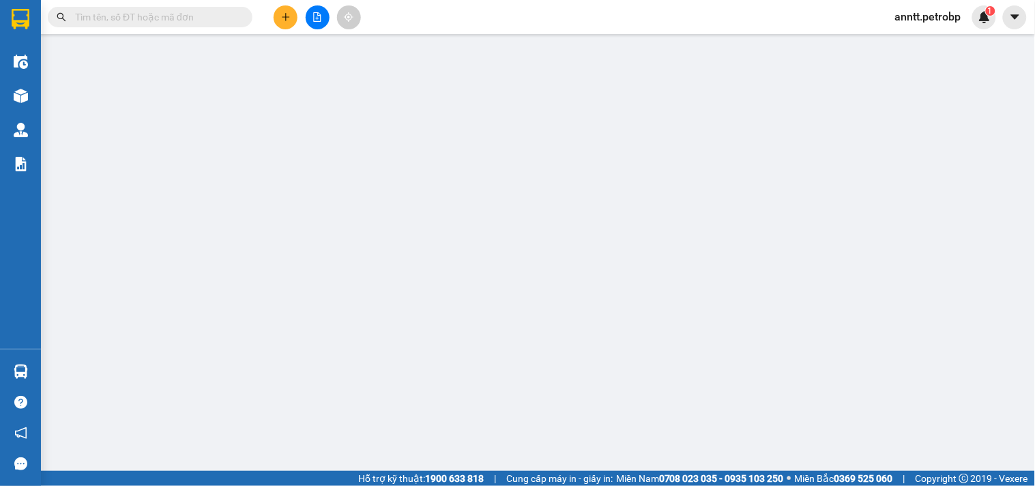
type input "0774242424"
type input "[PERSON_NAME]"
type input "0707536789"
type input "HUY TRẦN"
type input "30.000"
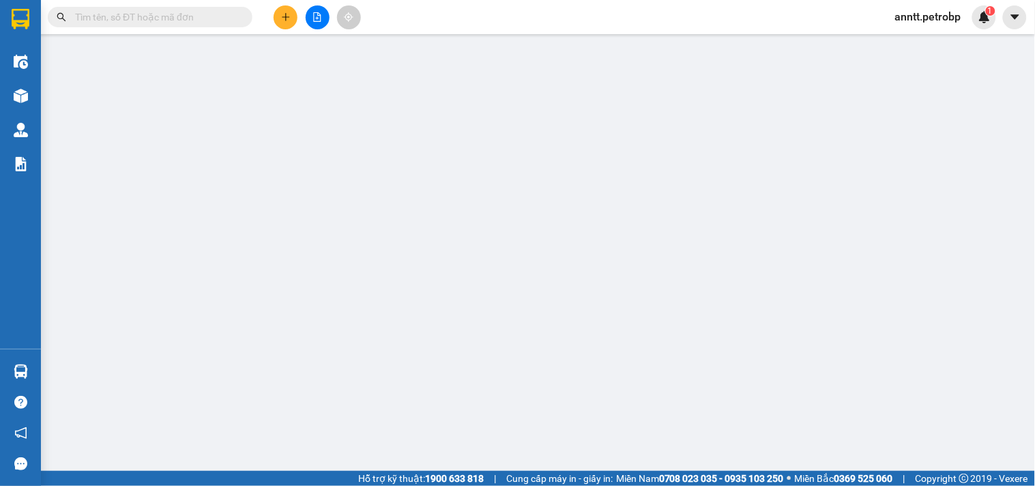
type input "30.000"
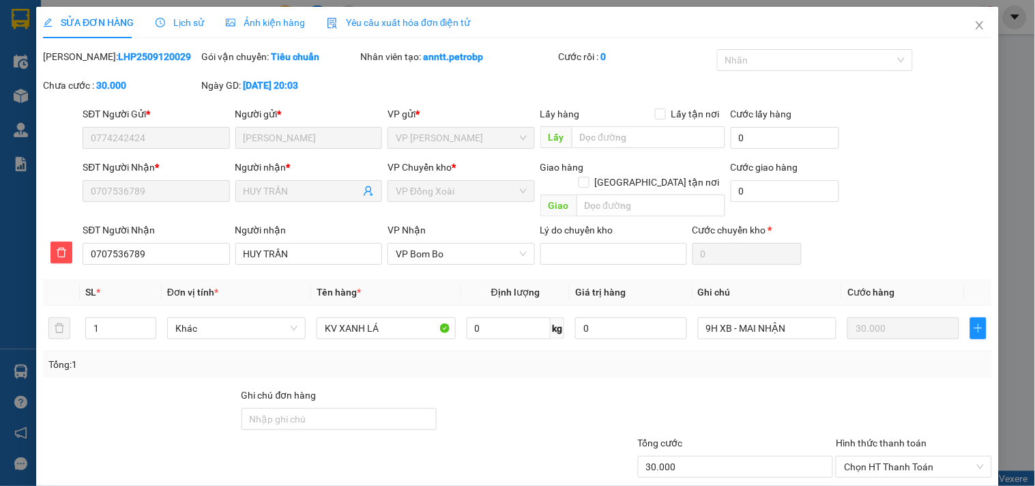
click at [247, 24] on span "Ảnh kiện hàng" at bounding box center [265, 22] width 79 height 11
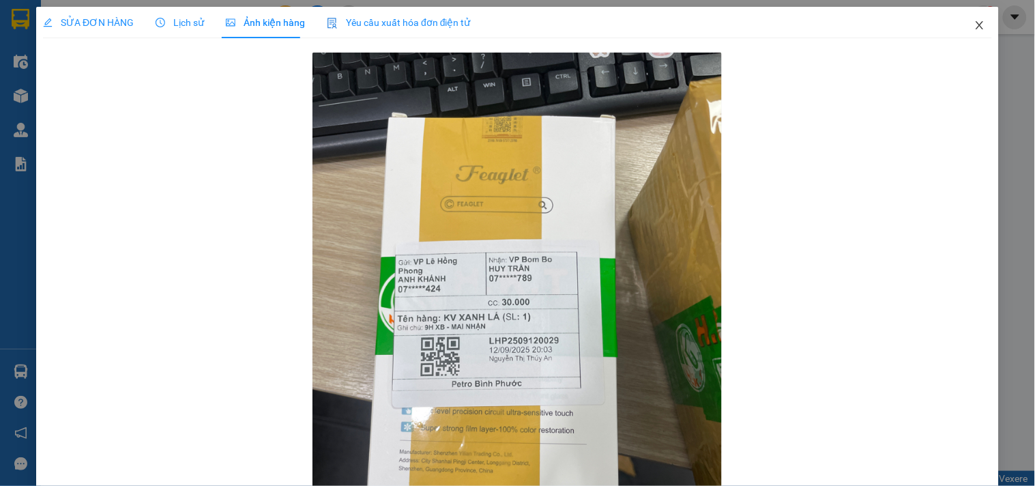
click at [976, 25] on icon "close" at bounding box center [980, 25] width 8 height 8
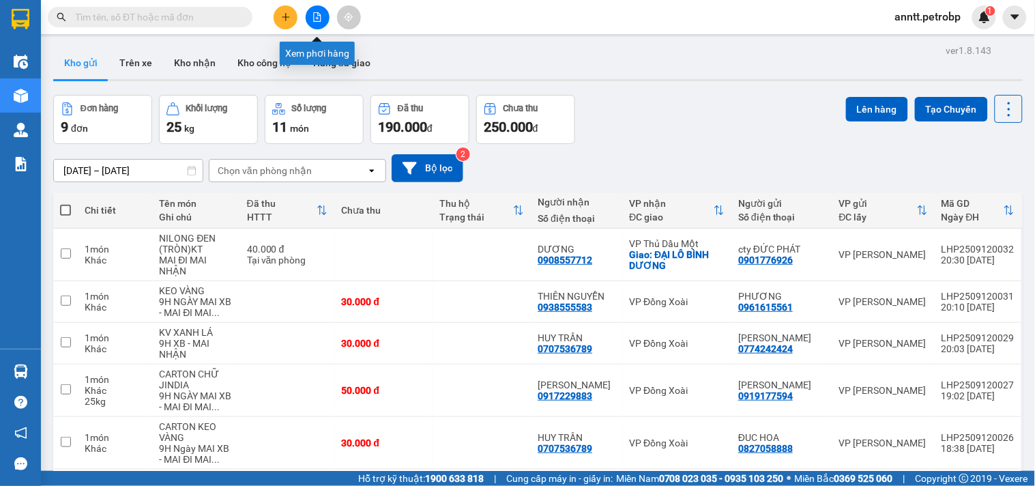
click at [319, 26] on button at bounding box center [318, 17] width 24 height 24
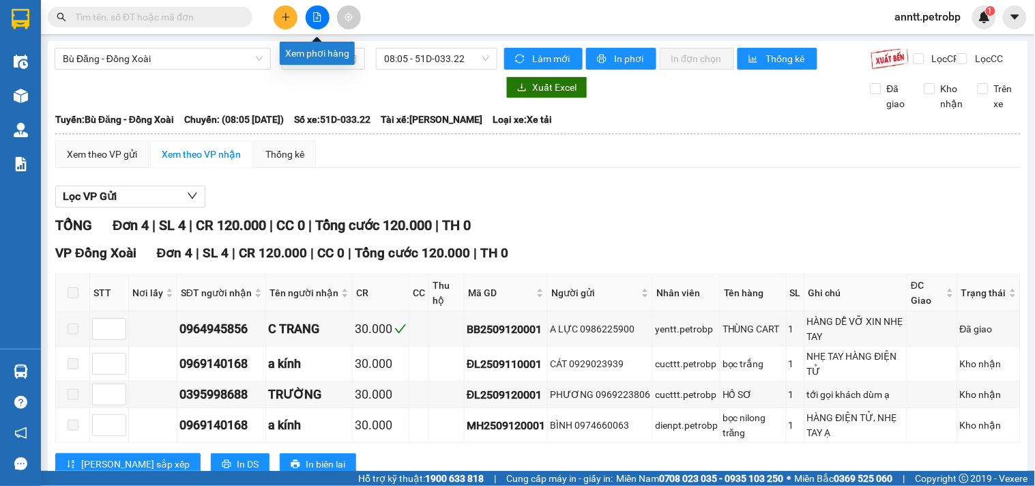
click at [313, 16] on icon "file-add" at bounding box center [318, 17] width 10 height 10
click at [317, 14] on icon "file-add" at bounding box center [318, 17] width 10 height 10
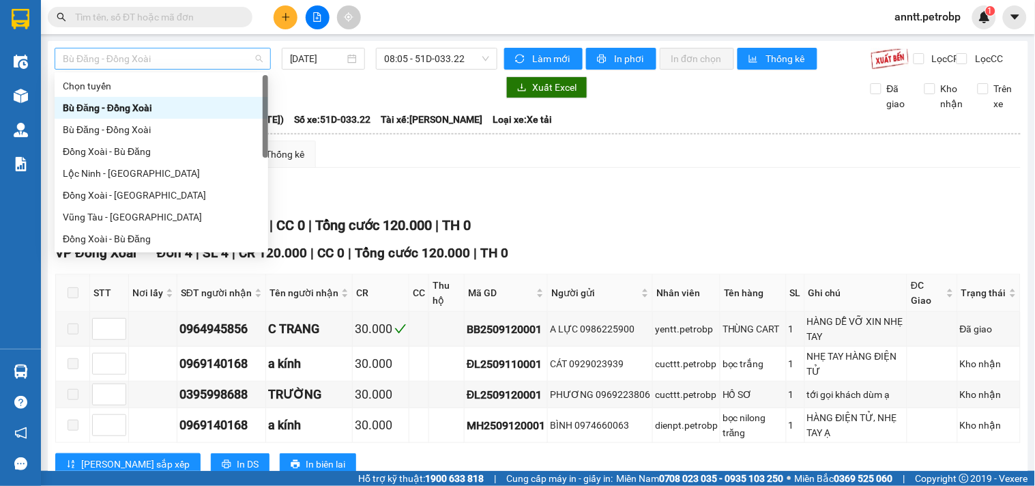
click at [252, 57] on span "Bù Đăng - Đồng Xoài" at bounding box center [163, 58] width 200 height 20
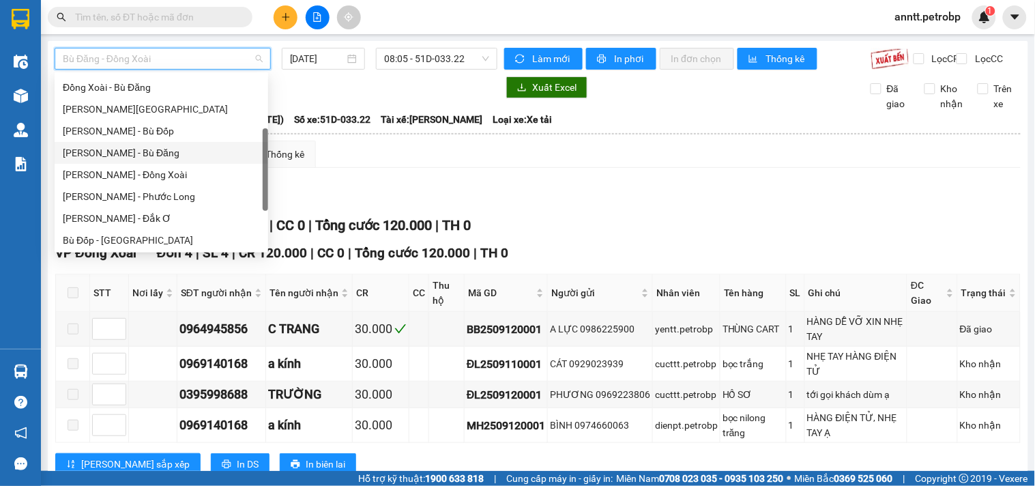
click at [148, 157] on div "[PERSON_NAME] - Bù Đăng" at bounding box center [161, 152] width 197 height 15
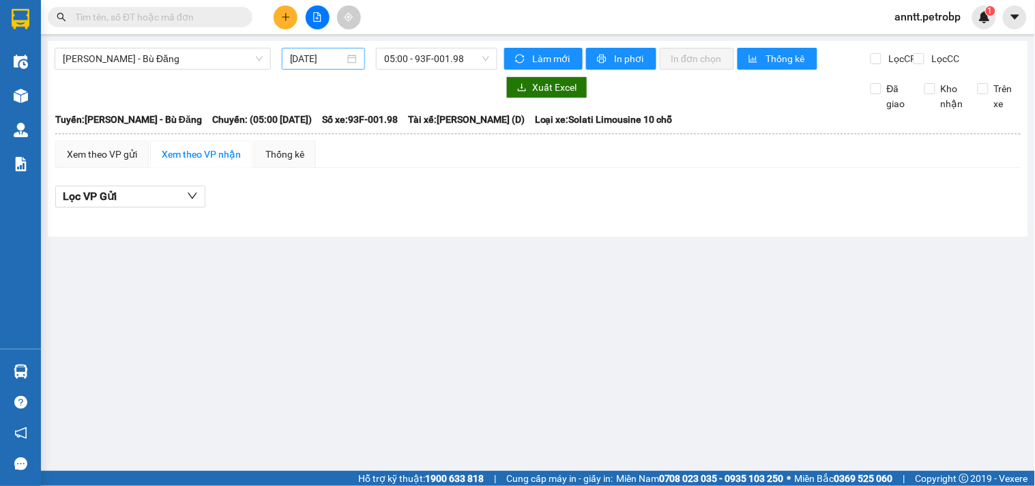
click at [352, 58] on div "[DATE]" at bounding box center [324, 58] width 68 height 15
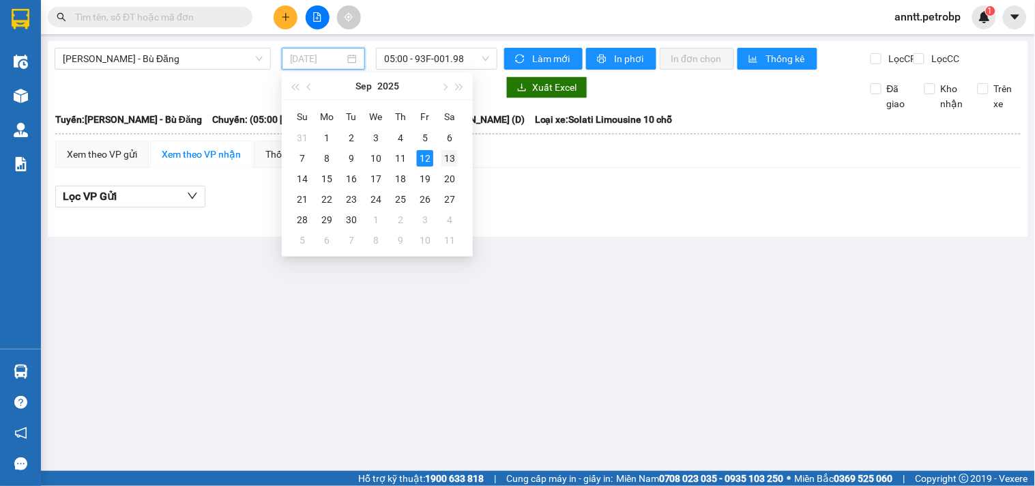
click at [445, 160] on div "13" at bounding box center [449, 158] width 16 height 16
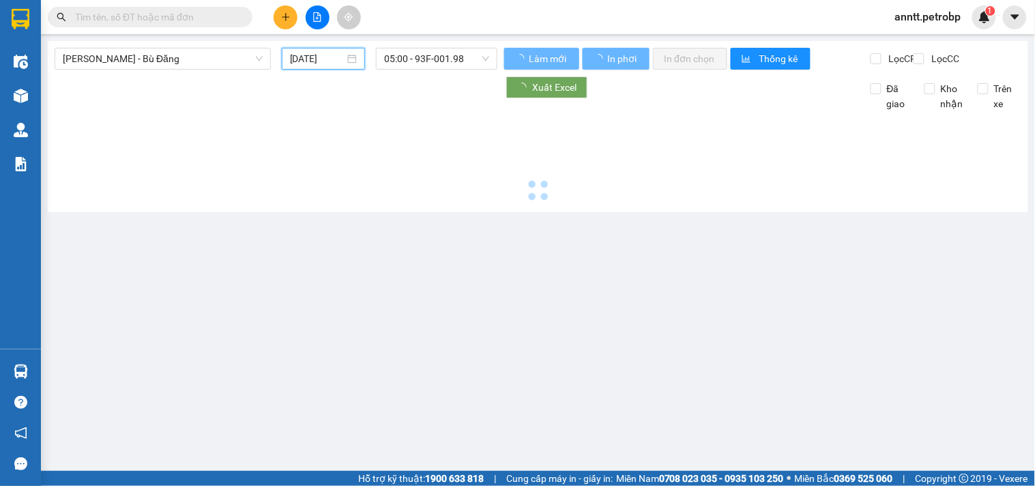
type input "[DATE]"
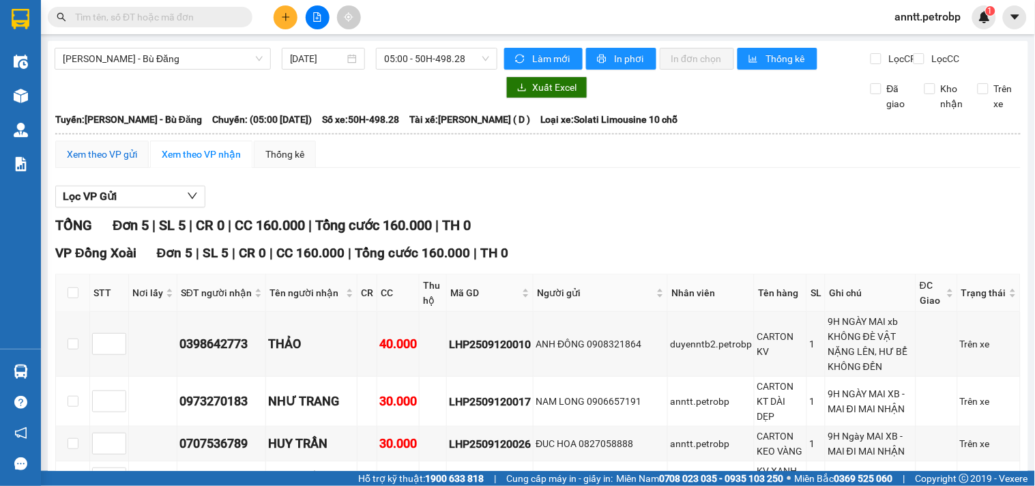
click at [100, 162] on div "Xem theo VP gửi" at bounding box center [102, 154] width 70 height 15
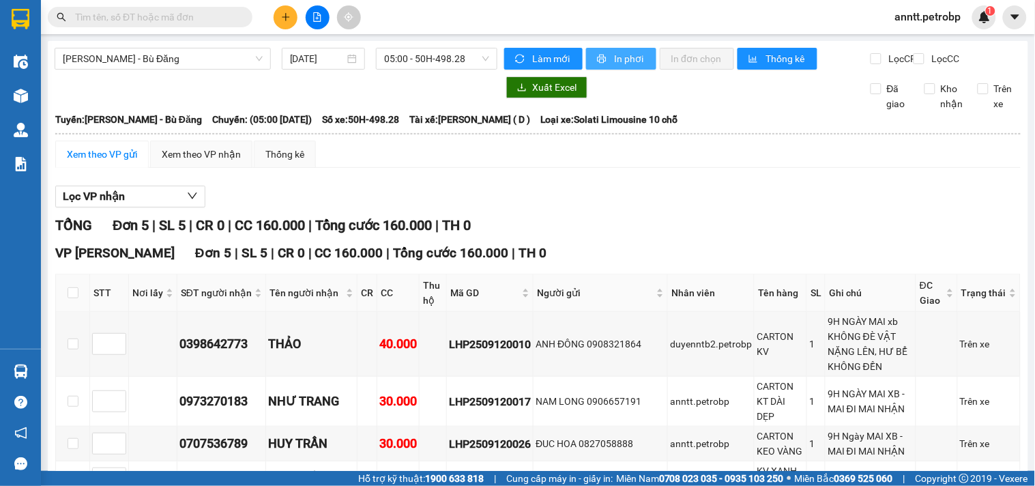
click at [614, 60] on span "In phơi" at bounding box center [629, 58] width 31 height 15
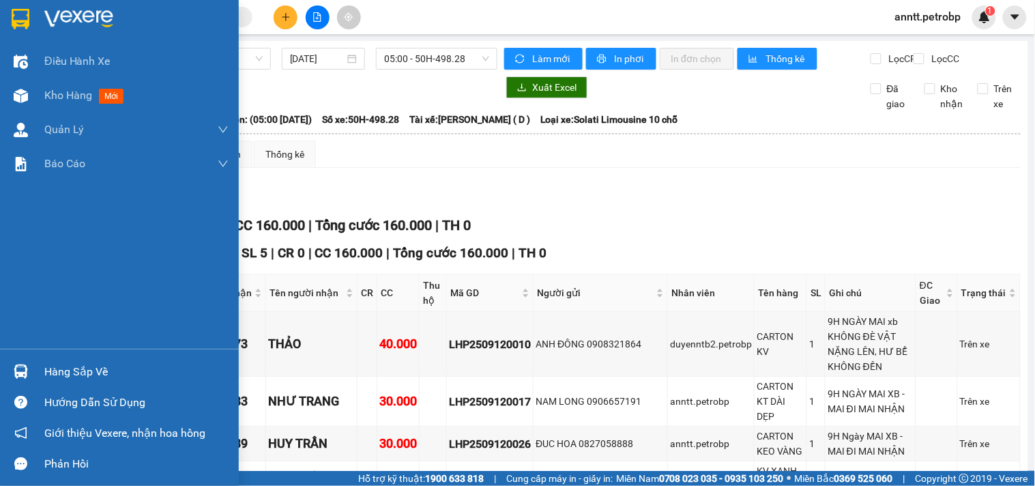
click at [15, 10] on img at bounding box center [21, 19] width 18 height 20
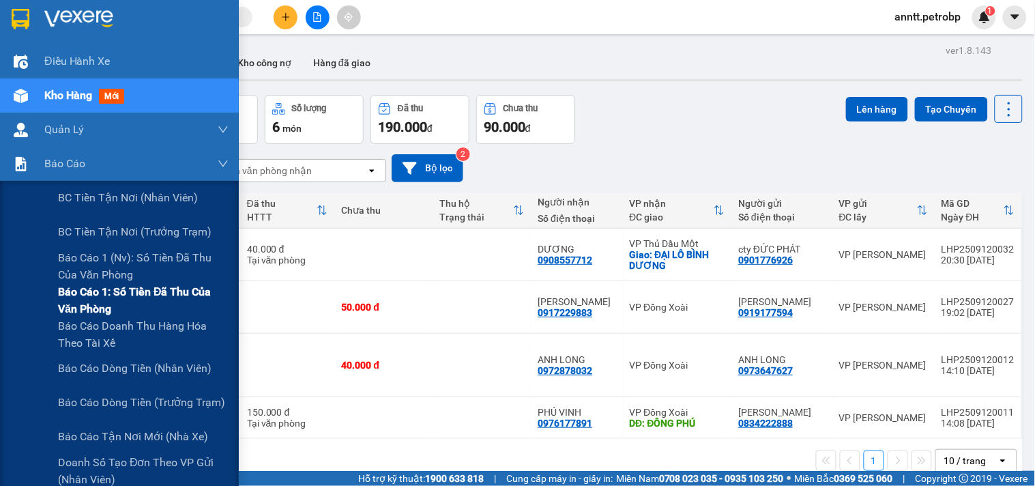
click at [98, 303] on span "Báo cáo 1: Số tiền đã thu của văn phòng" at bounding box center [143, 300] width 171 height 34
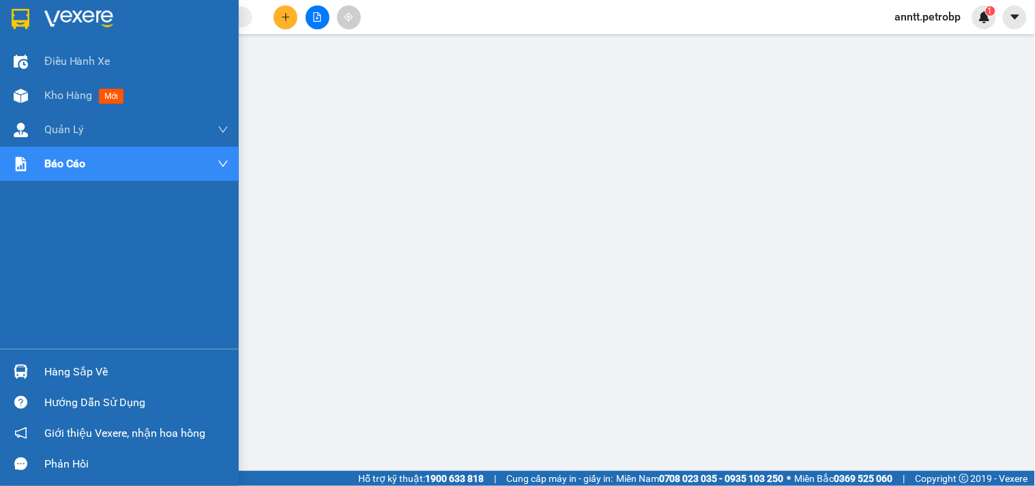
click at [14, 14] on img at bounding box center [21, 19] width 18 height 20
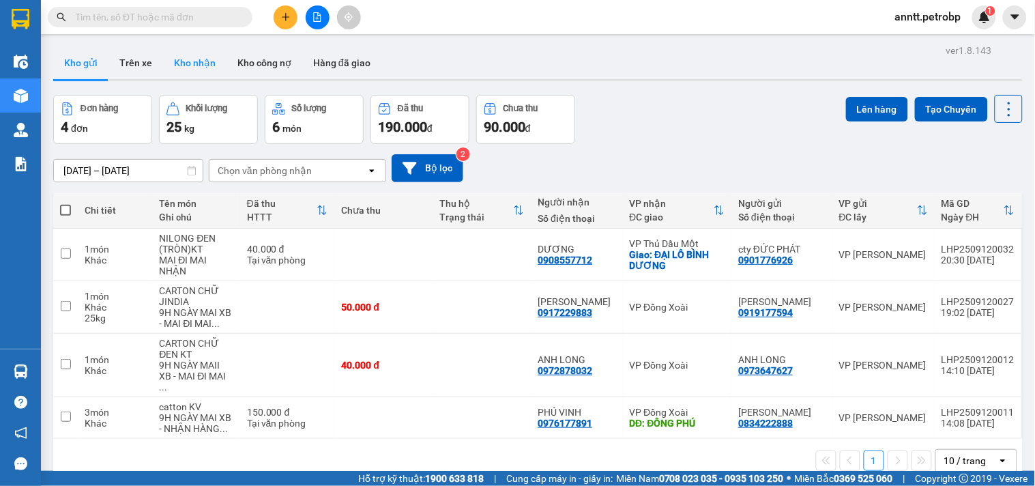
click at [190, 63] on button "Kho nhận" at bounding box center [194, 62] width 63 height 33
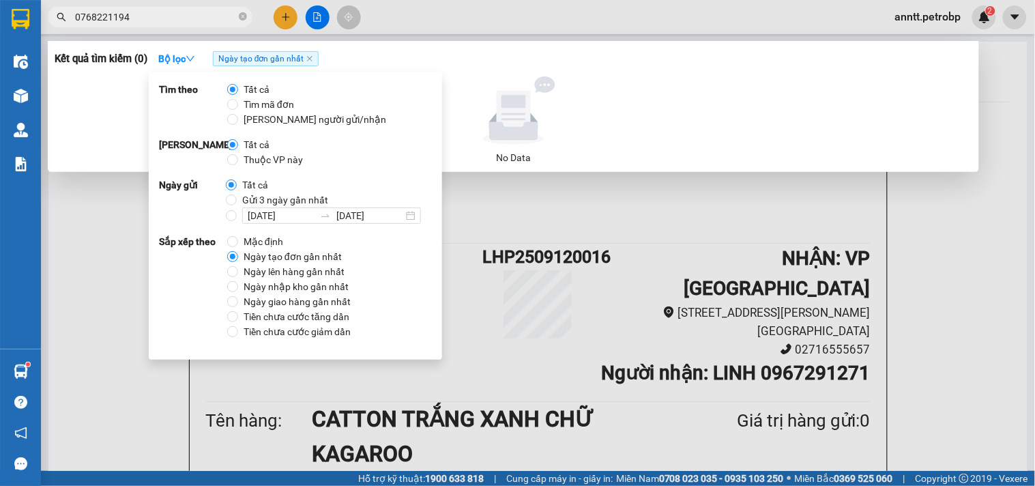
click at [952, 282] on div at bounding box center [517, 243] width 1035 height 486
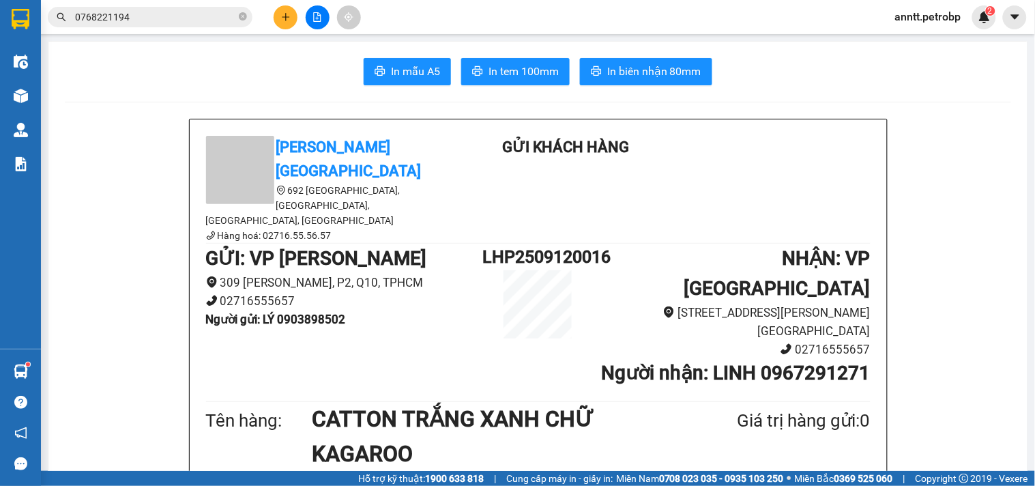
scroll to position [303, 0]
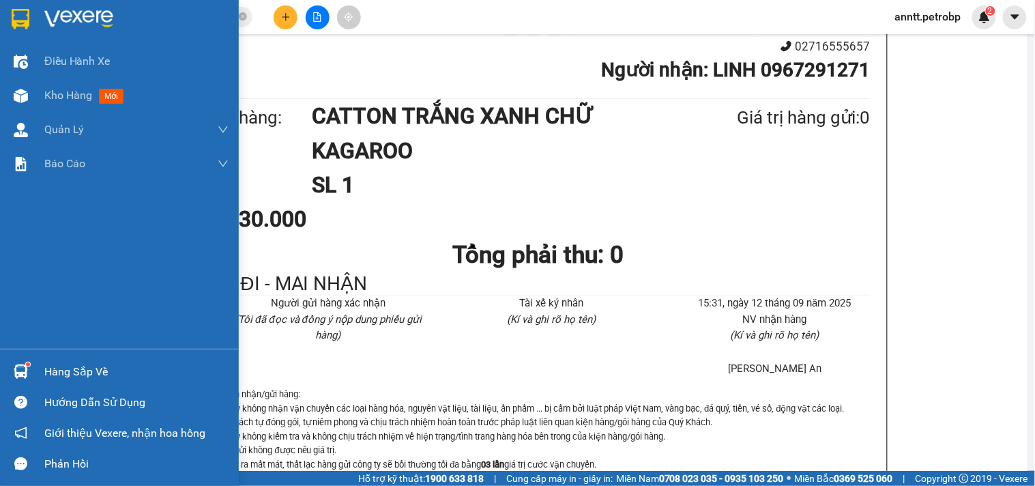
click at [22, 17] on img at bounding box center [21, 19] width 18 height 20
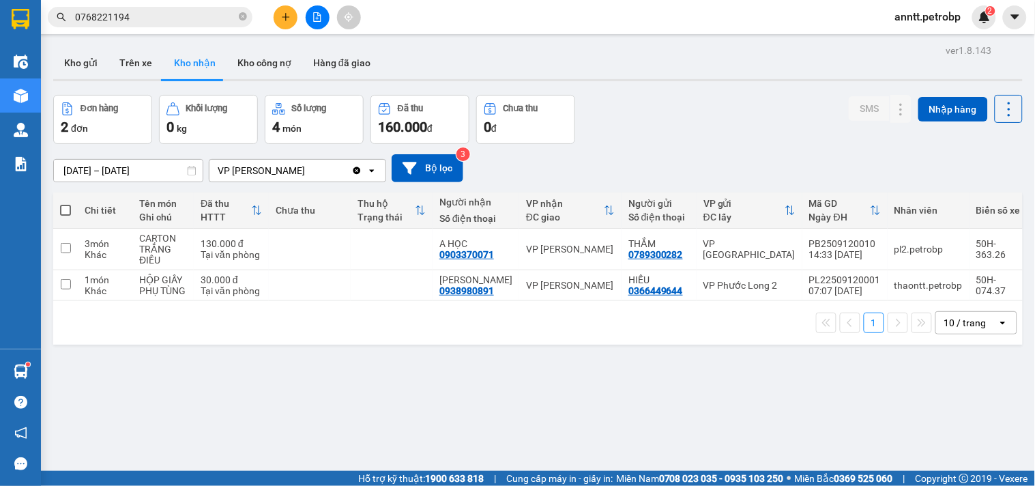
drag, startPoint x: 754, startPoint y: 399, endPoint x: 633, endPoint y: 317, distance: 146.9
click at [752, 400] on div "ver 1.8.143 Kho gửi Trên xe Kho nhận Kho công nợ Hàng đã giao Đơn hàng 2 đơn Kh…" at bounding box center [538, 284] width 981 height 486
